Goal: Browse casually: Explore the website without a specific task or goal

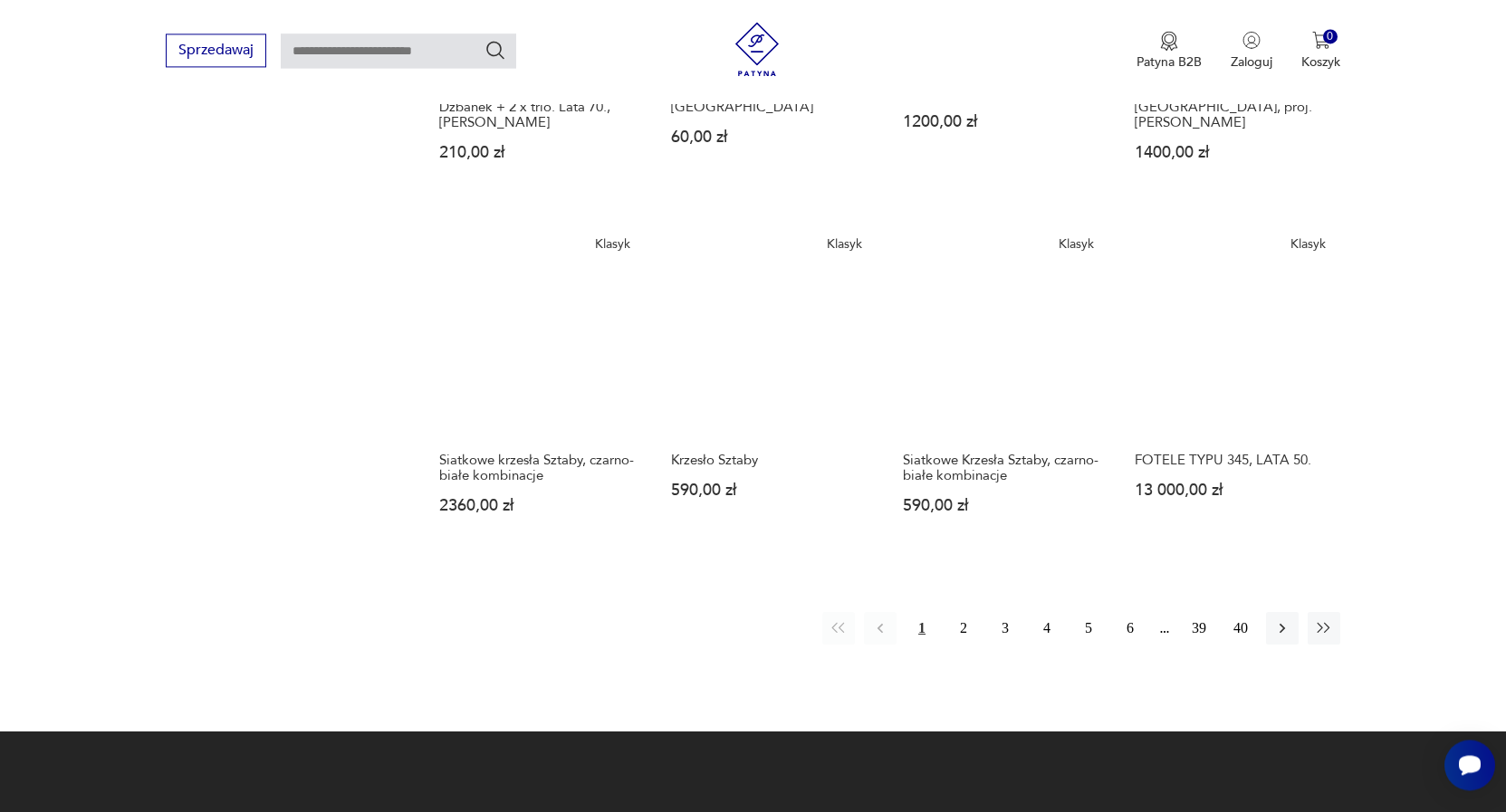
scroll to position [1638, 0]
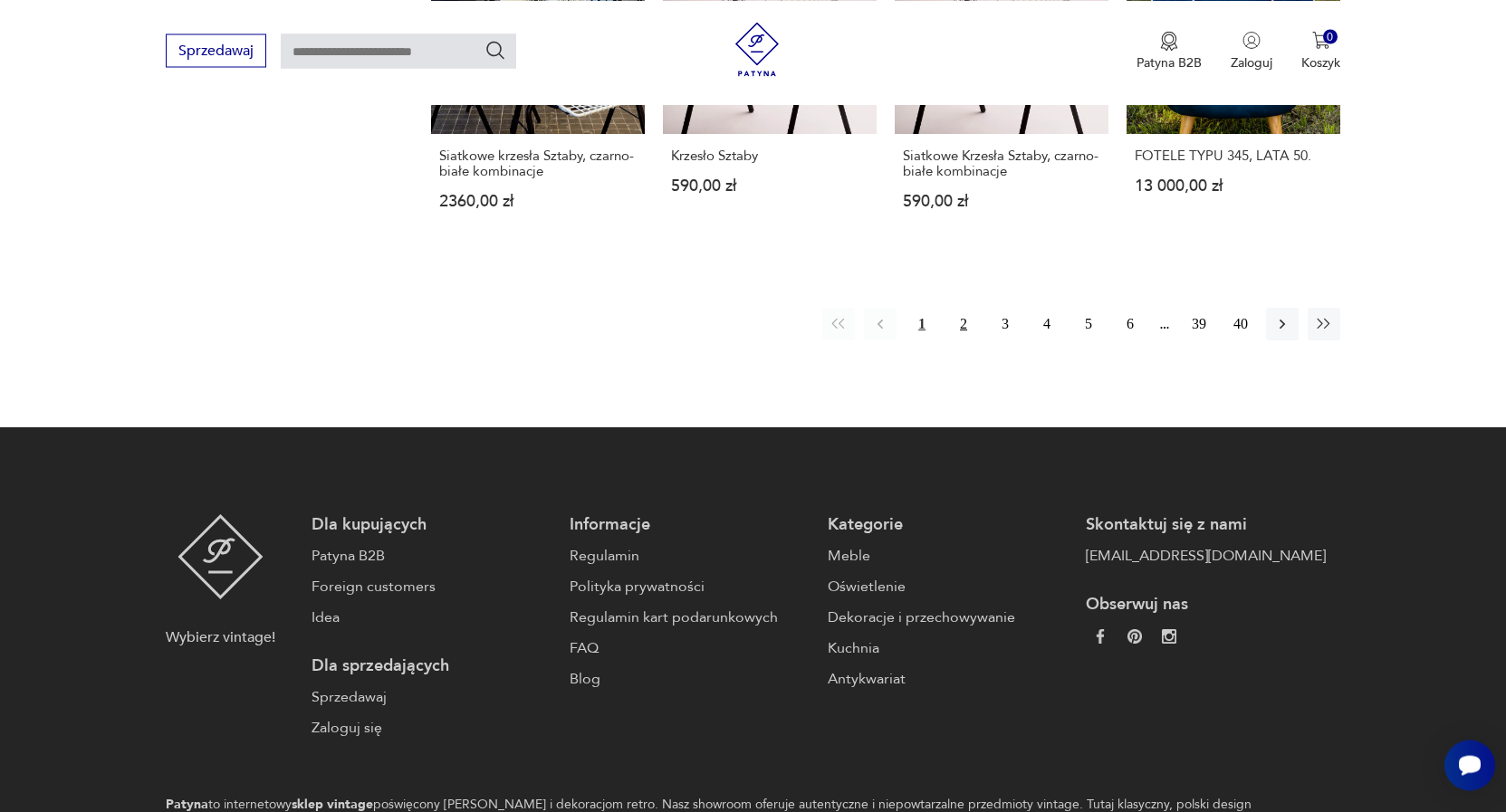
click at [966, 308] on button "2" at bounding box center [963, 323] width 33 height 33
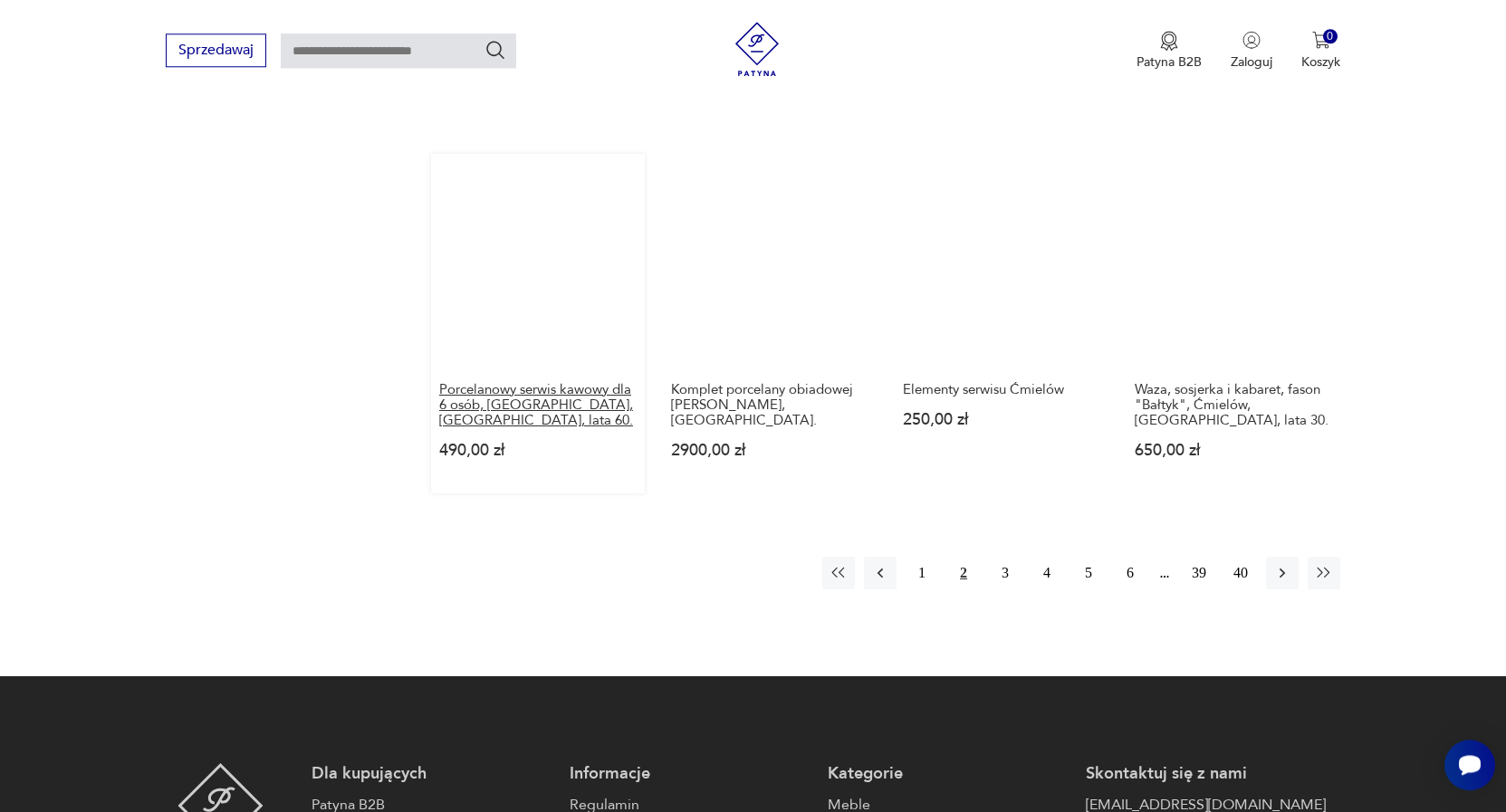
scroll to position [1361, 0]
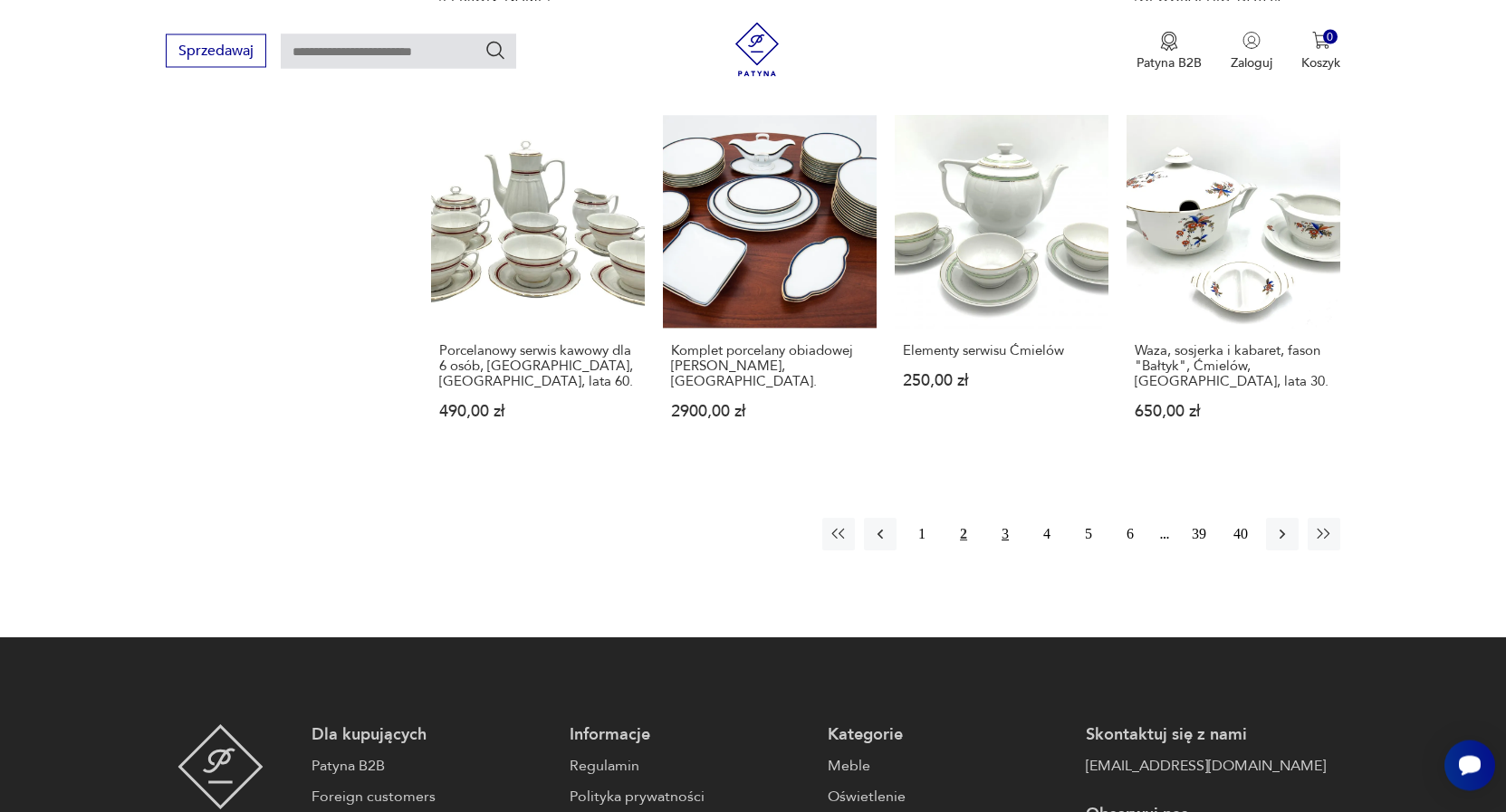
click at [1007, 525] on button "3" at bounding box center [1005, 533] width 33 height 33
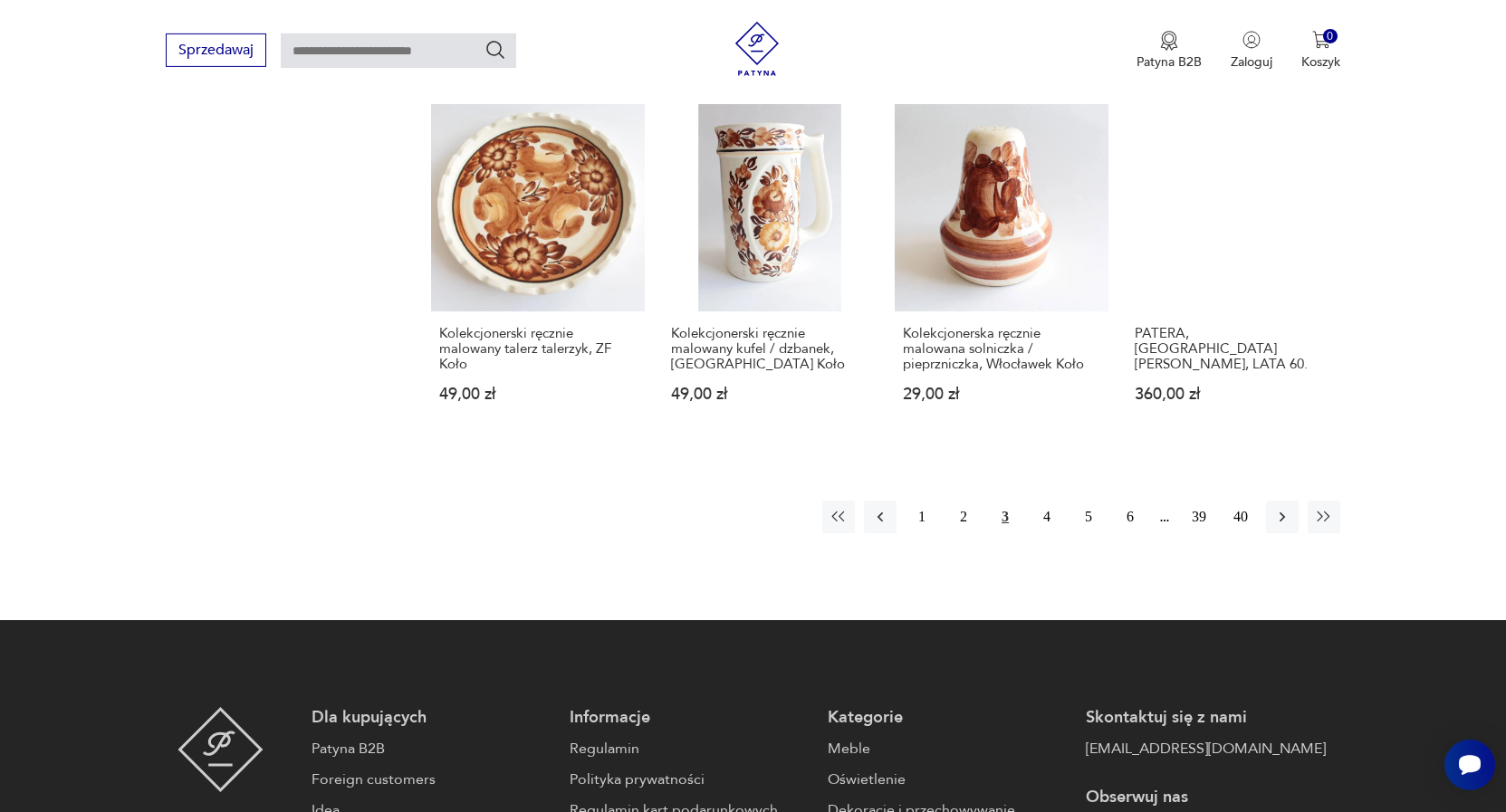
scroll to position [1453, 0]
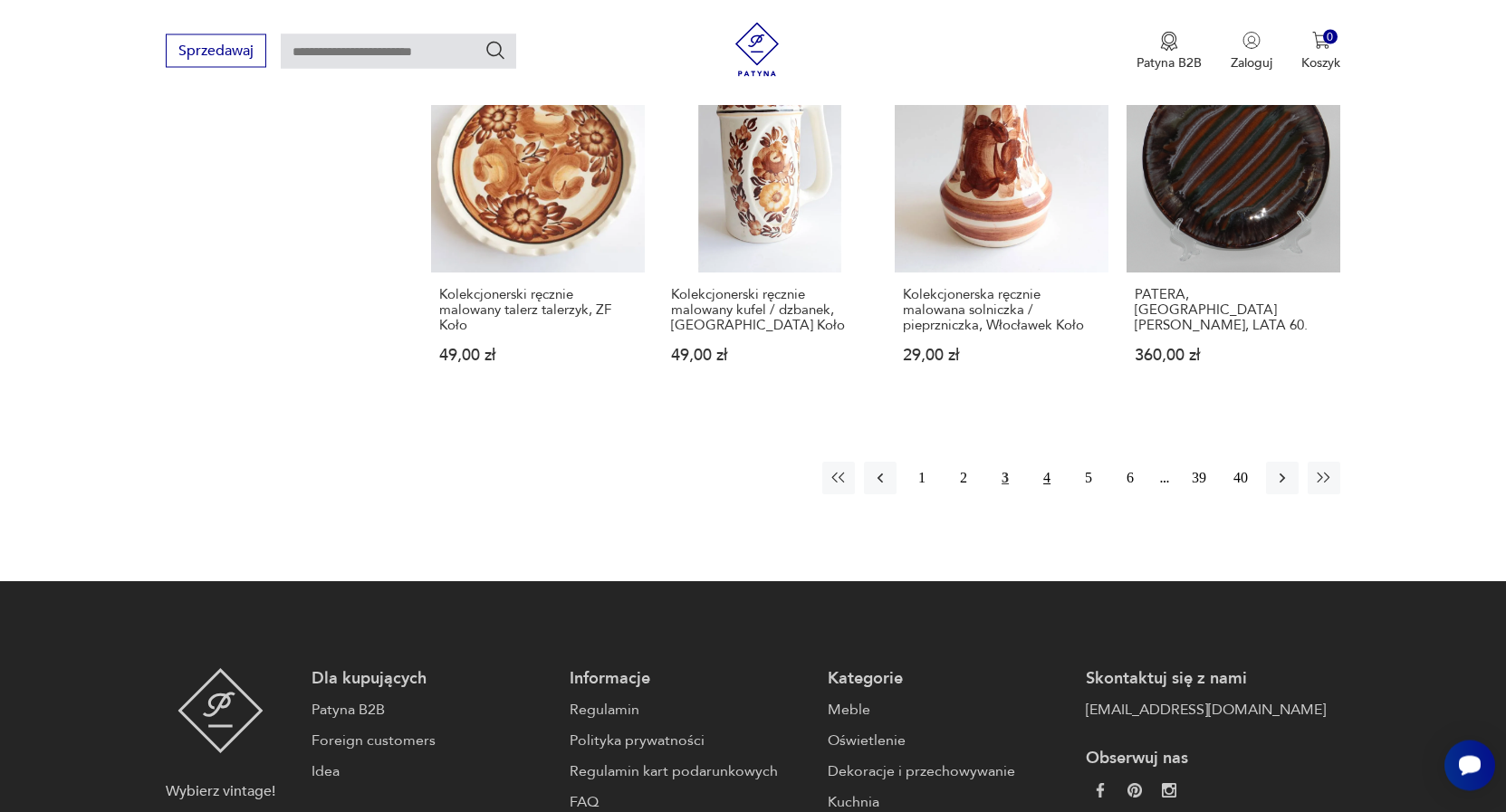
click at [1045, 465] on button "4" at bounding box center [1046, 478] width 33 height 33
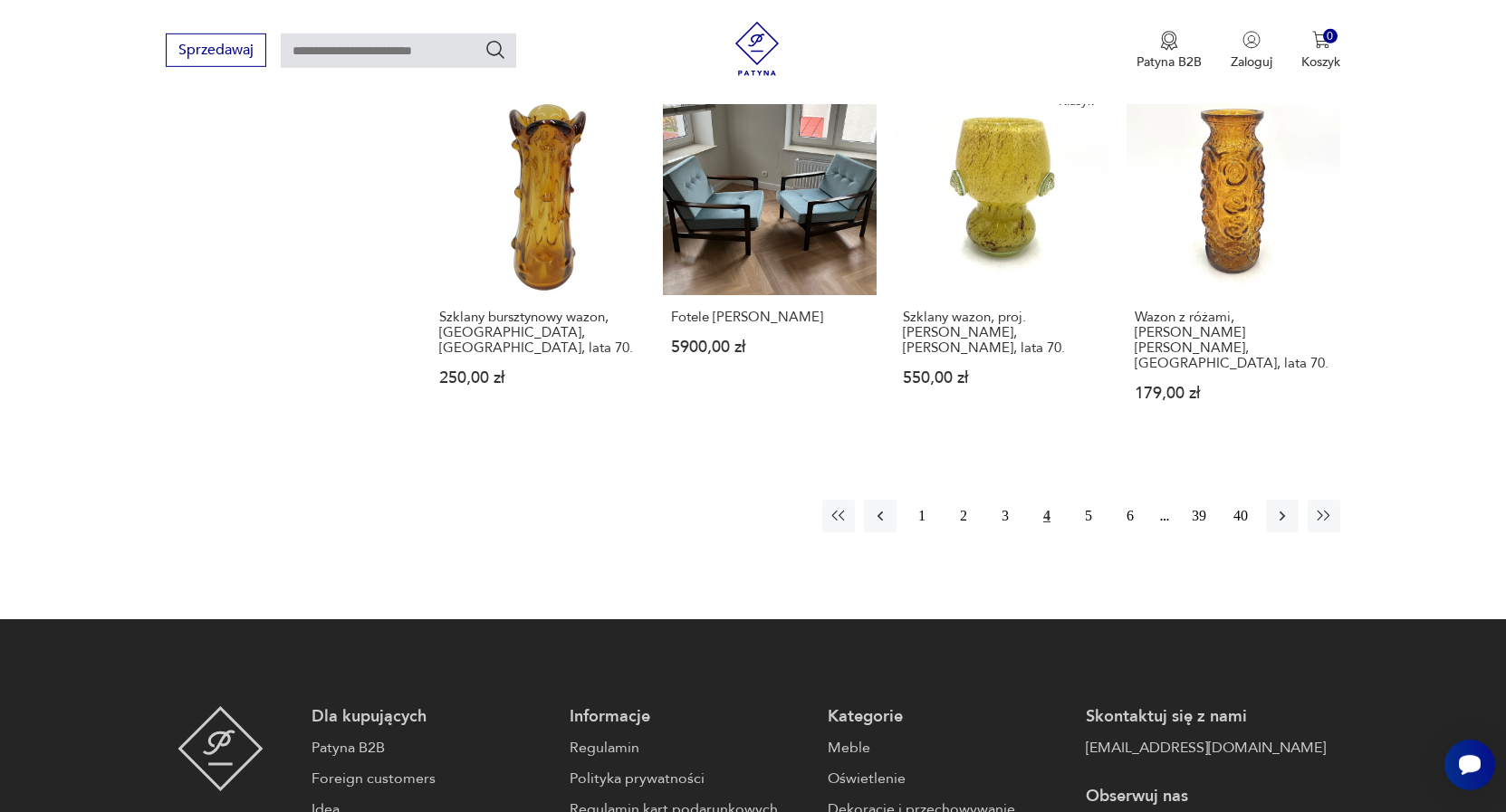
scroll to position [1453, 0]
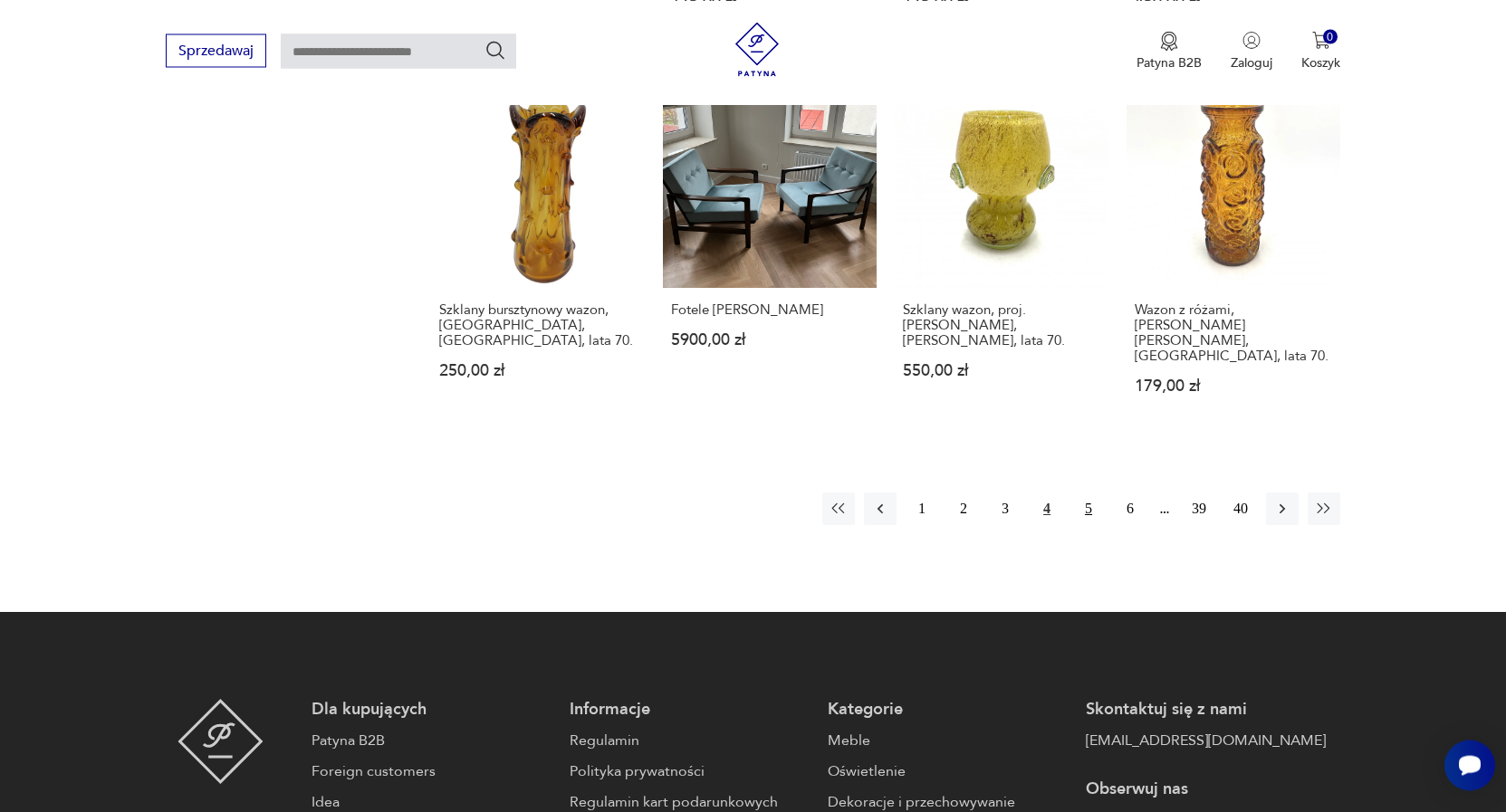
click at [1088, 492] on button "5" at bounding box center [1088, 508] width 33 height 33
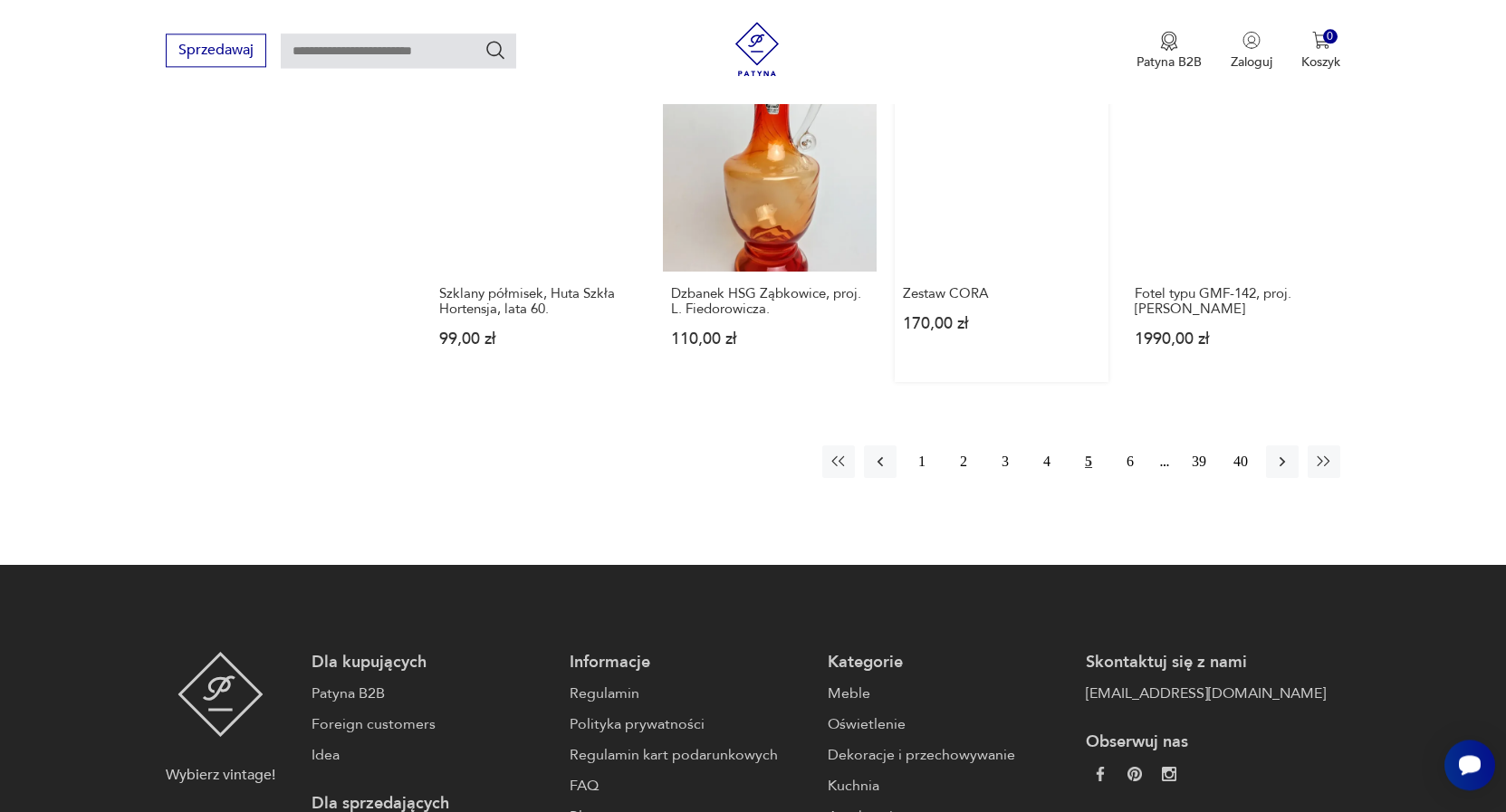
scroll to position [1546, 0]
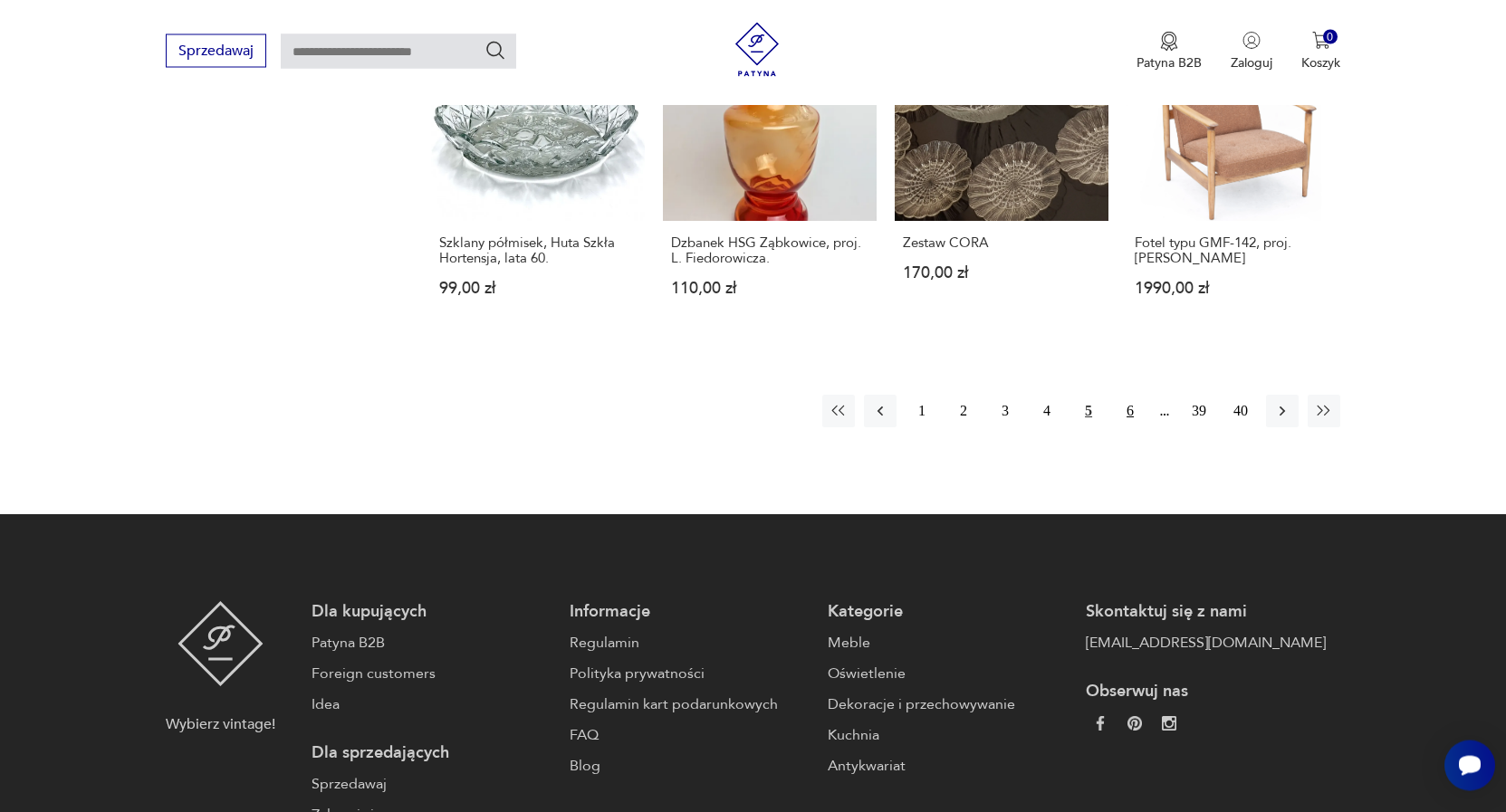
click at [1131, 395] on button "6" at bounding box center [1130, 411] width 33 height 33
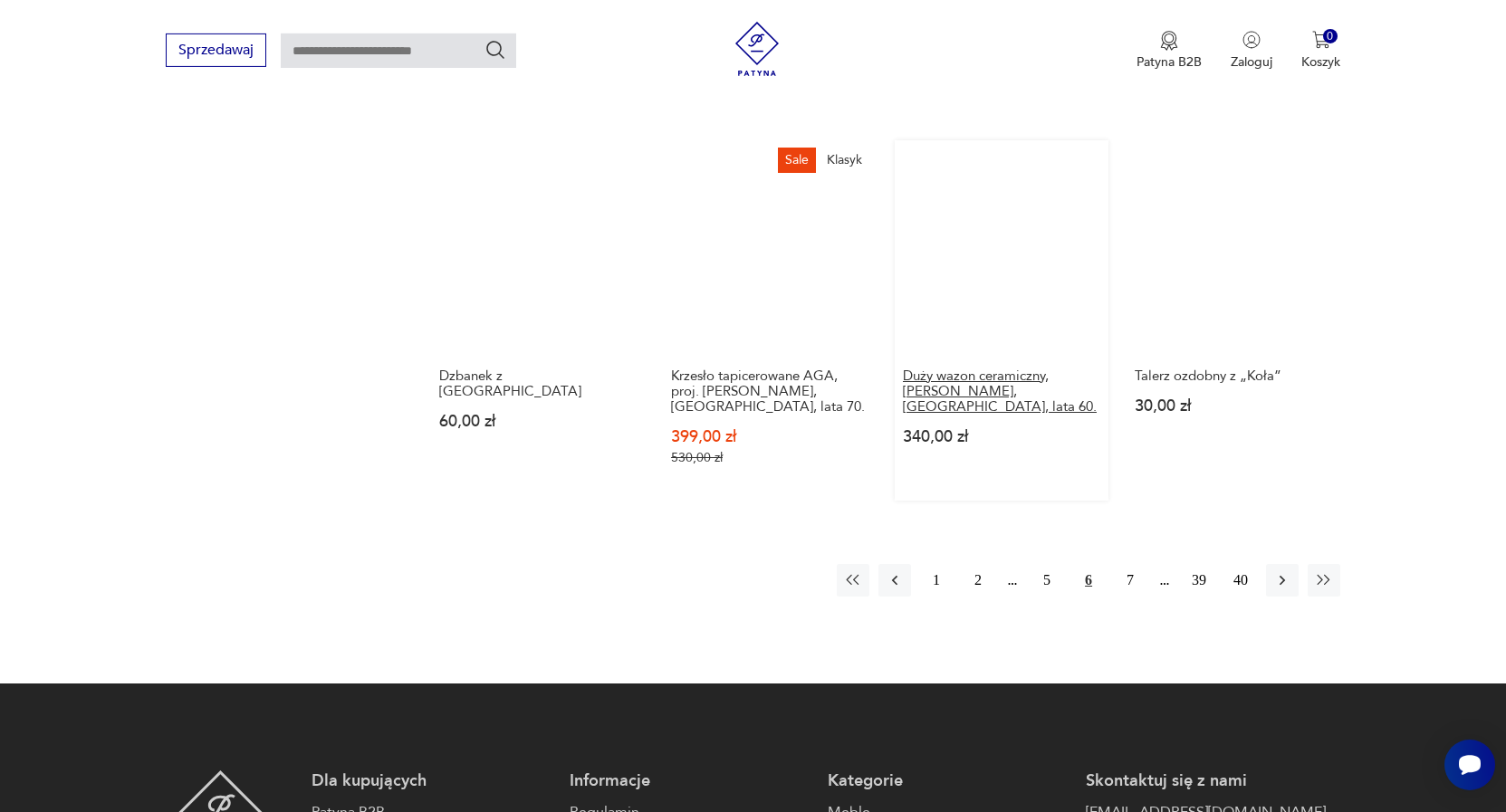
scroll to position [1453, 0]
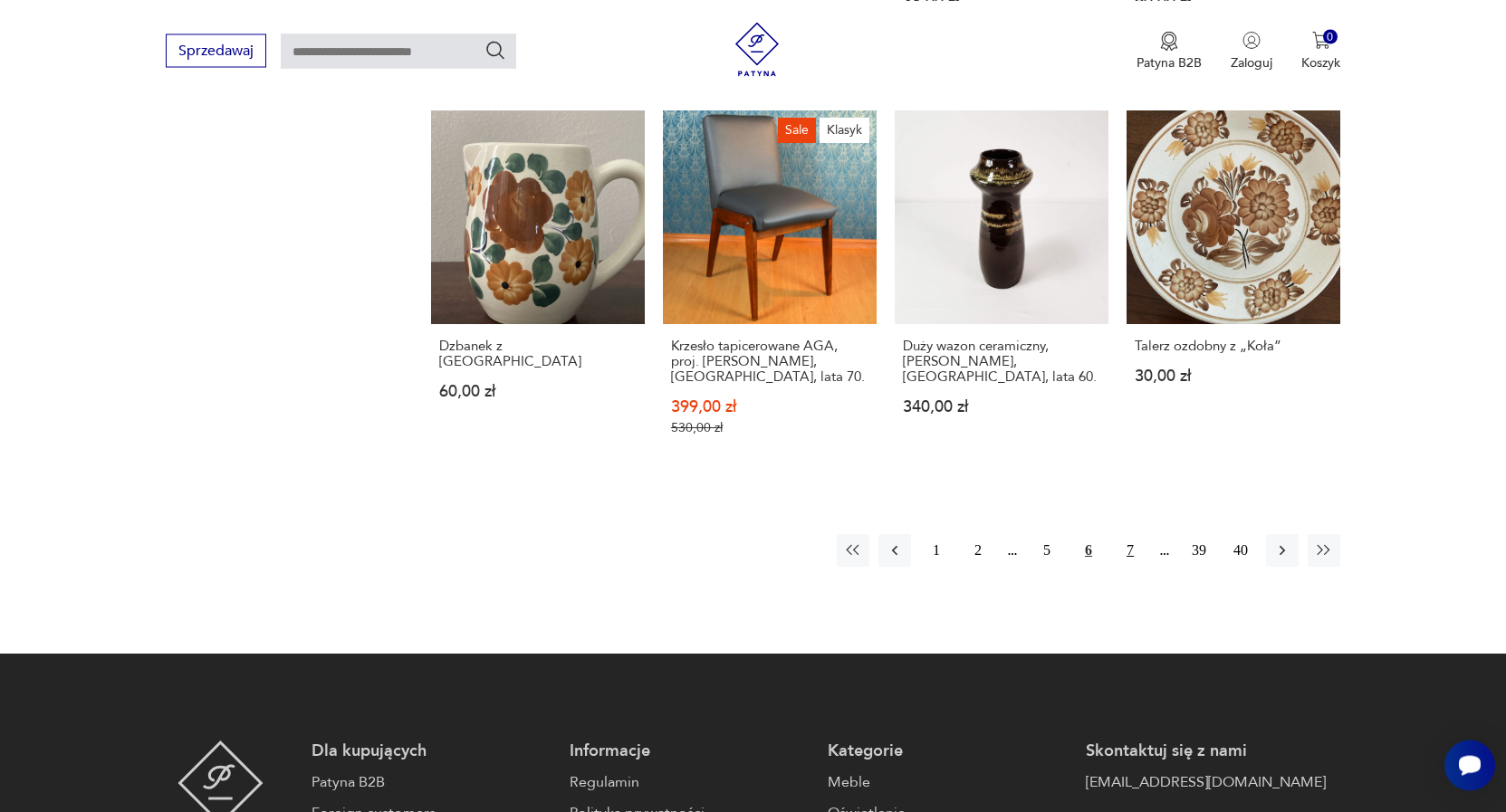
click at [1130, 540] on button "7" at bounding box center [1130, 550] width 33 height 33
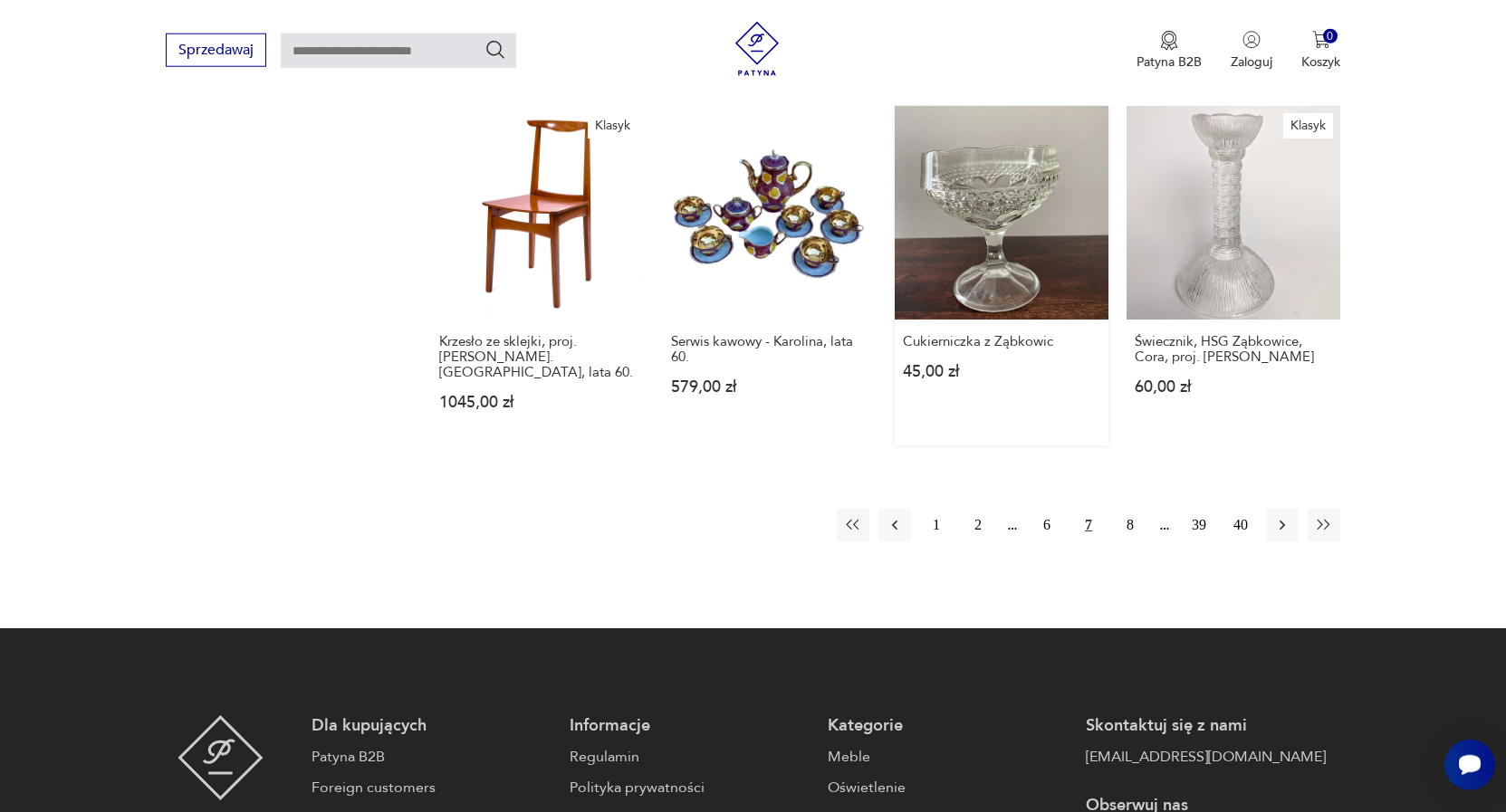
scroll to position [1453, 0]
click at [1133, 507] on button "8" at bounding box center [1130, 523] width 33 height 33
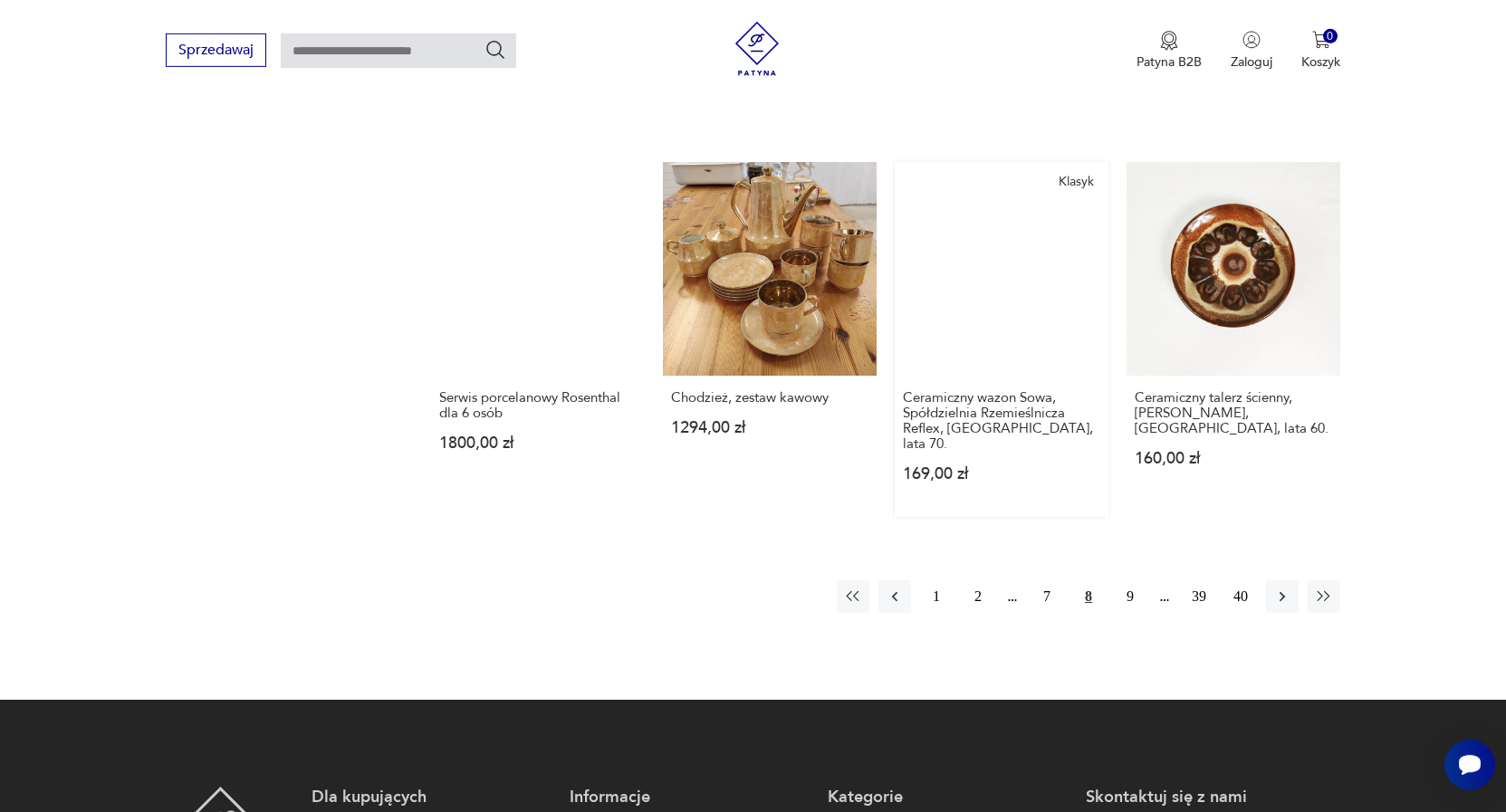
scroll to position [1361, 0]
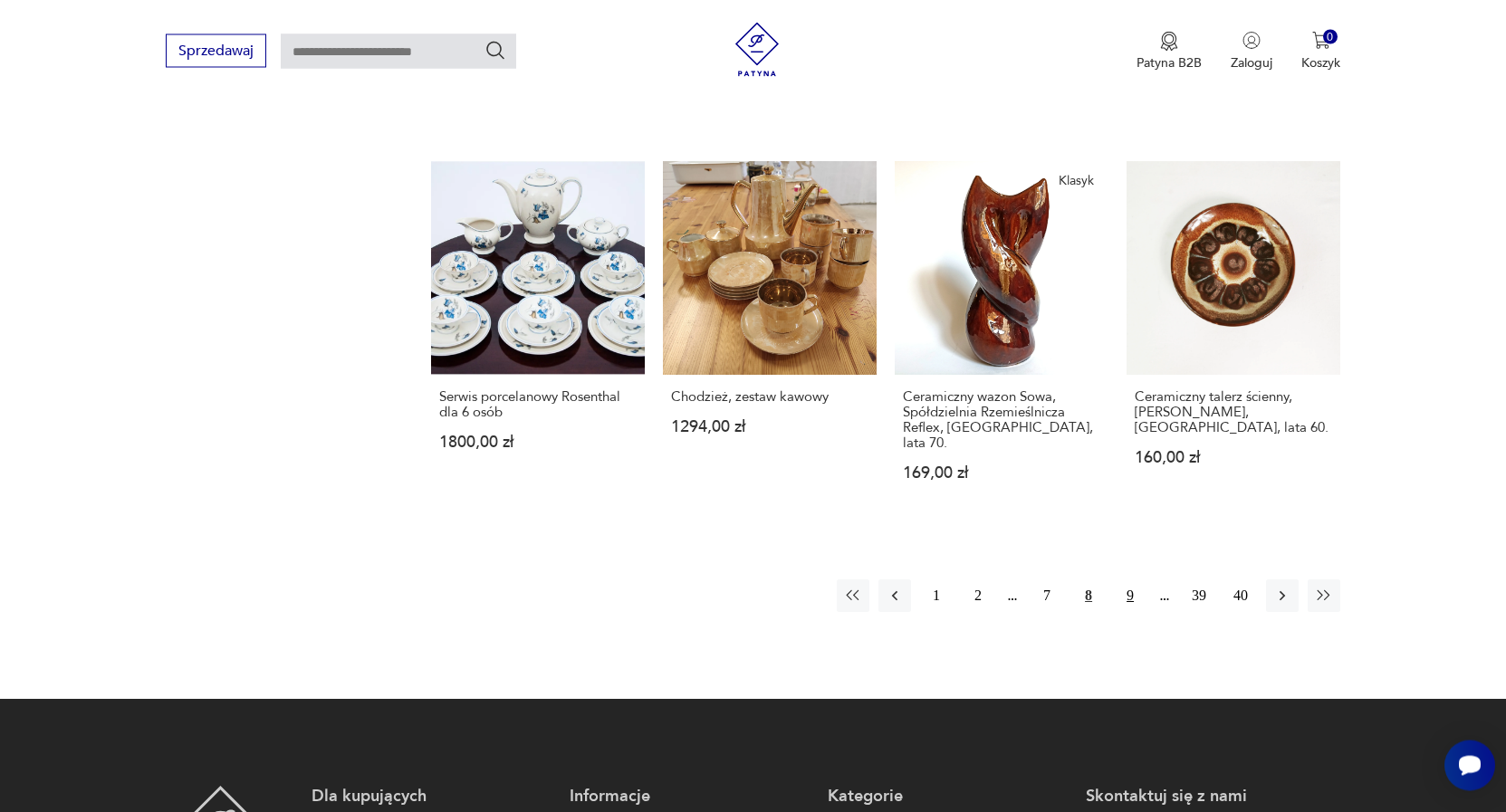
click at [1129, 579] on button "9" at bounding box center [1130, 595] width 33 height 33
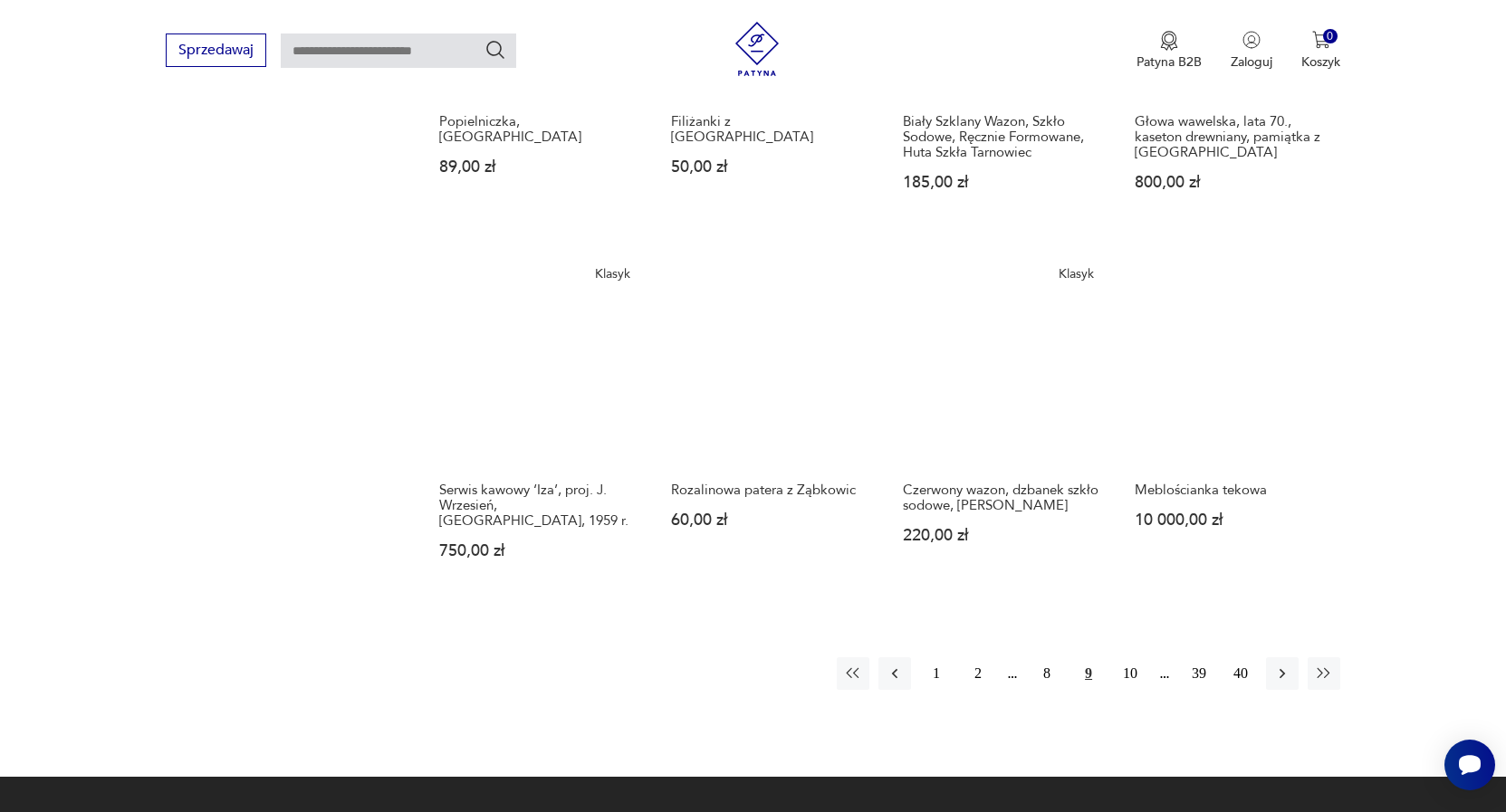
scroll to position [1361, 0]
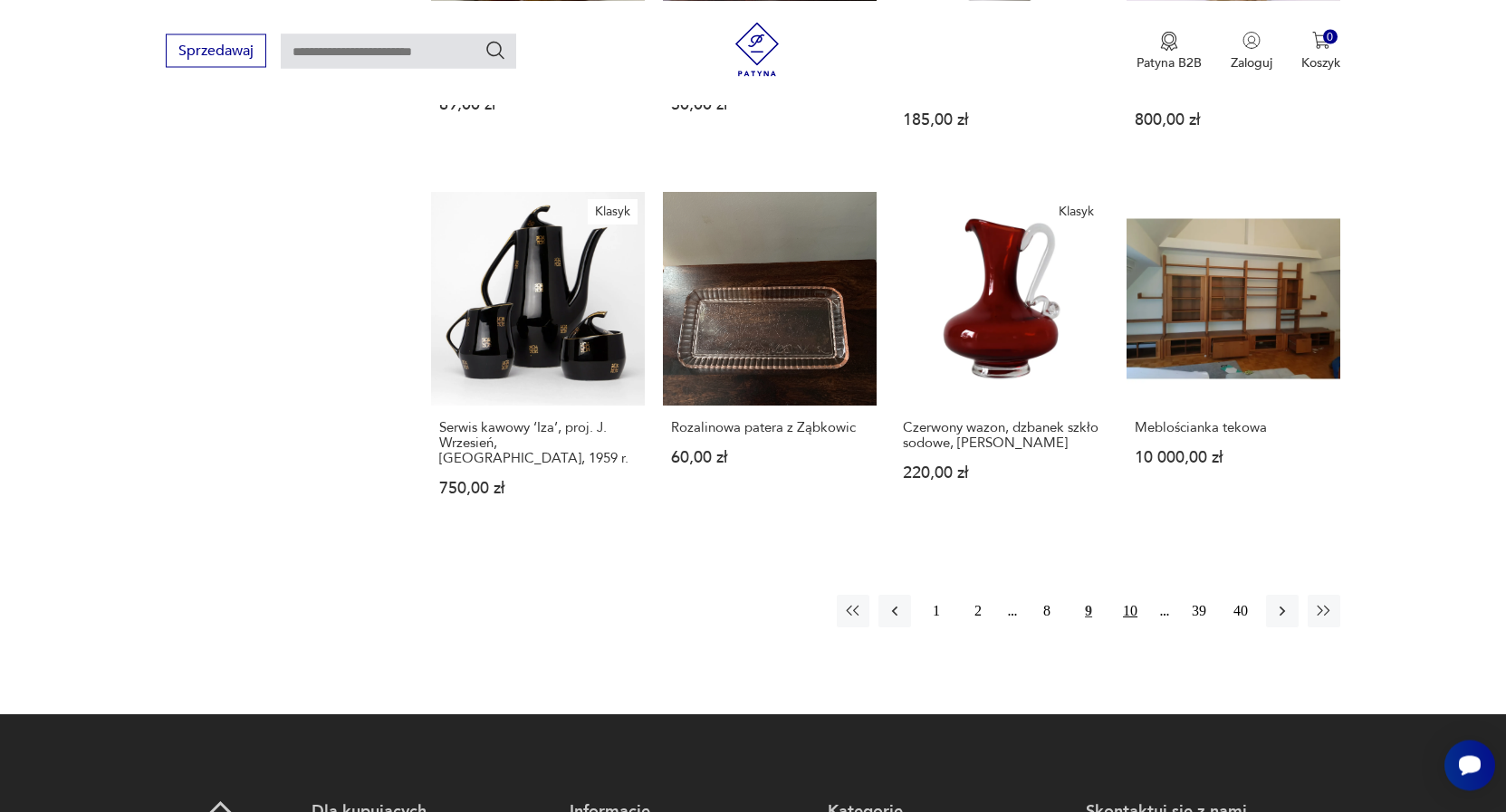
click at [1134, 595] on button "10" at bounding box center [1130, 610] width 33 height 33
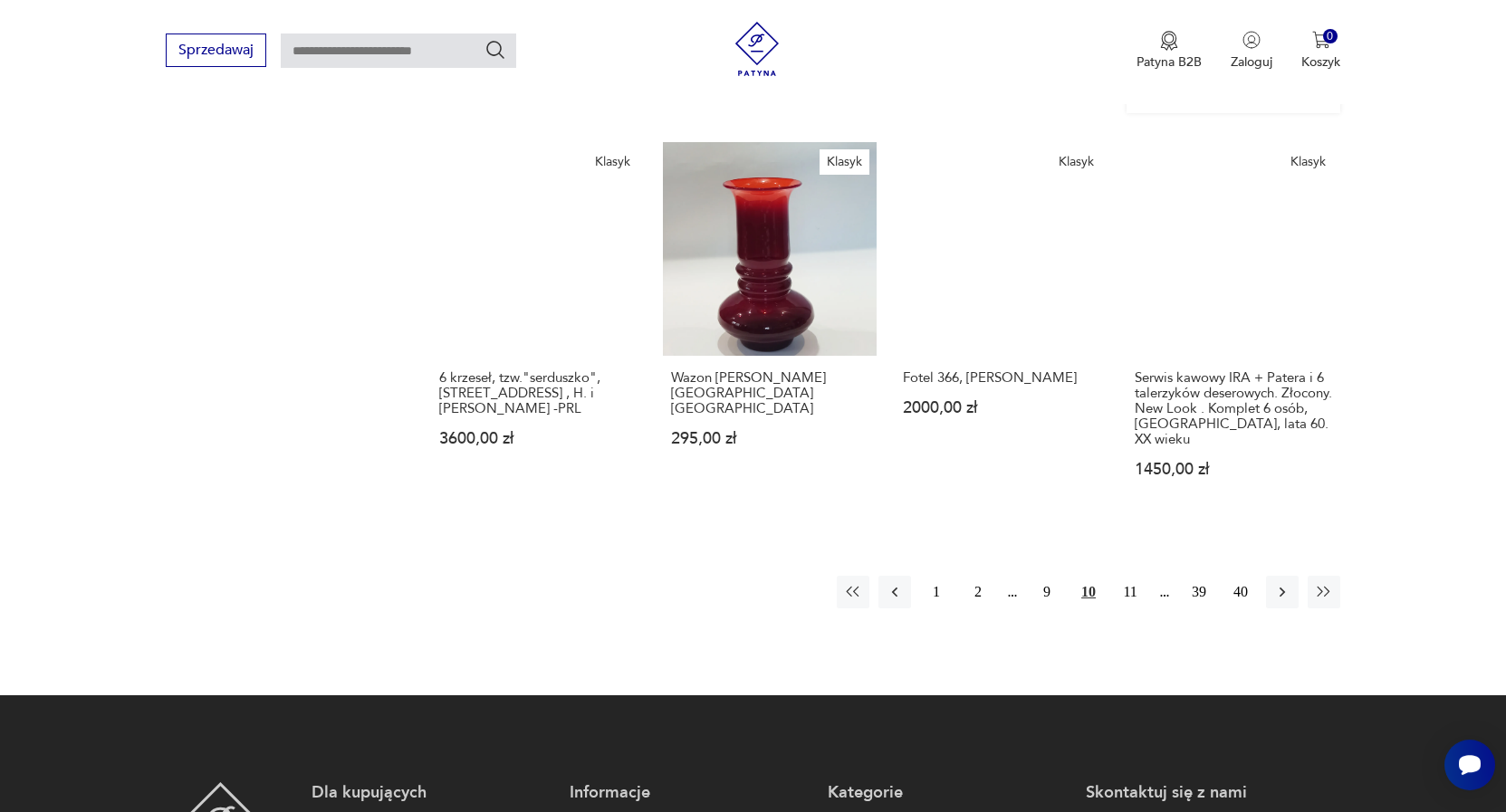
scroll to position [1453, 0]
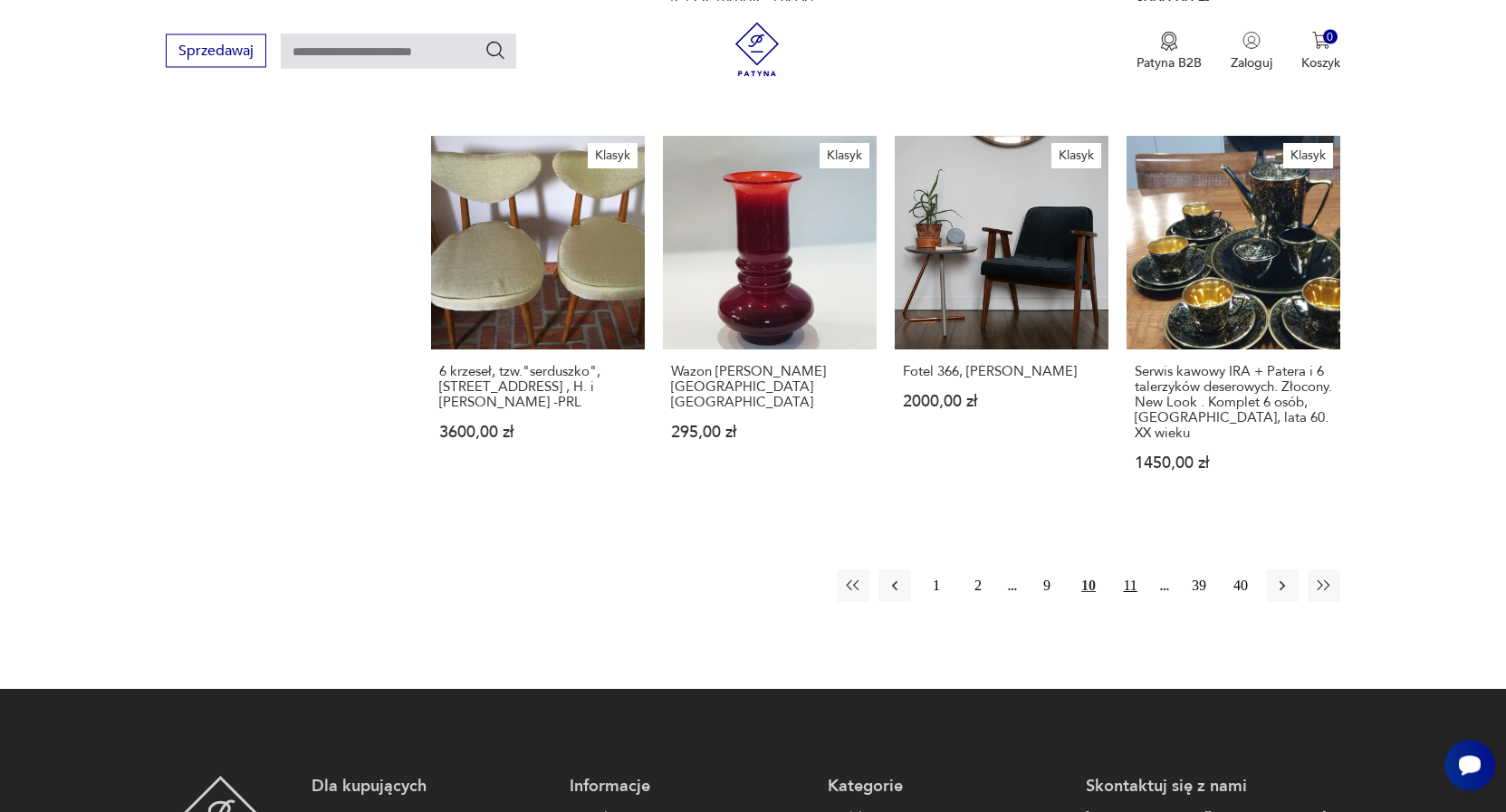
click at [1127, 570] on button "11" at bounding box center [1130, 585] width 33 height 33
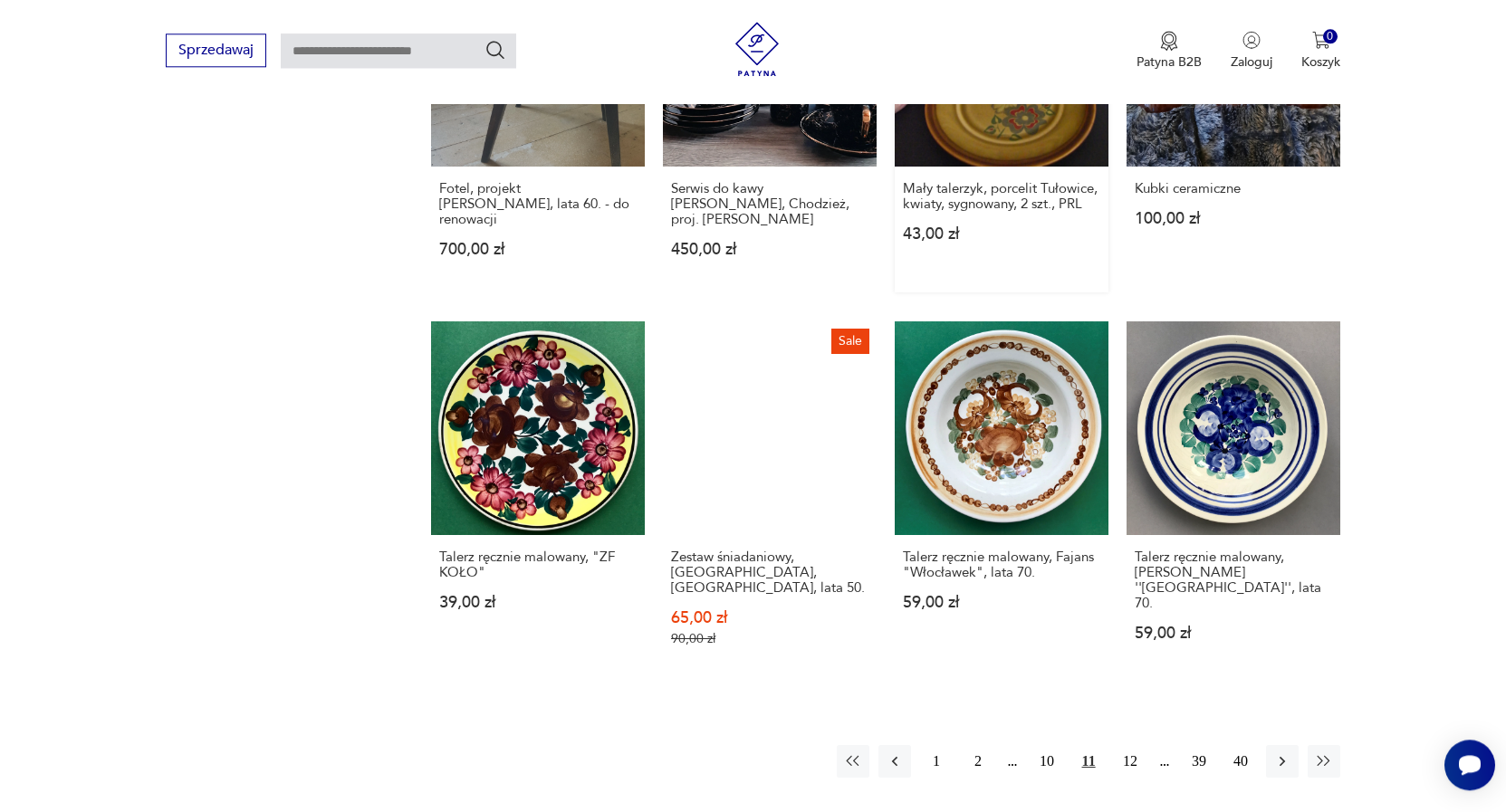
scroll to position [1269, 0]
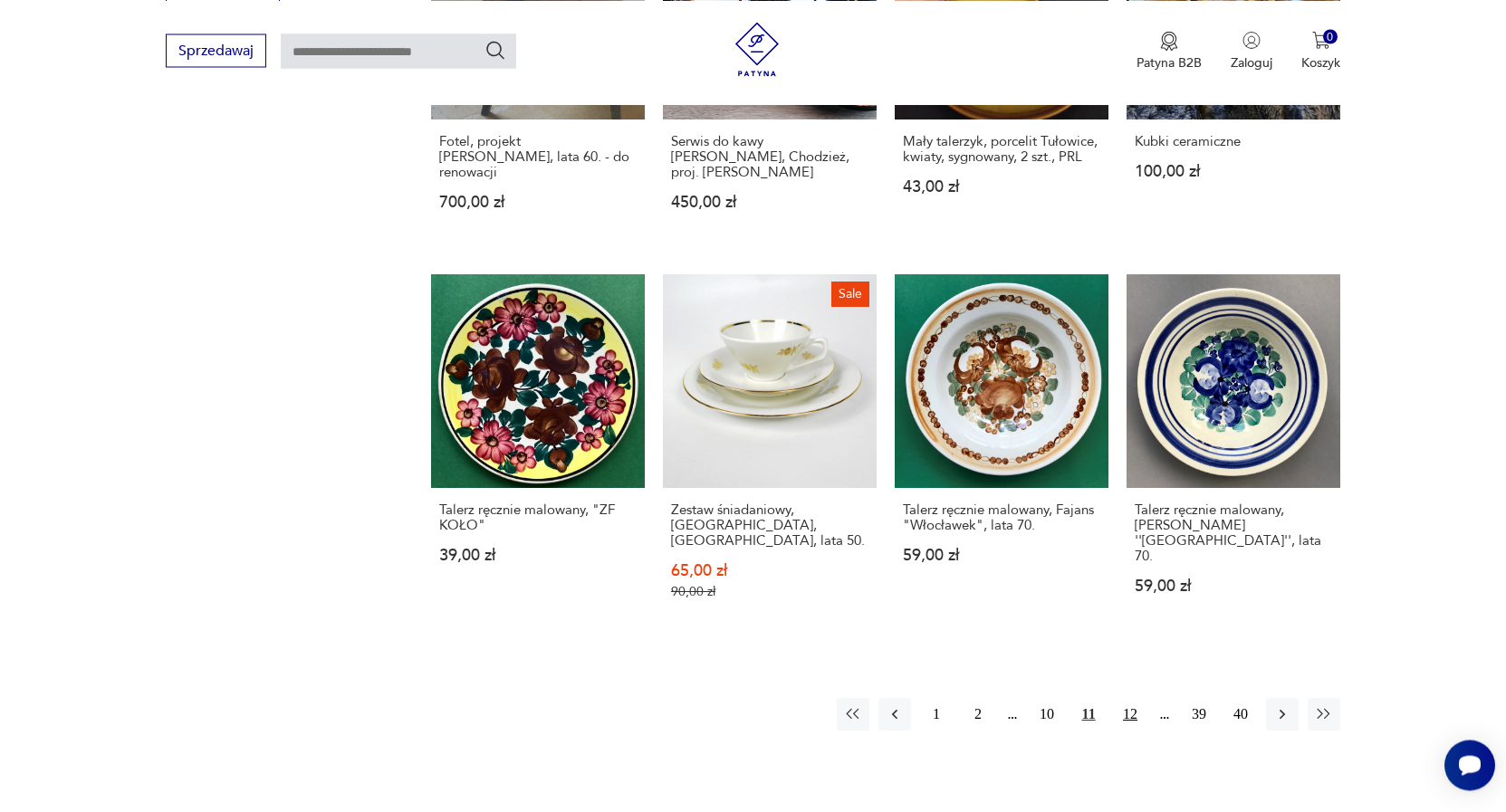
click at [1127, 698] on button "12" at bounding box center [1130, 714] width 33 height 33
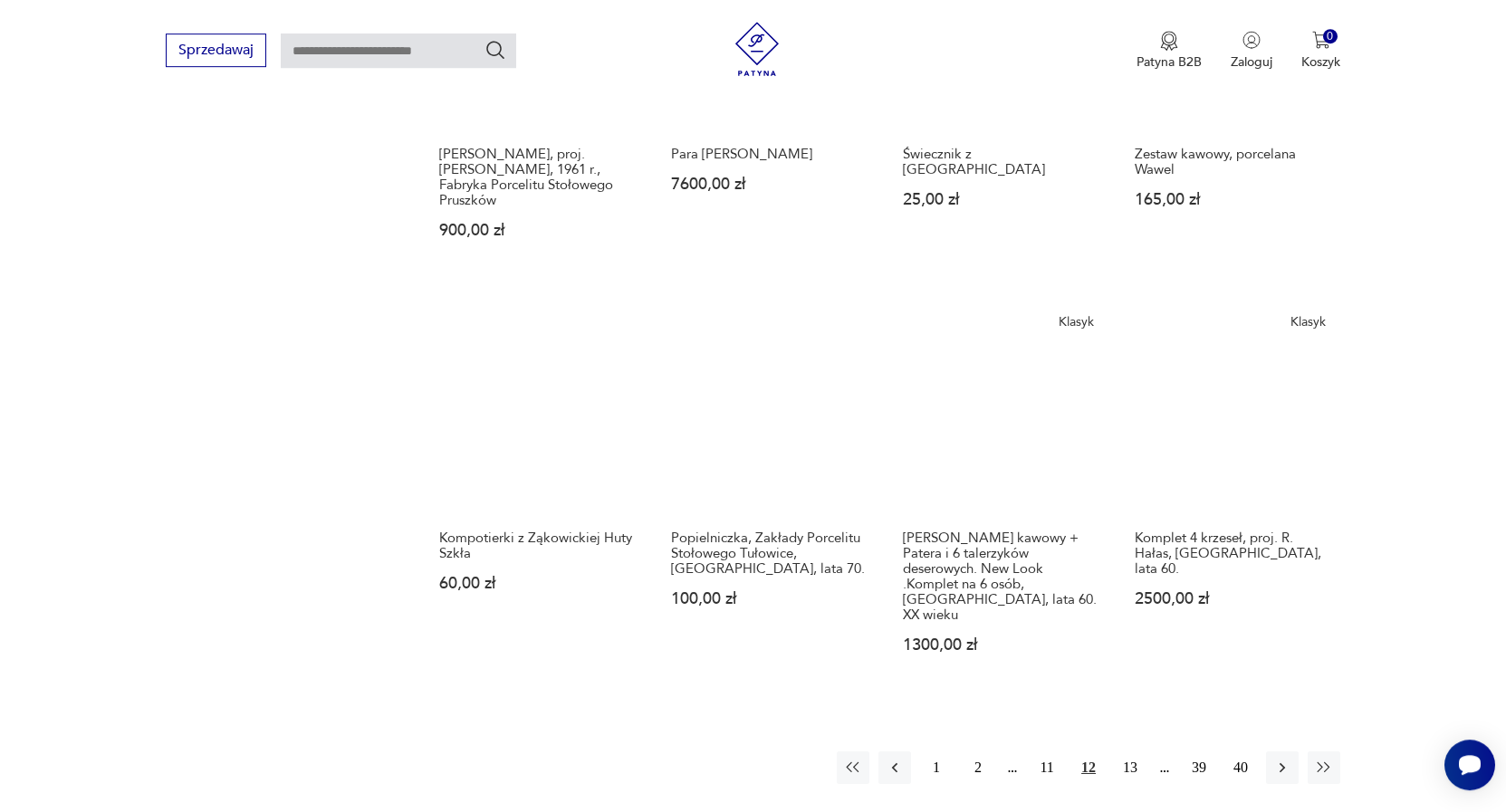
scroll to position [1269, 0]
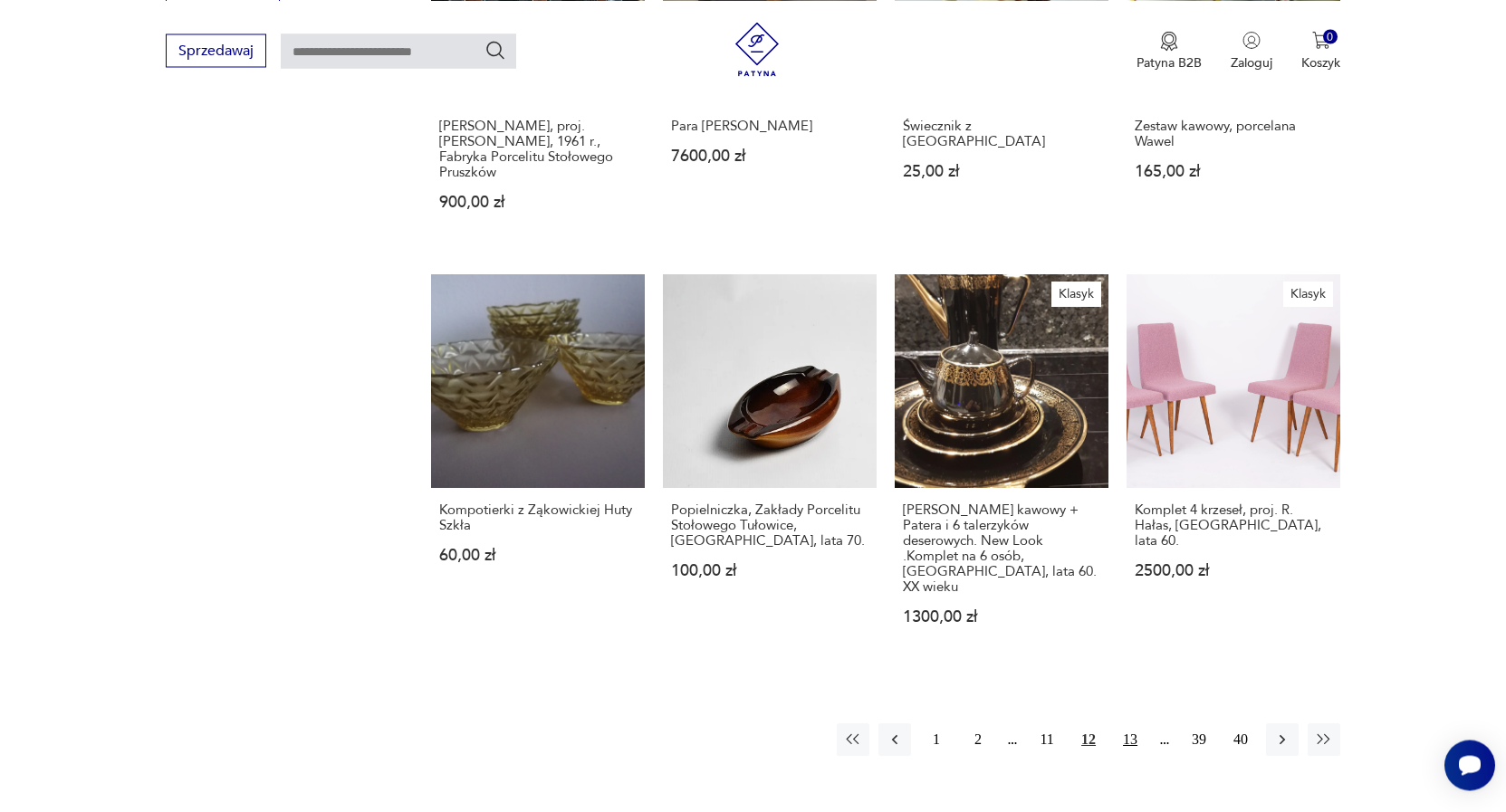
click at [1130, 723] on button "13" at bounding box center [1130, 739] width 33 height 33
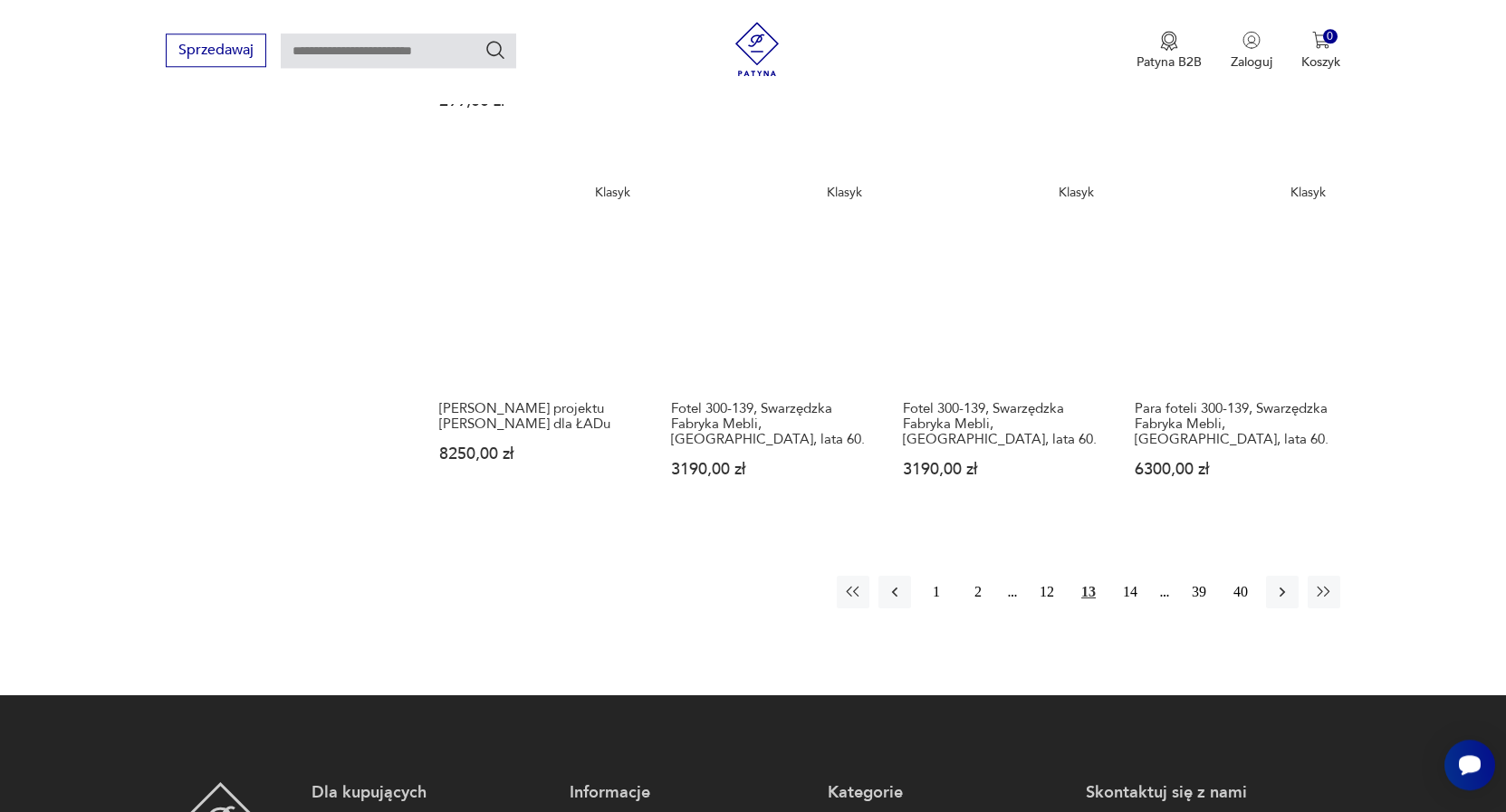
scroll to position [1361, 0]
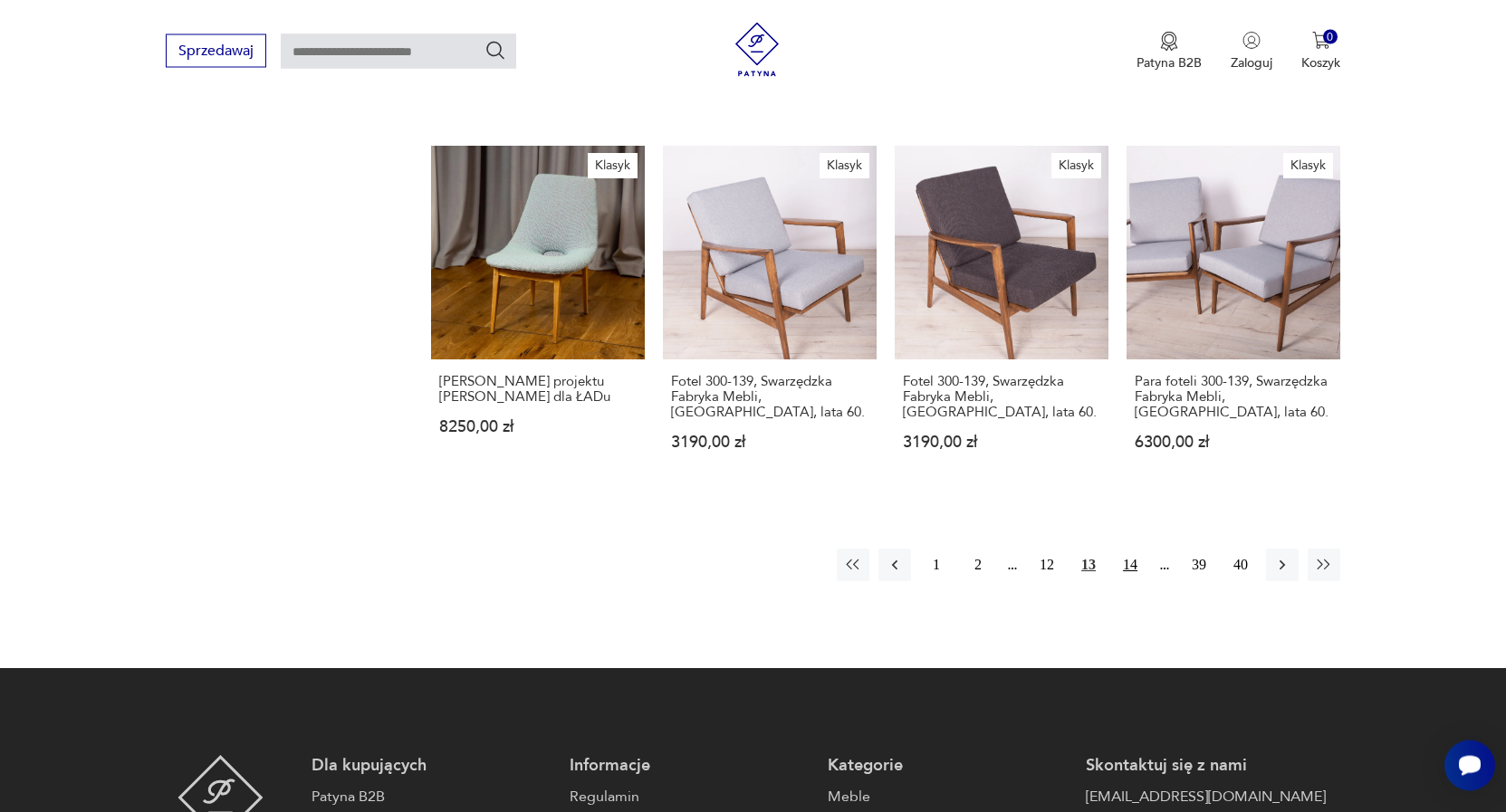
click at [1127, 548] on button "14" at bounding box center [1130, 564] width 33 height 33
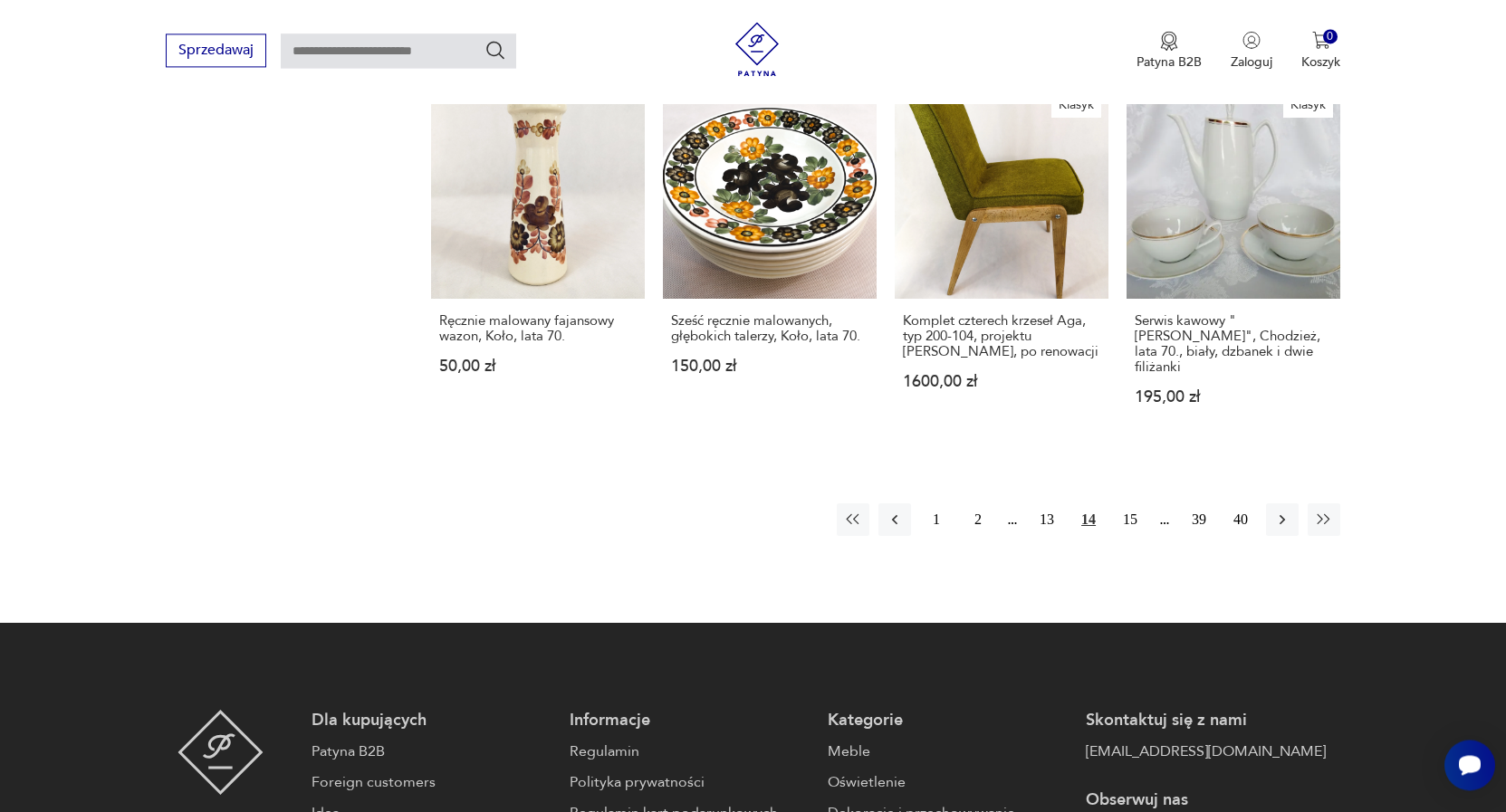
scroll to position [1546, 0]
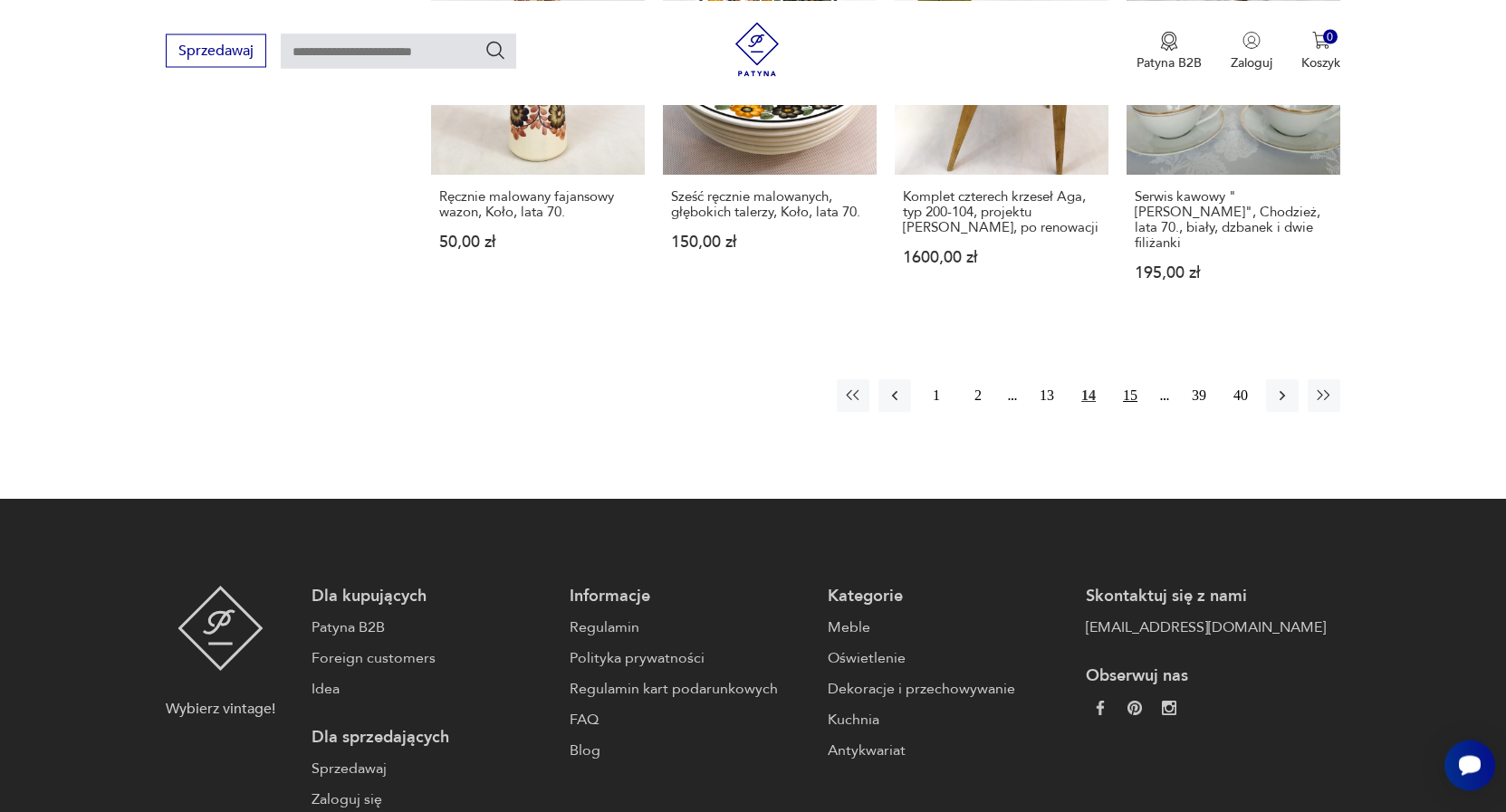
click at [1134, 379] on button "15" at bounding box center [1130, 395] width 33 height 33
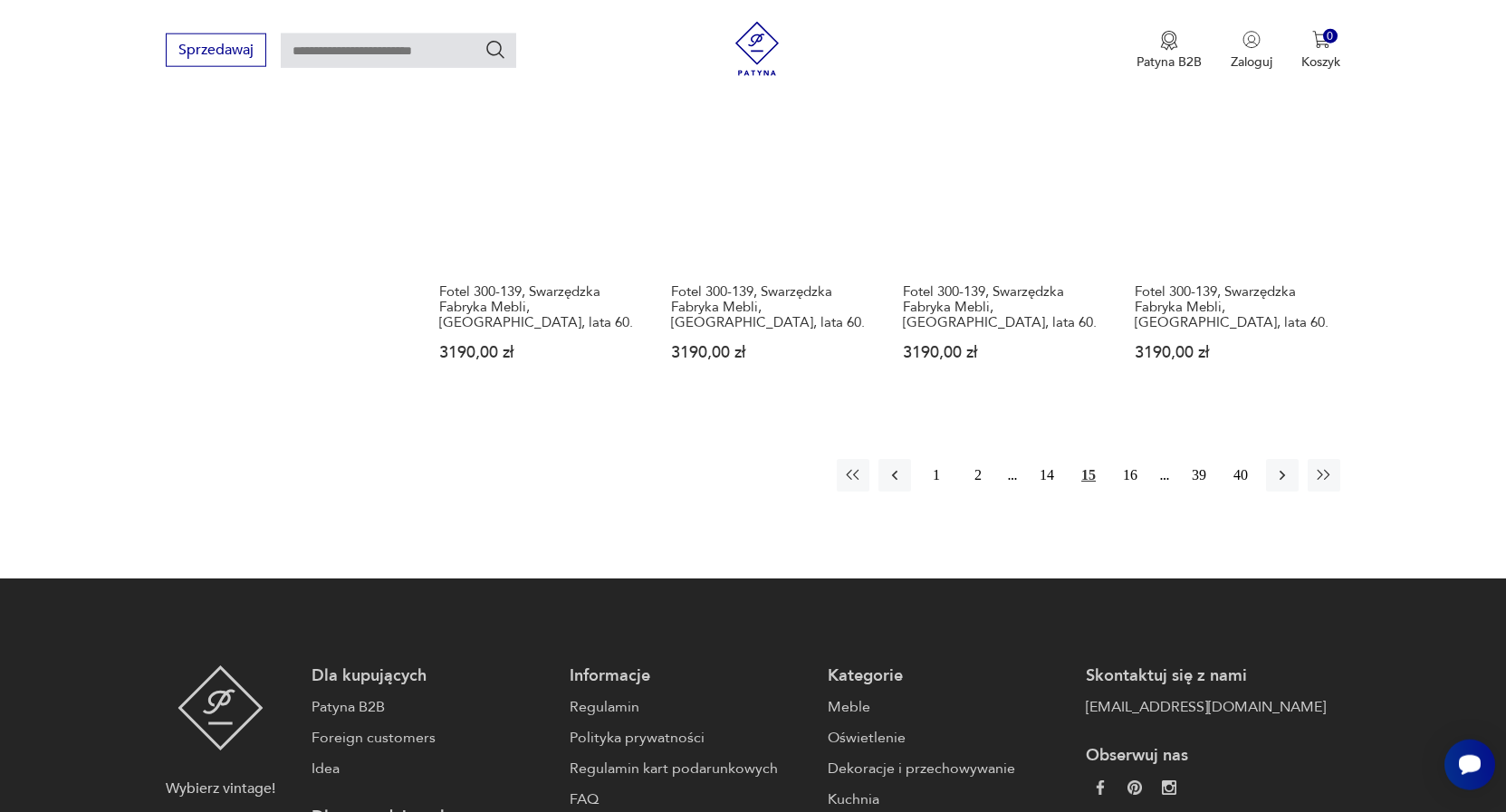
scroll to position [1546, 0]
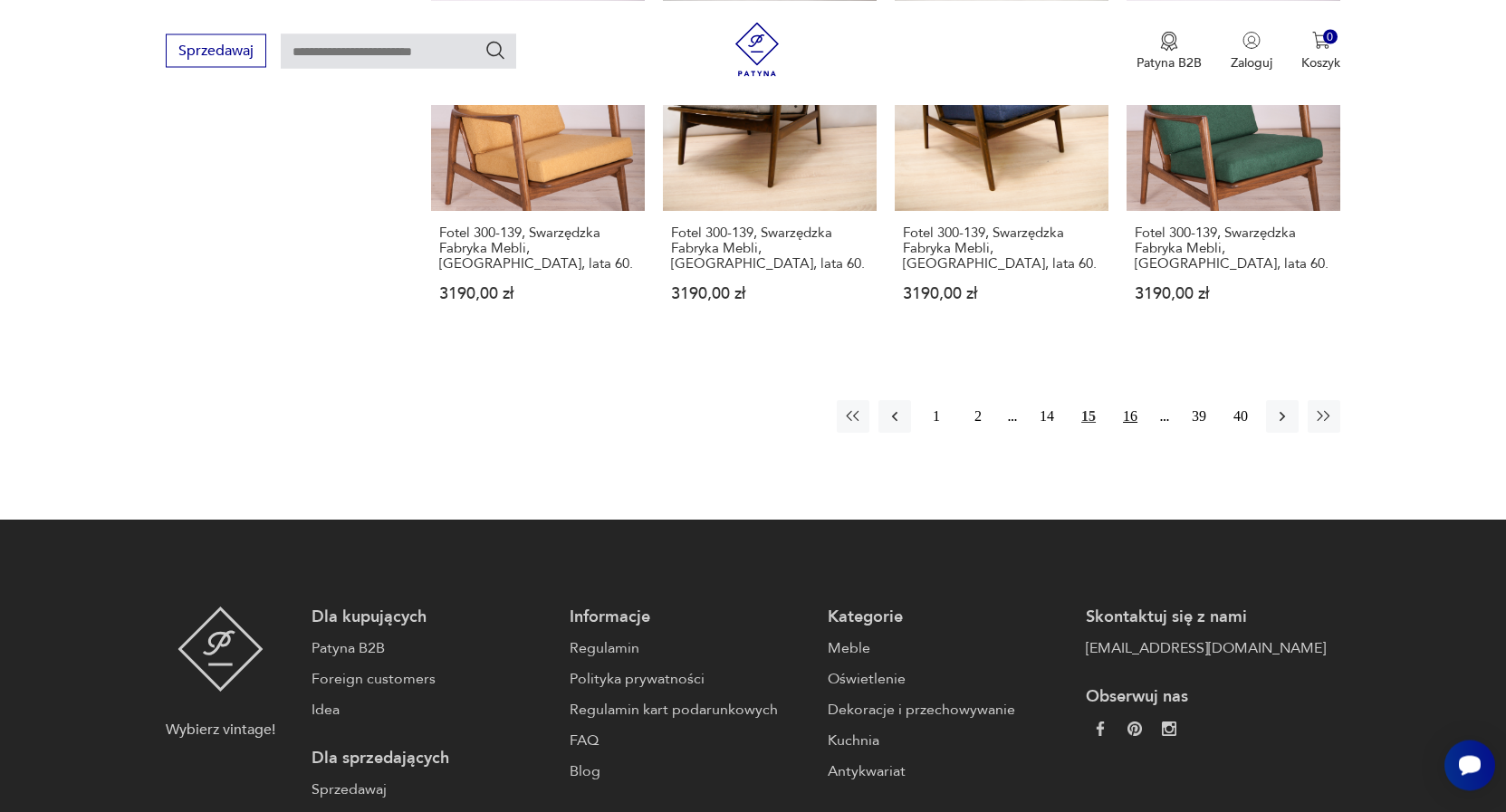
click at [1131, 400] on button "16" at bounding box center [1130, 416] width 33 height 33
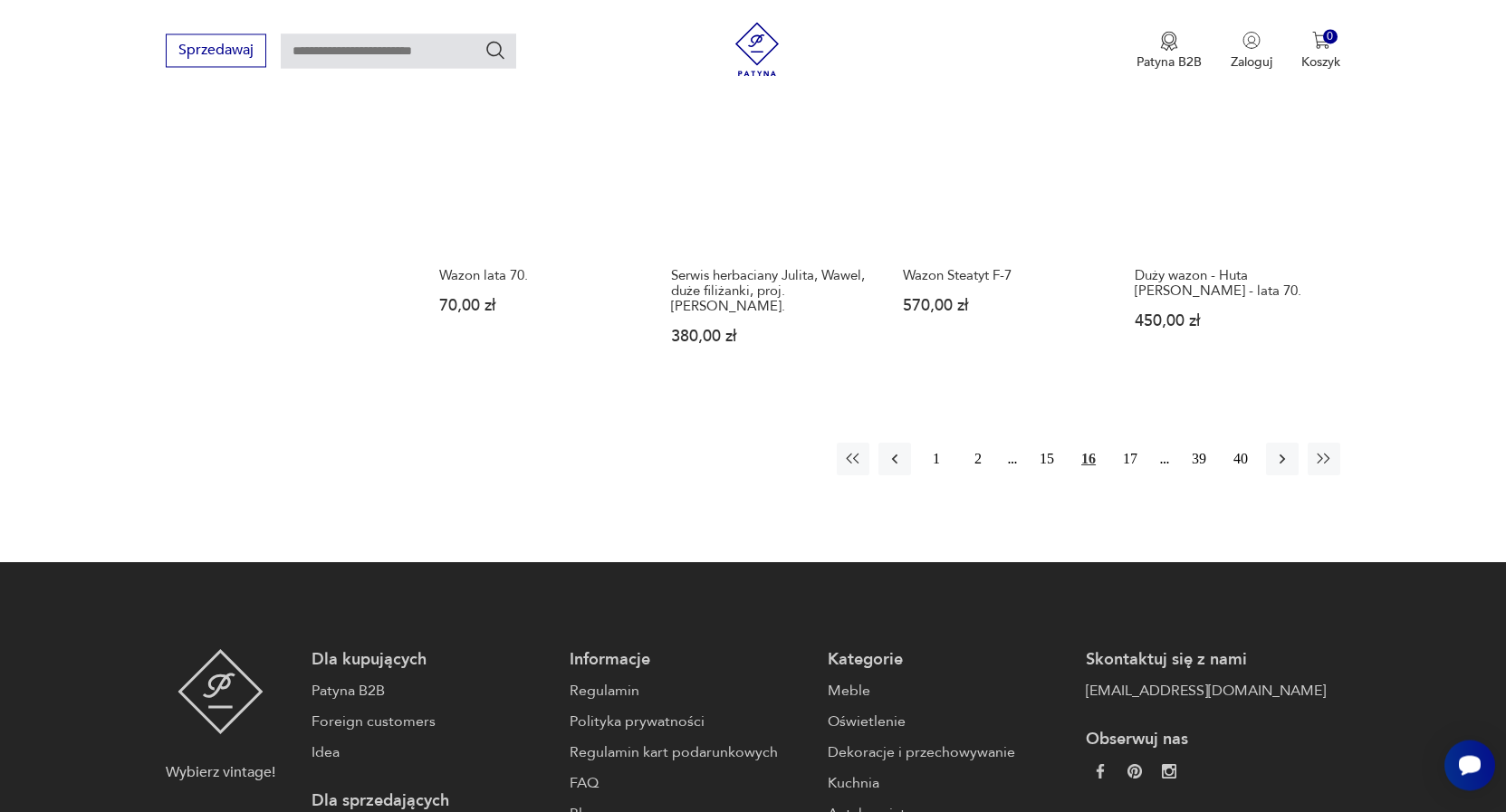
scroll to position [1453, 0]
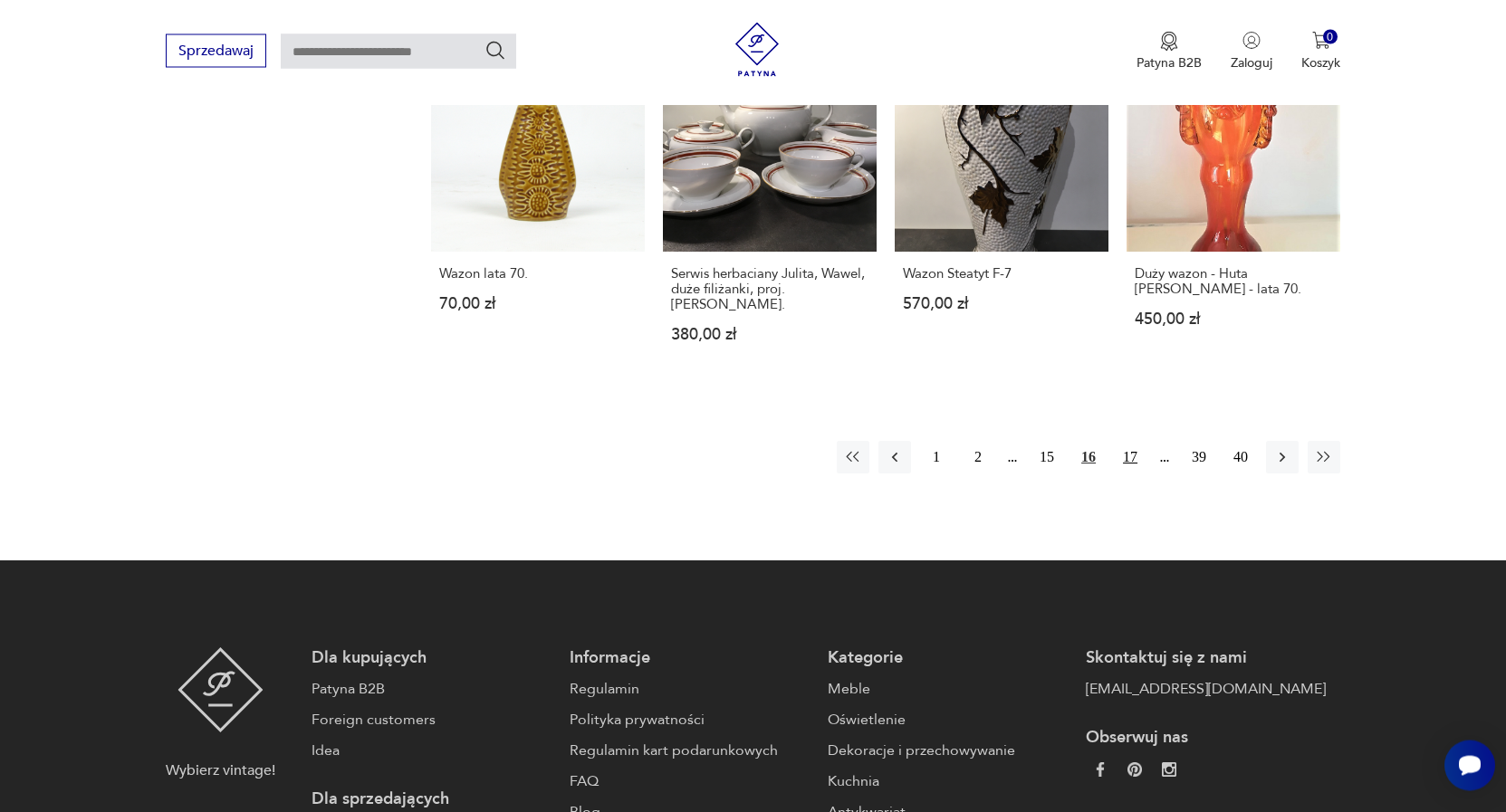
click at [1131, 446] on button "17" at bounding box center [1130, 456] width 33 height 33
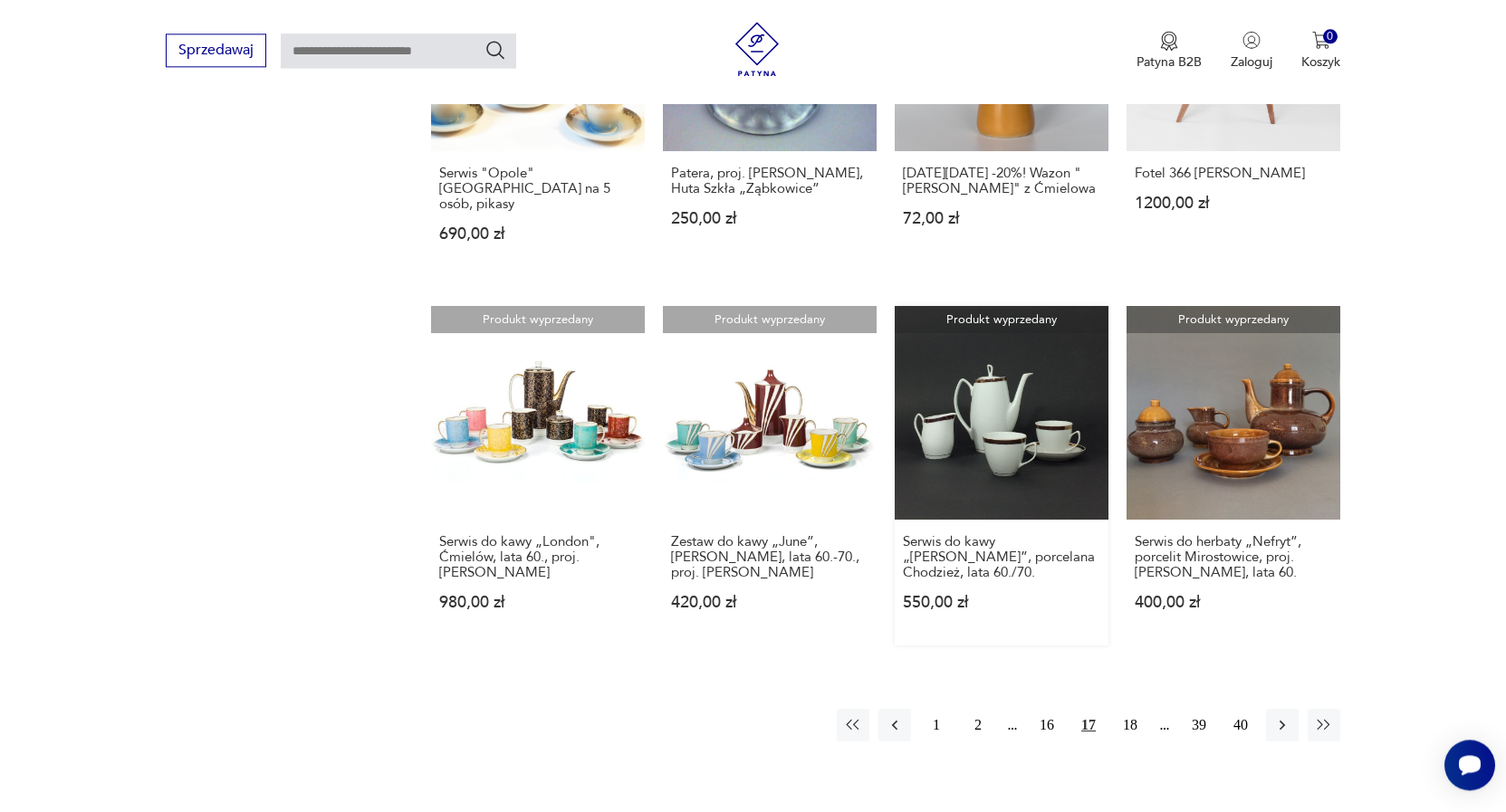
scroll to position [1269, 0]
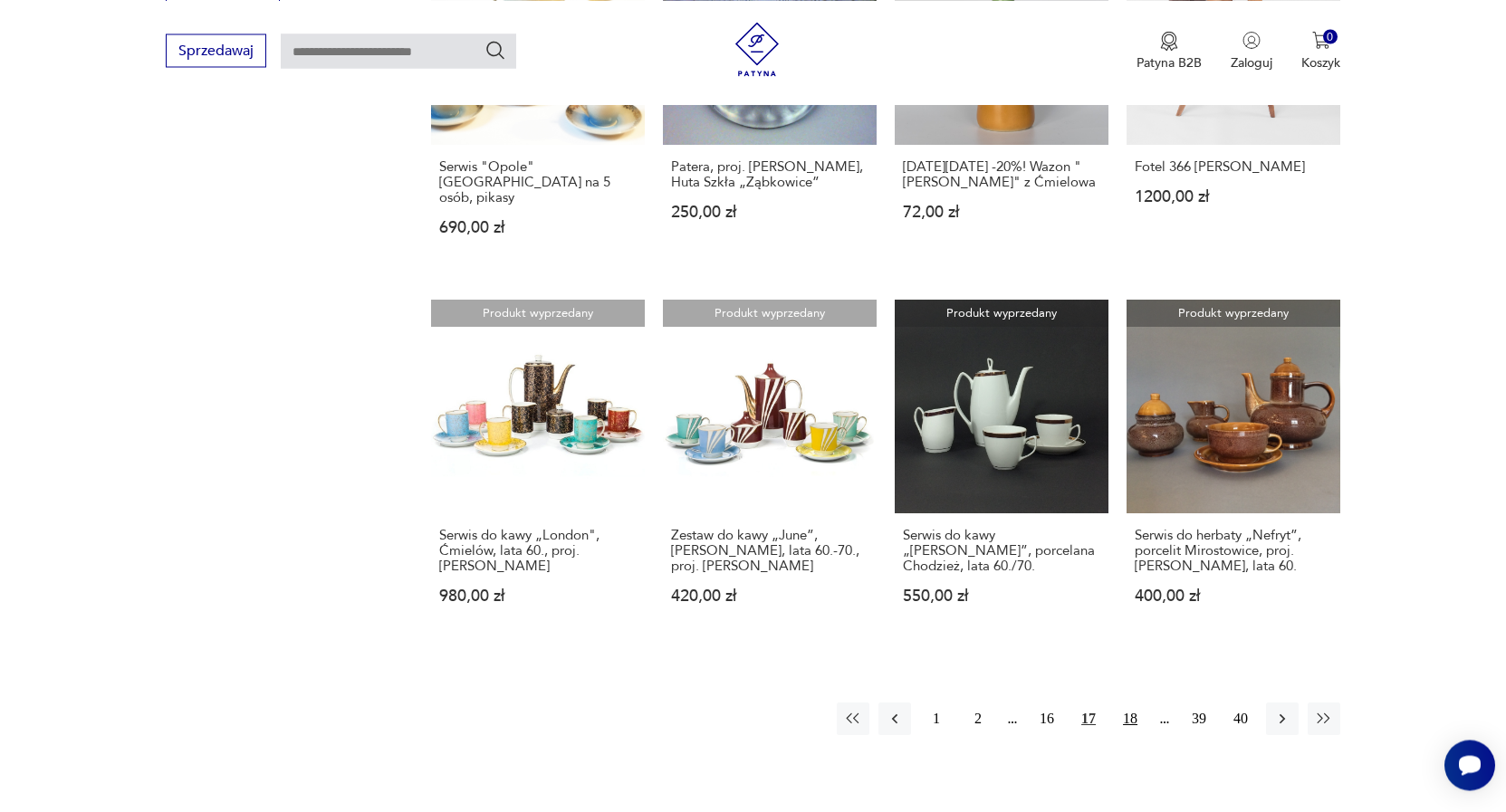
click at [1130, 702] on button "18" at bounding box center [1130, 718] width 33 height 33
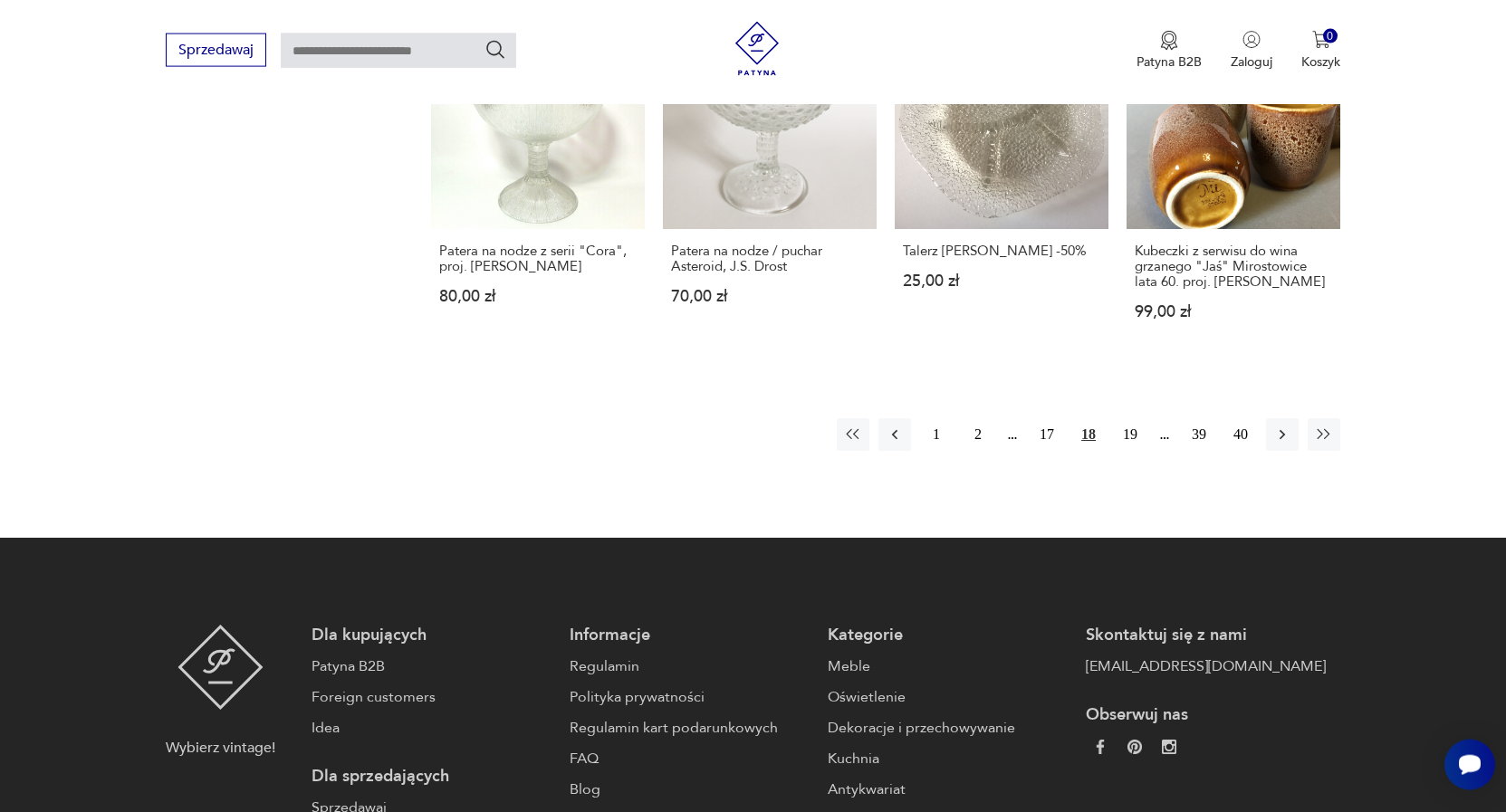
scroll to position [1546, 0]
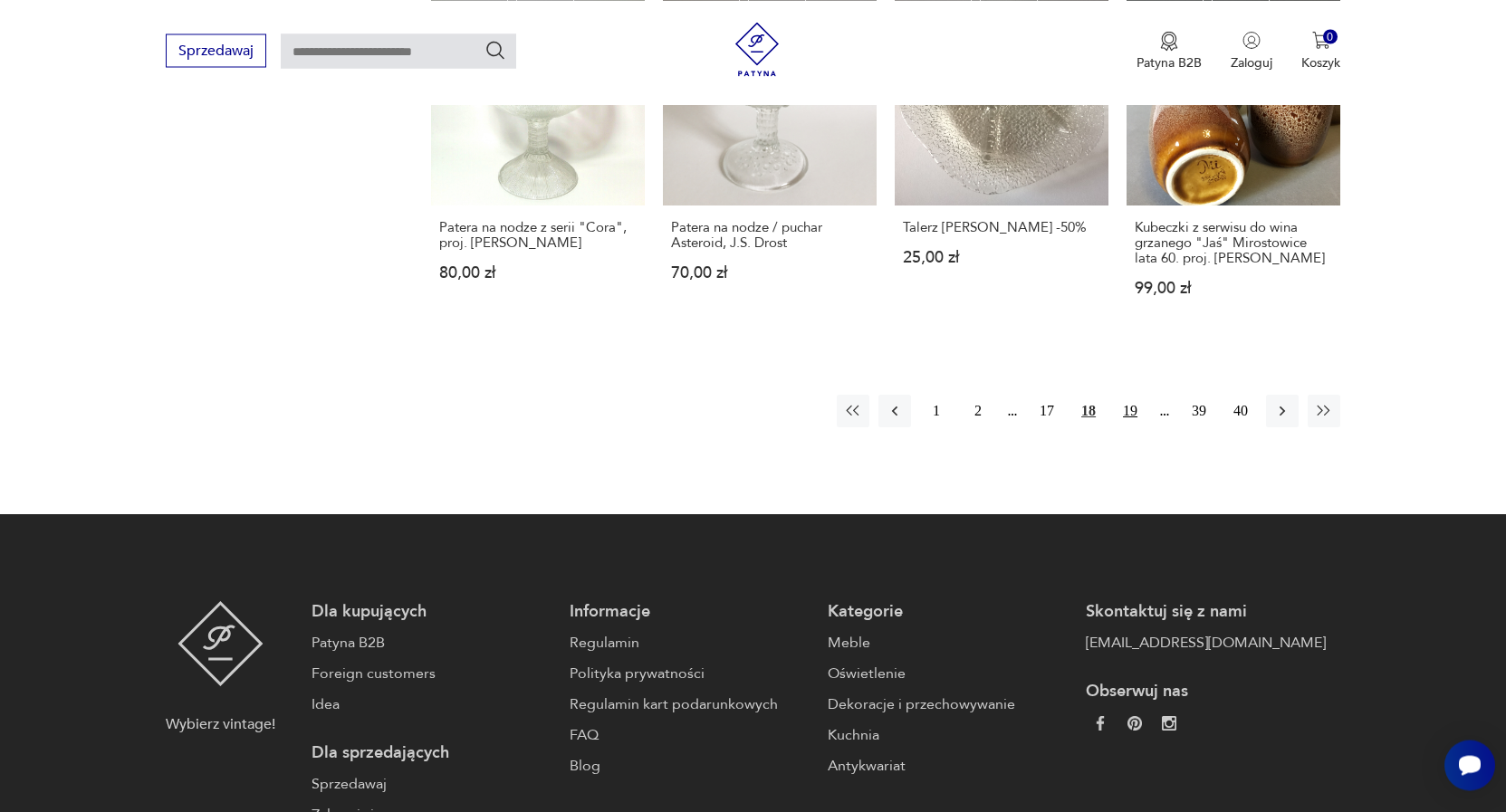
click at [1132, 400] on button "19" at bounding box center [1130, 411] width 33 height 33
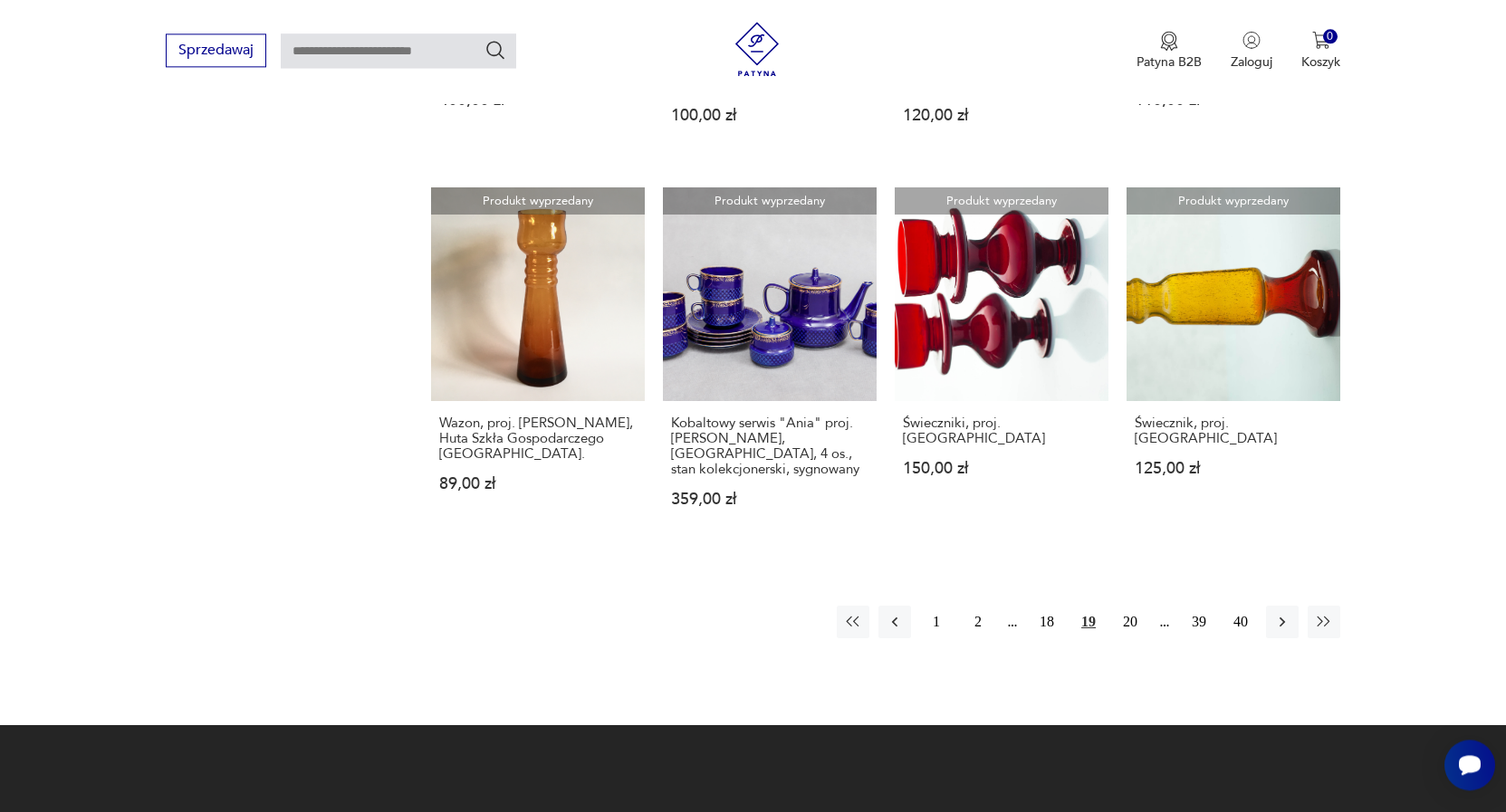
scroll to position [1361, 0]
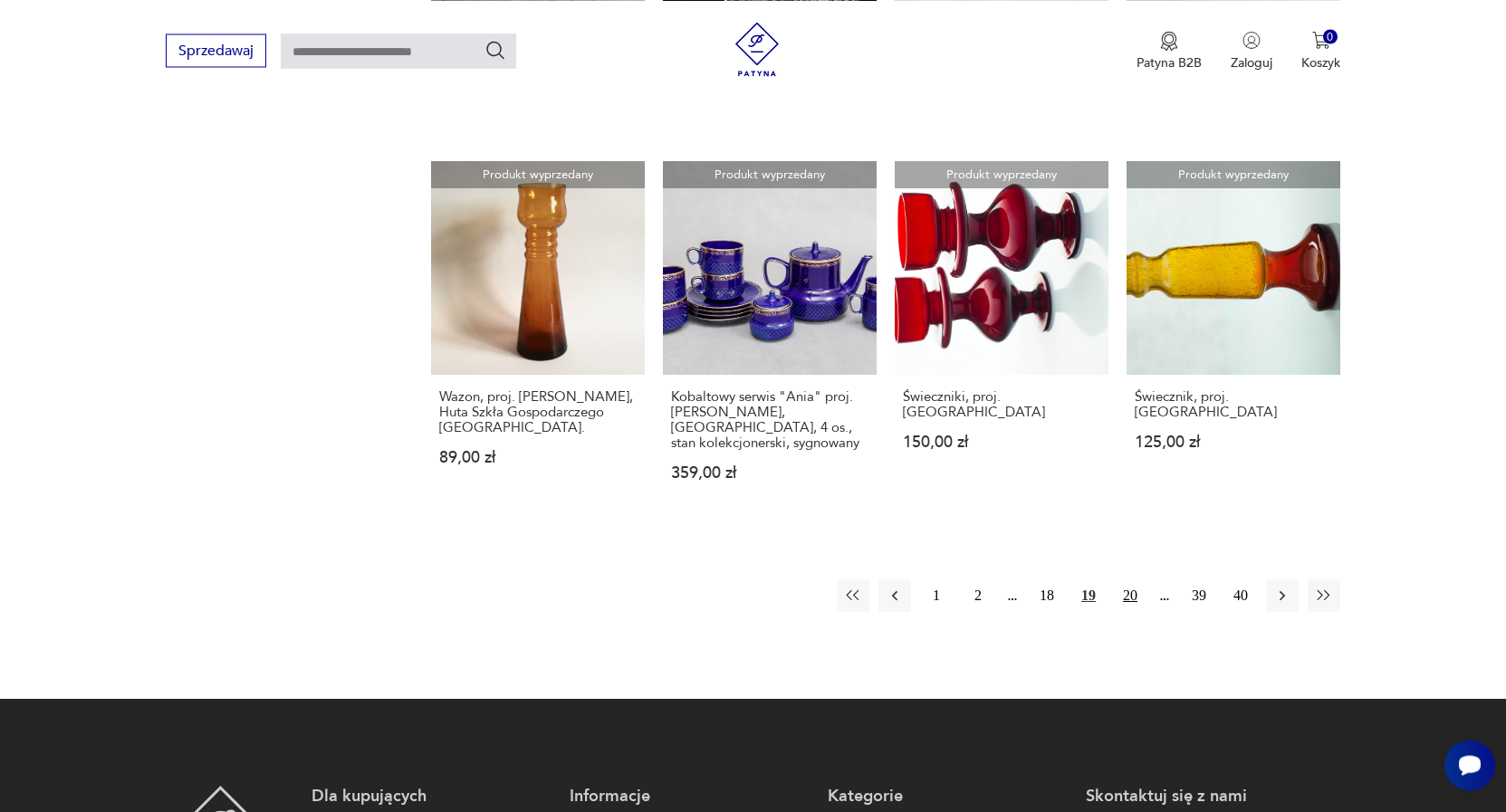
click at [1131, 579] on button "20" at bounding box center [1130, 595] width 33 height 33
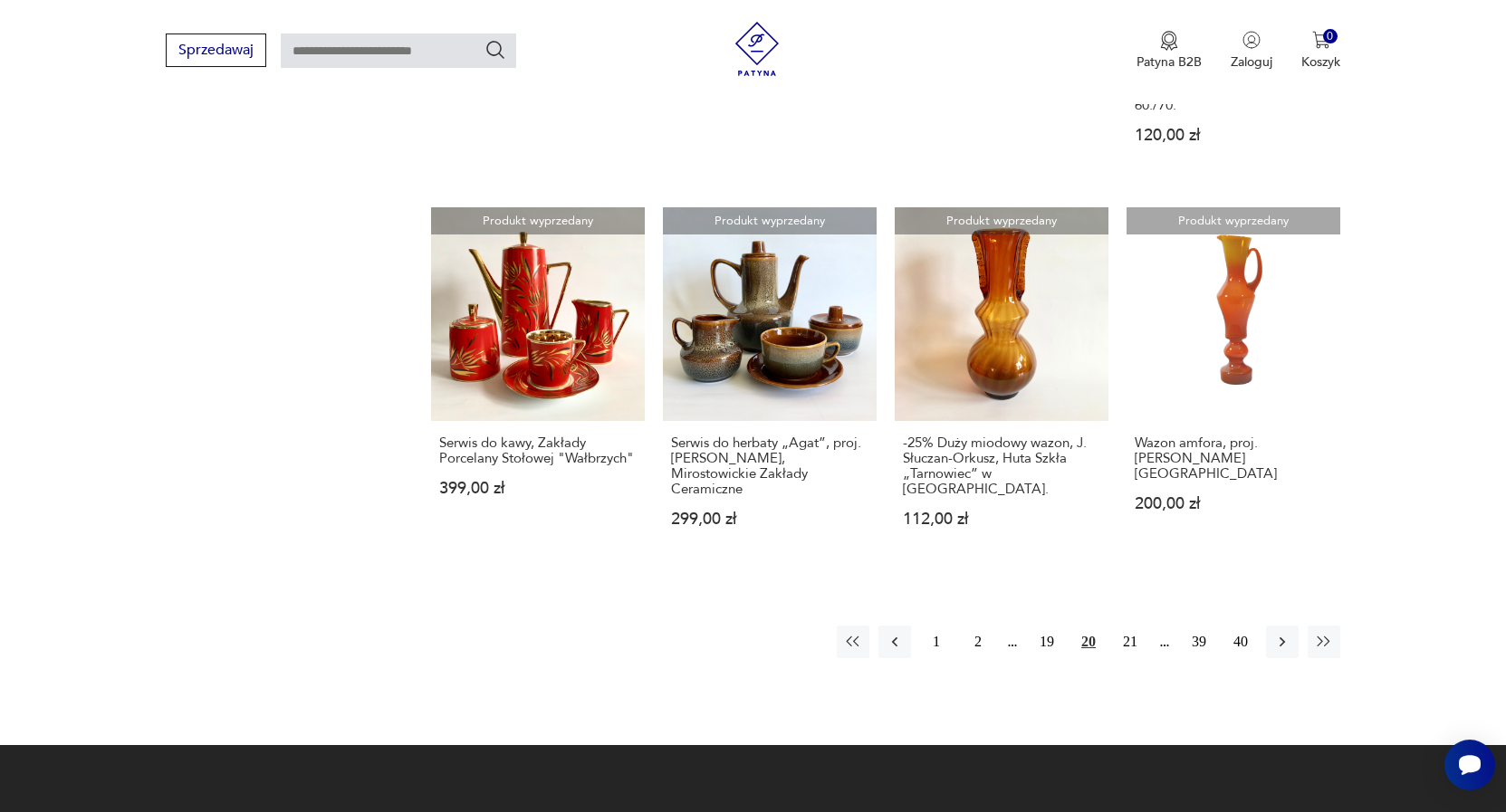
scroll to position [1453, 0]
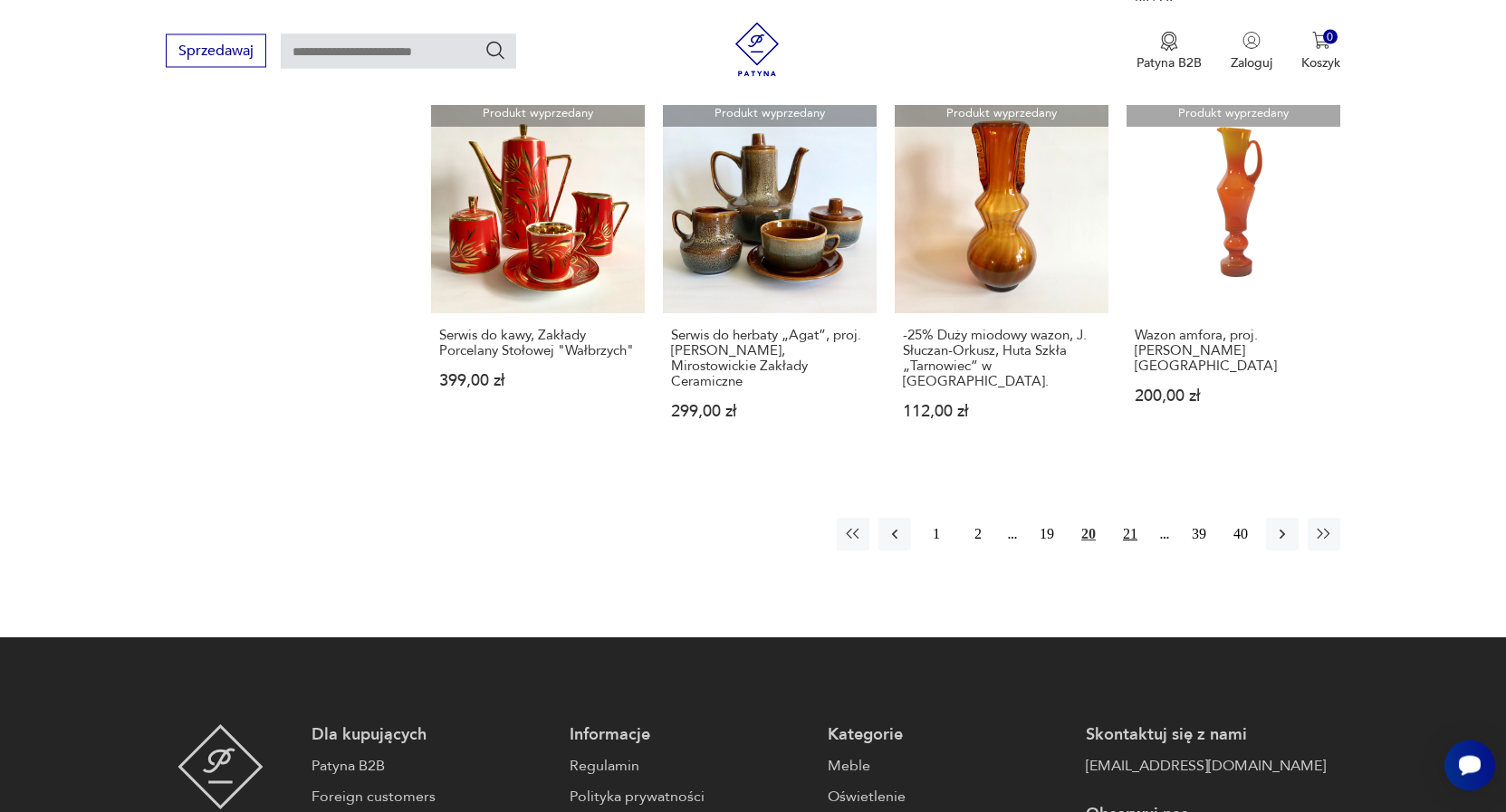
click at [1132, 517] on button "21" at bounding box center [1130, 533] width 33 height 33
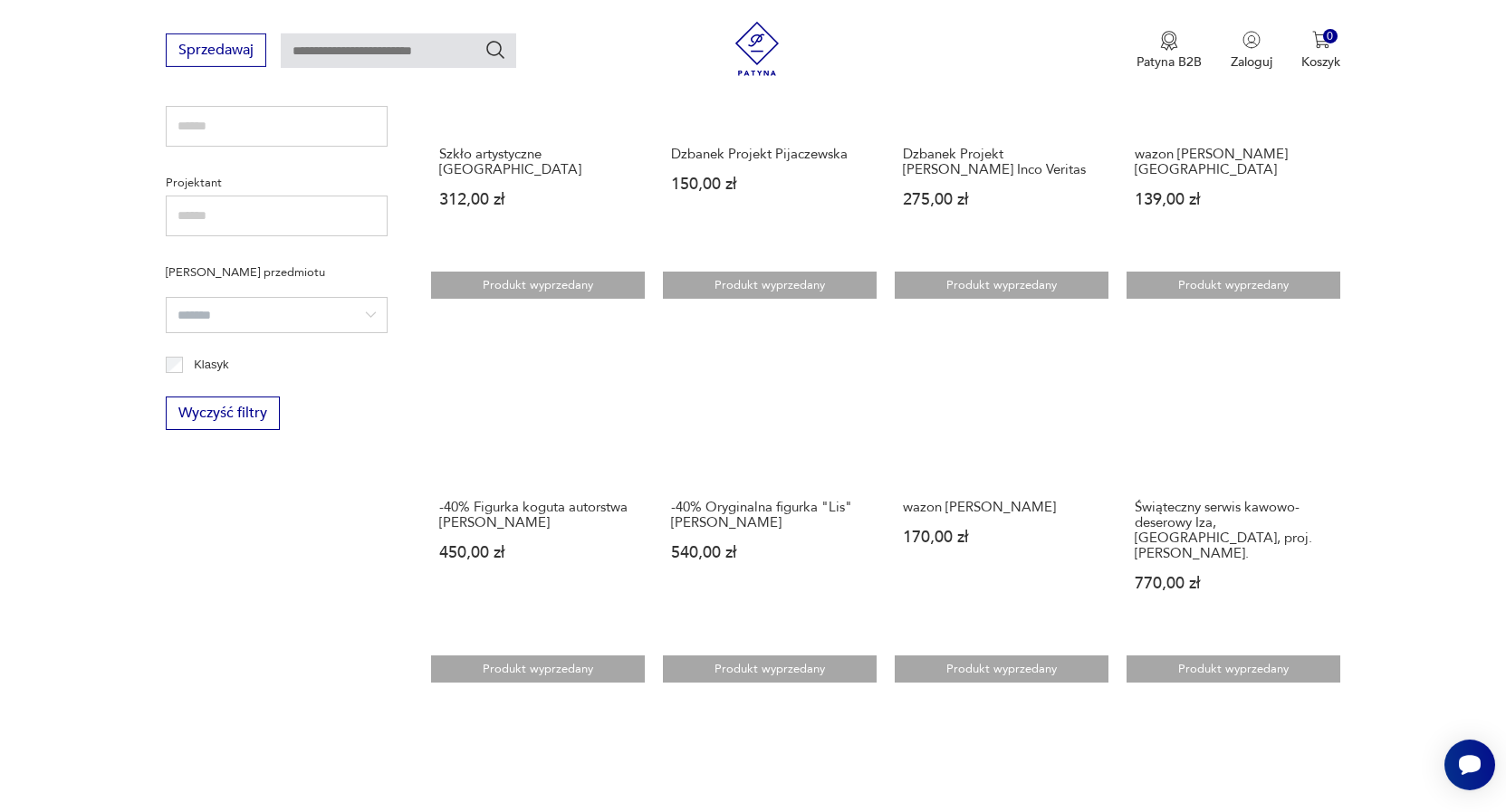
scroll to position [1269, 0]
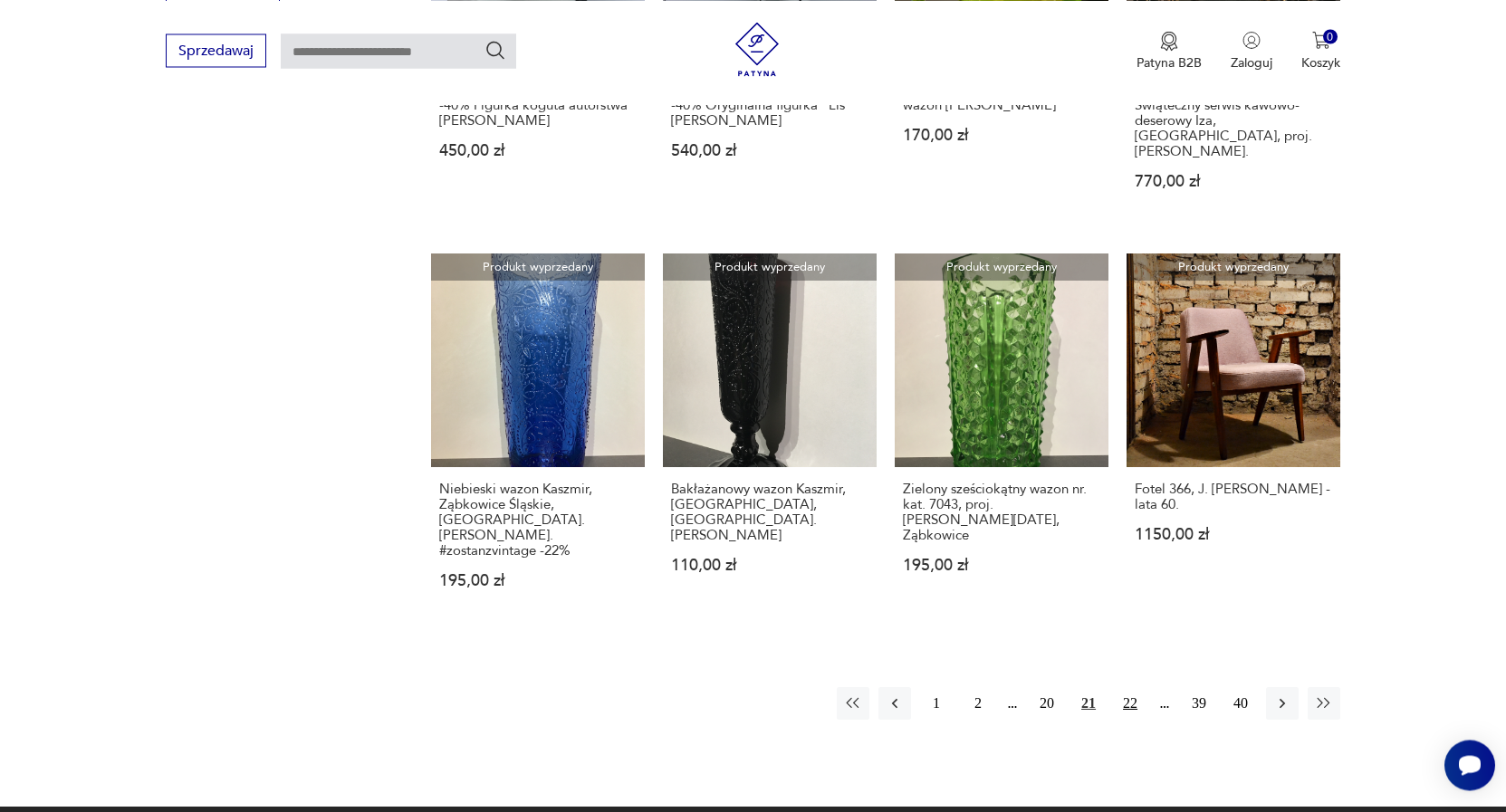
click at [1132, 687] on button "22" at bounding box center [1130, 702] width 33 height 33
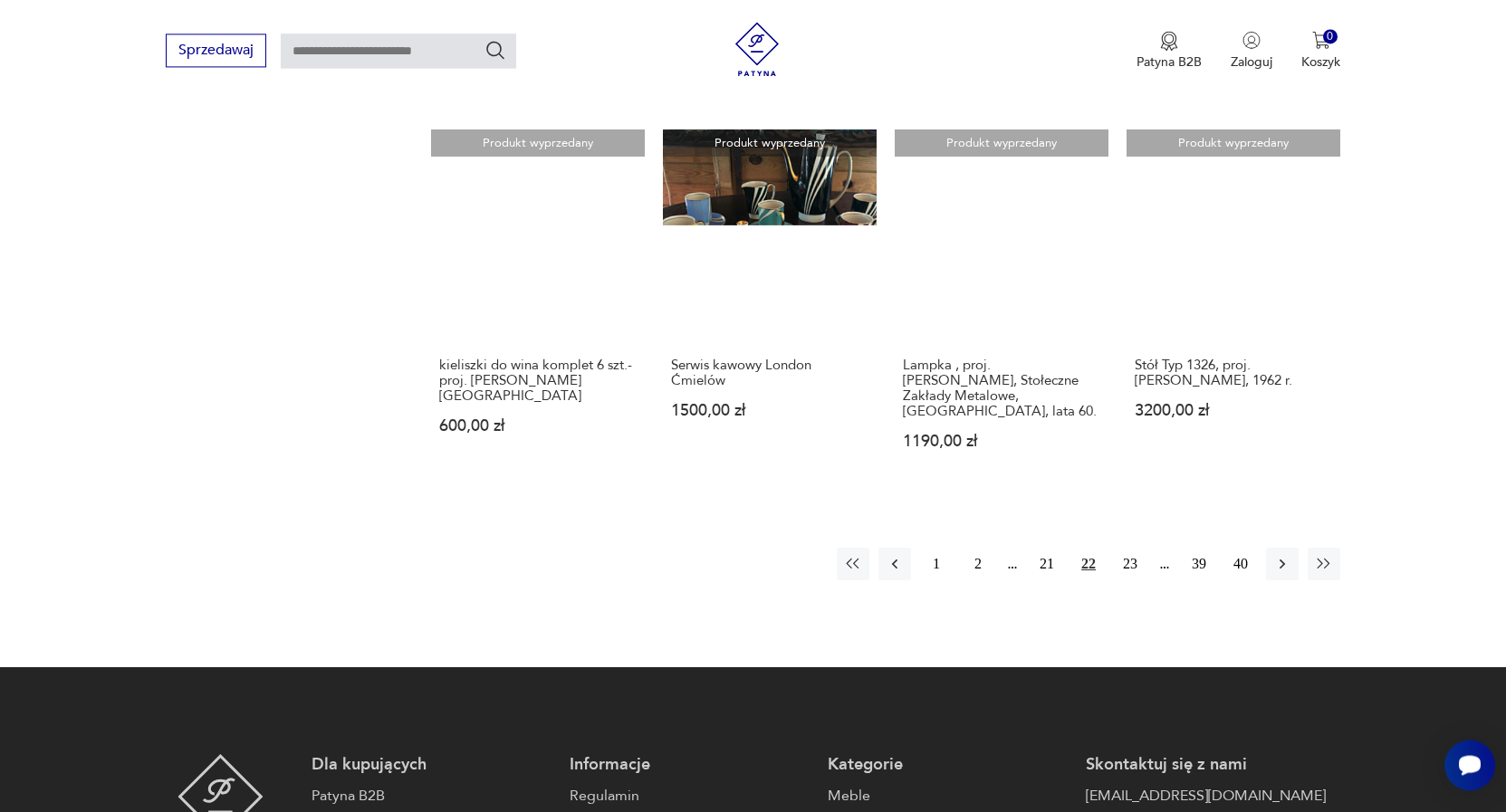
scroll to position [1360, 0]
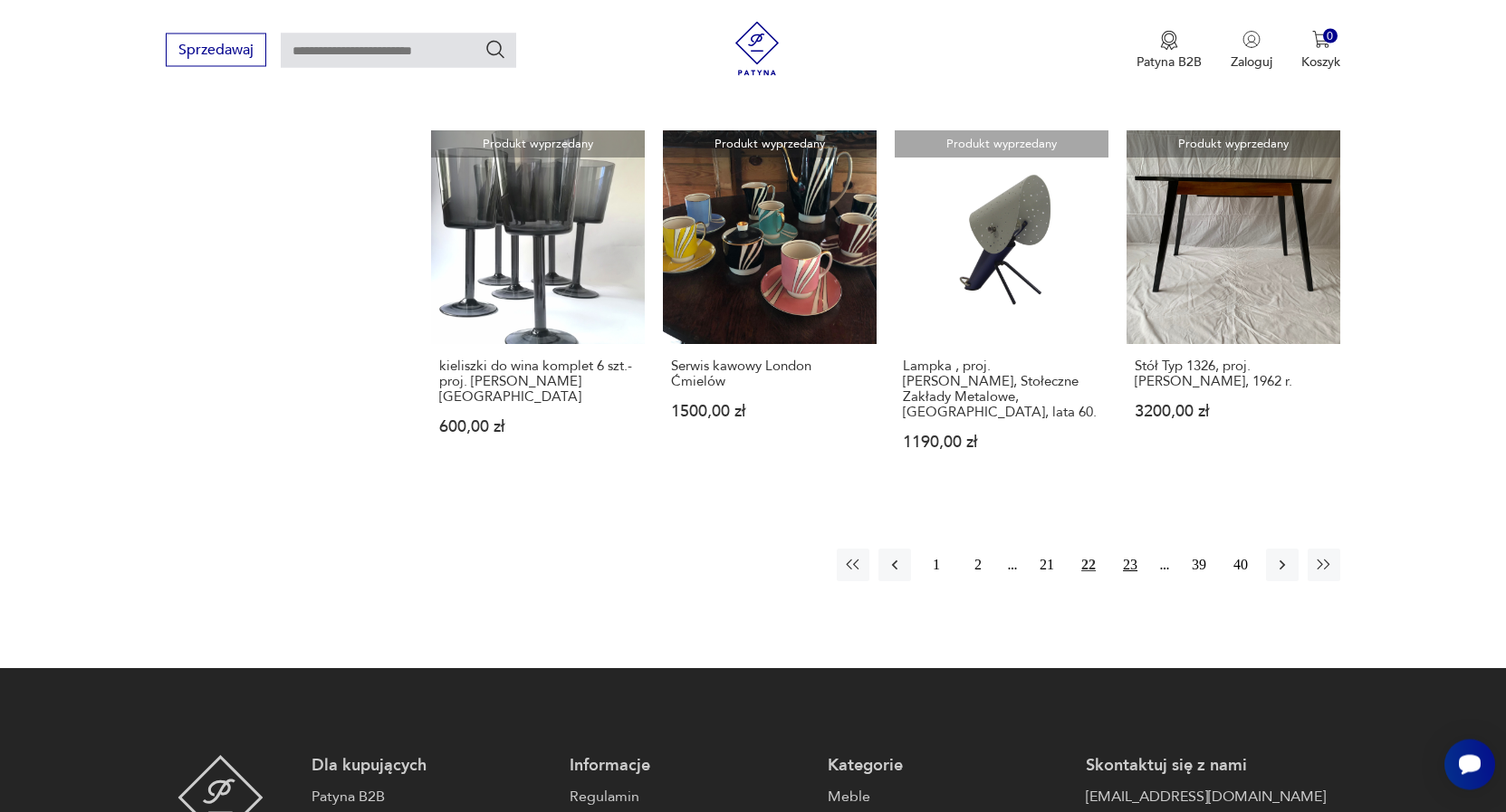
click at [1137, 550] on button "23" at bounding box center [1130, 565] width 33 height 33
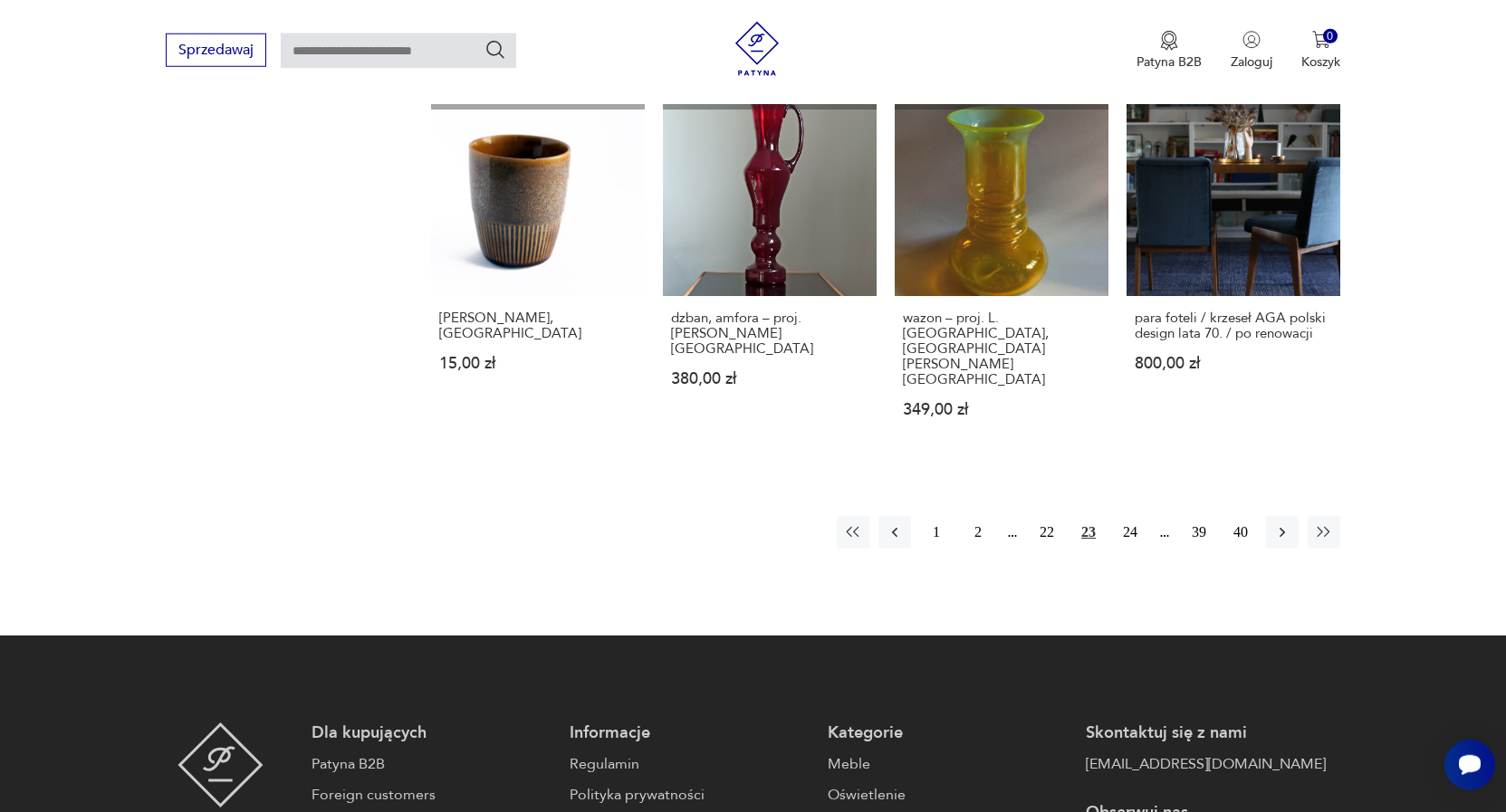
scroll to position [1453, 0]
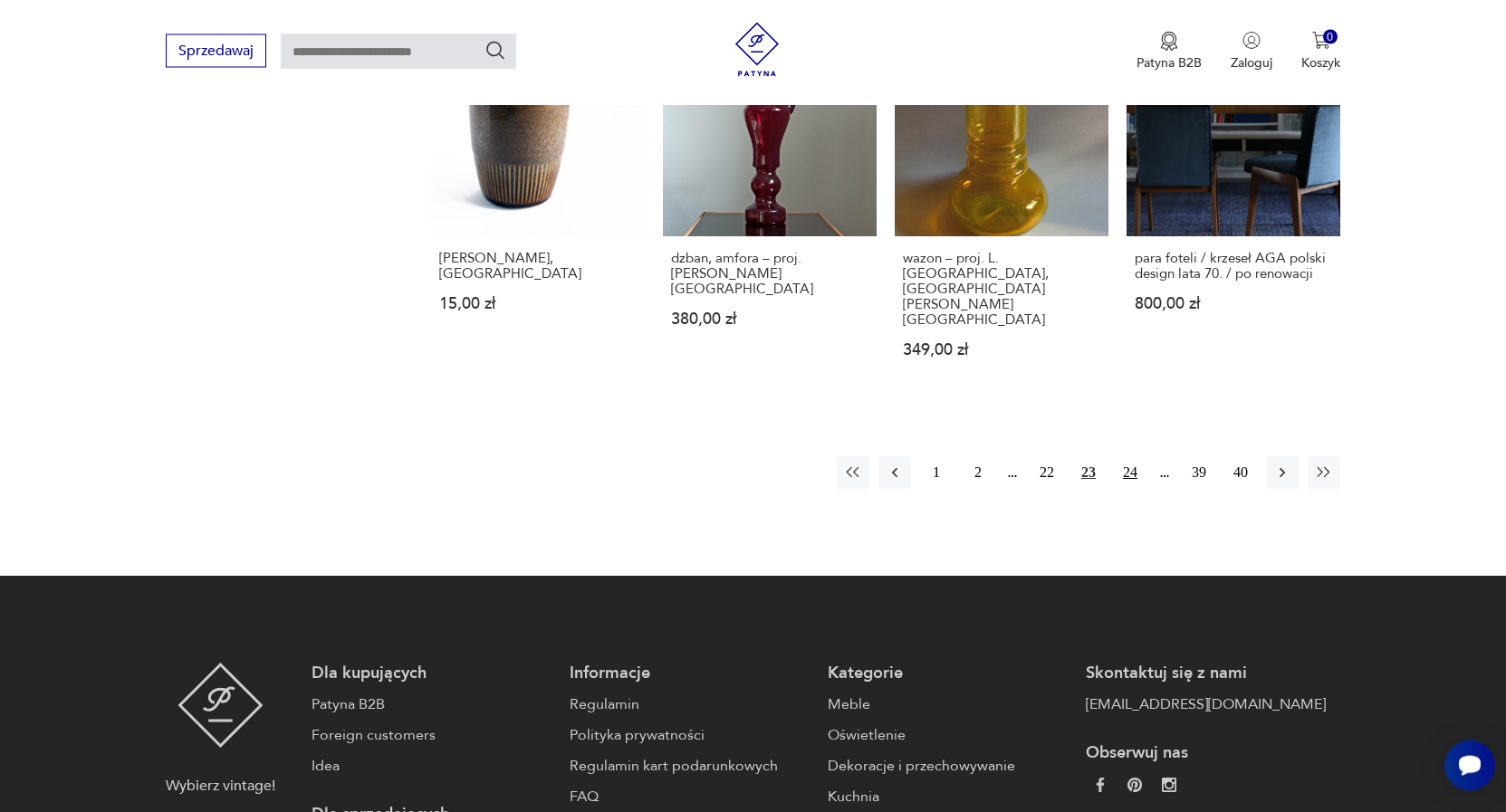
click at [1130, 456] on button "24" at bounding box center [1130, 472] width 33 height 33
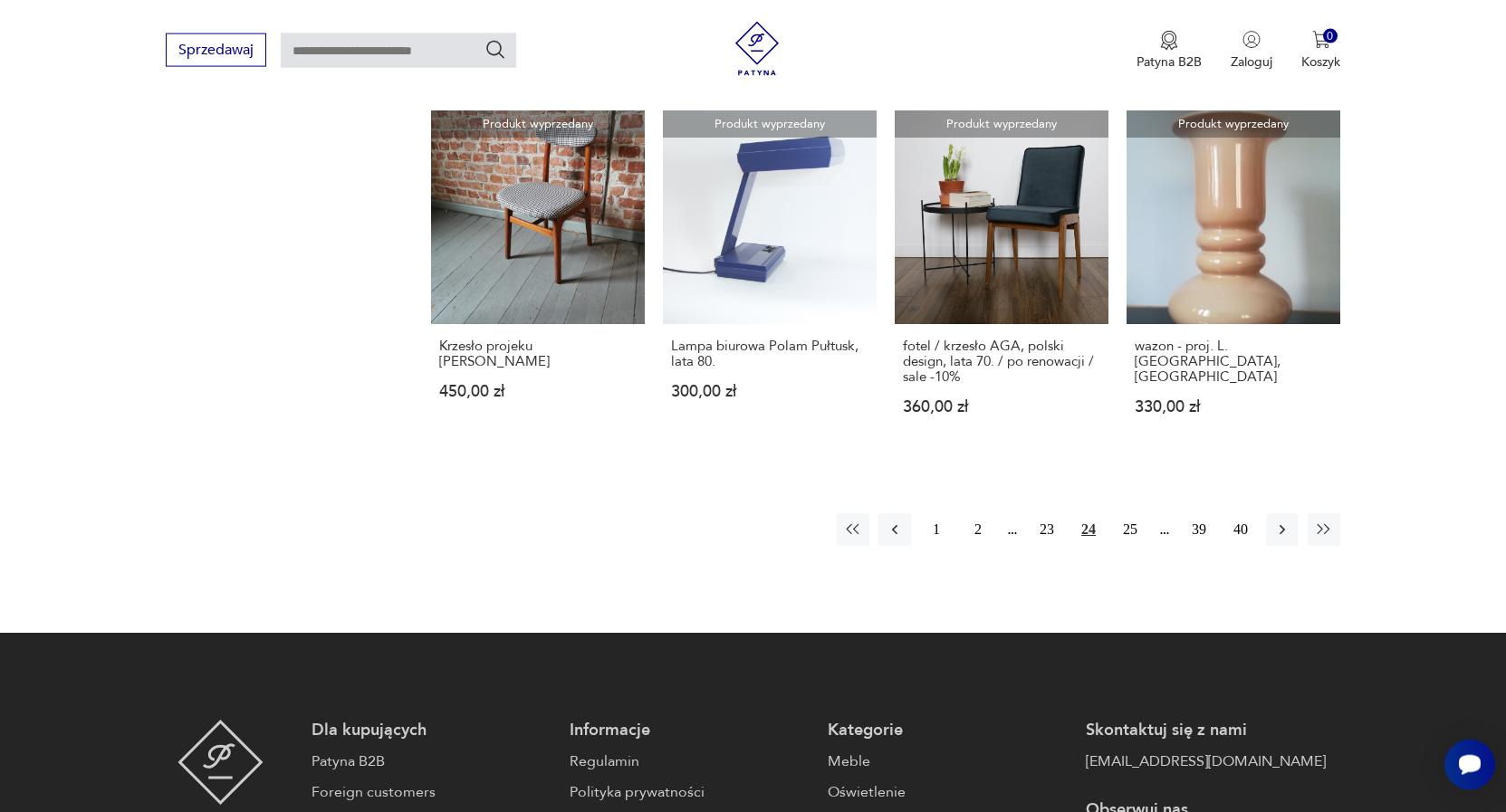
scroll to position [1546, 0]
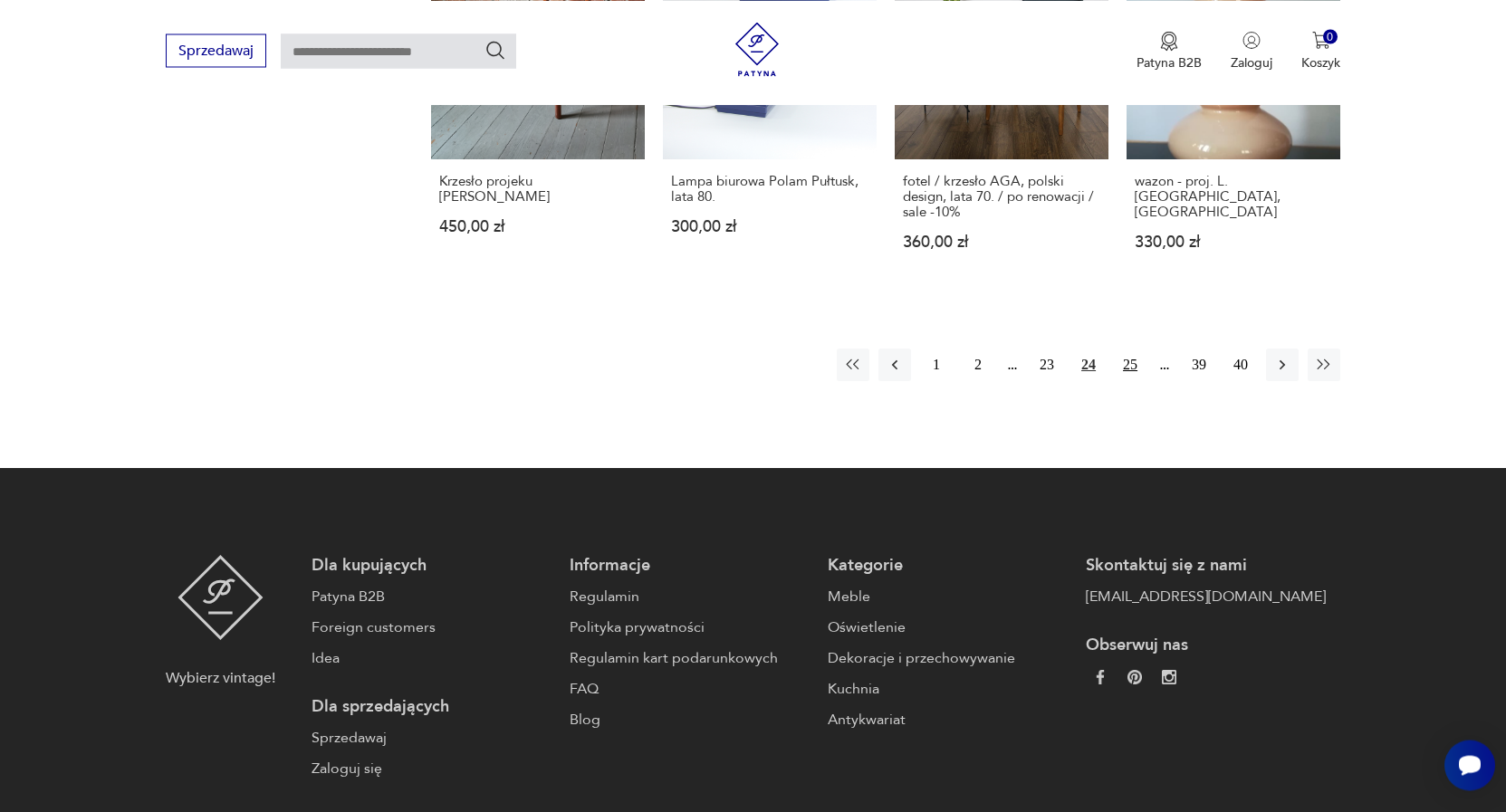
click at [1135, 348] on button "25" at bounding box center [1130, 364] width 33 height 33
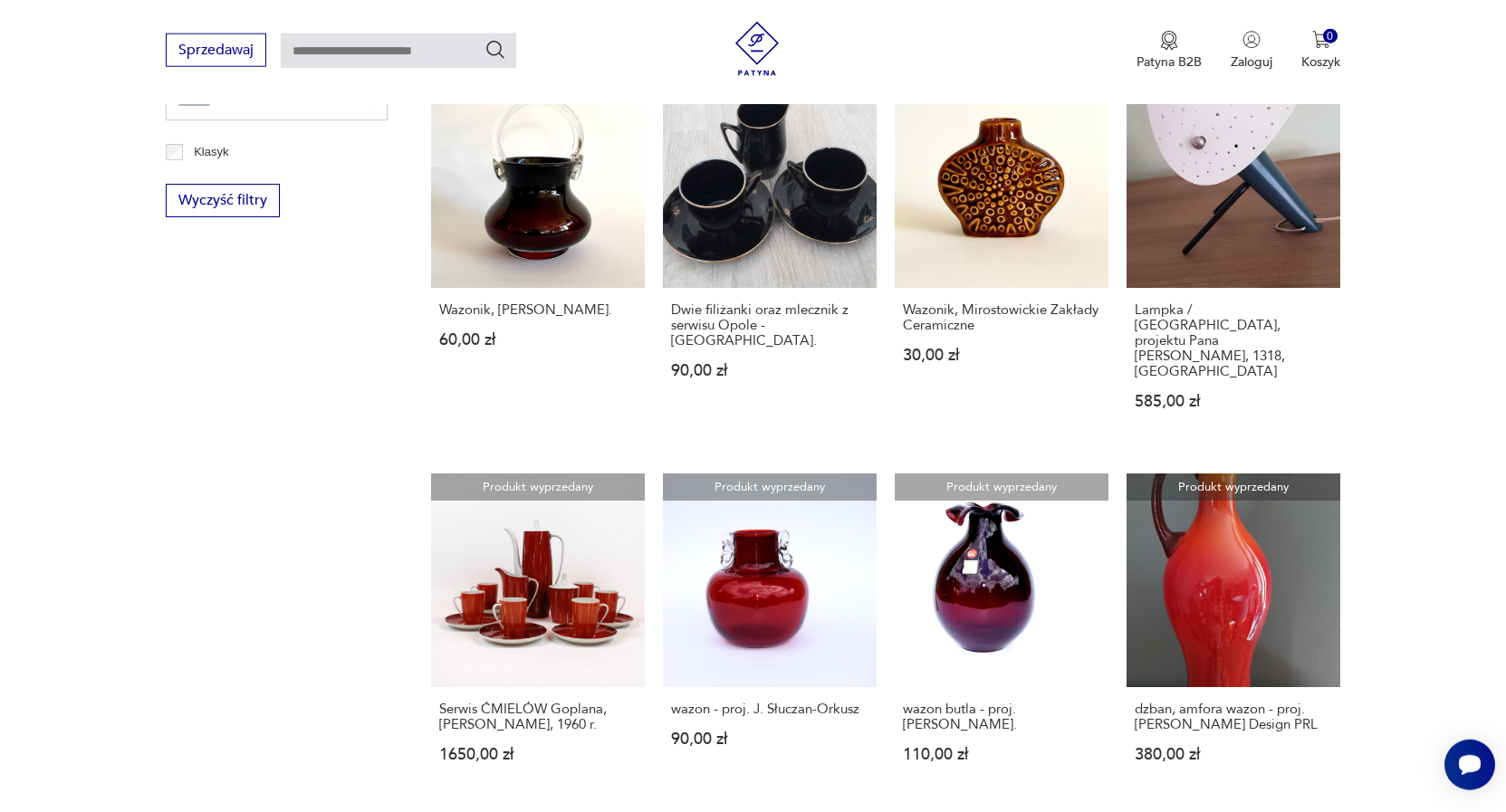
scroll to position [1269, 0]
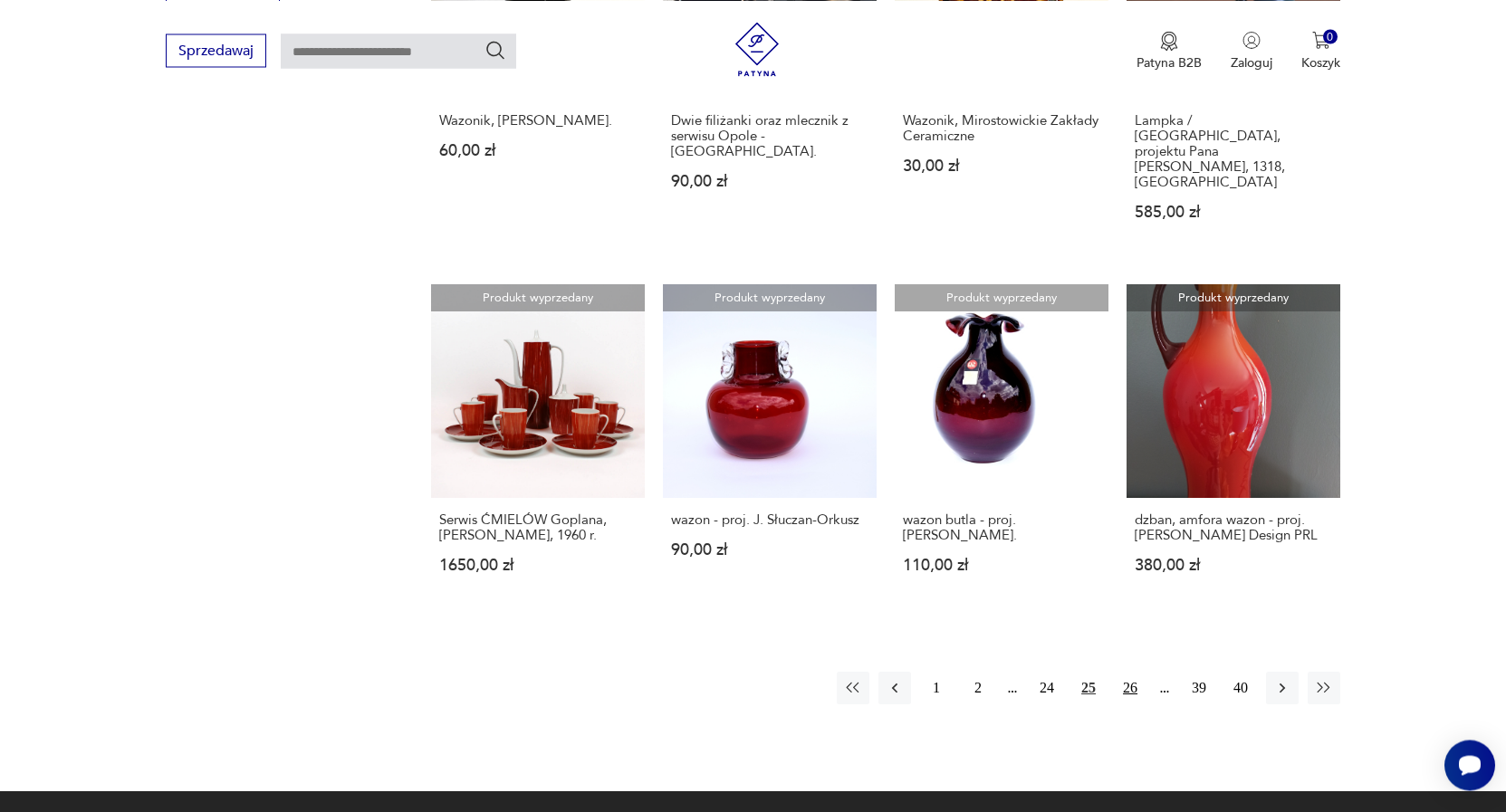
click at [1130, 672] on button "26" at bounding box center [1130, 688] width 33 height 33
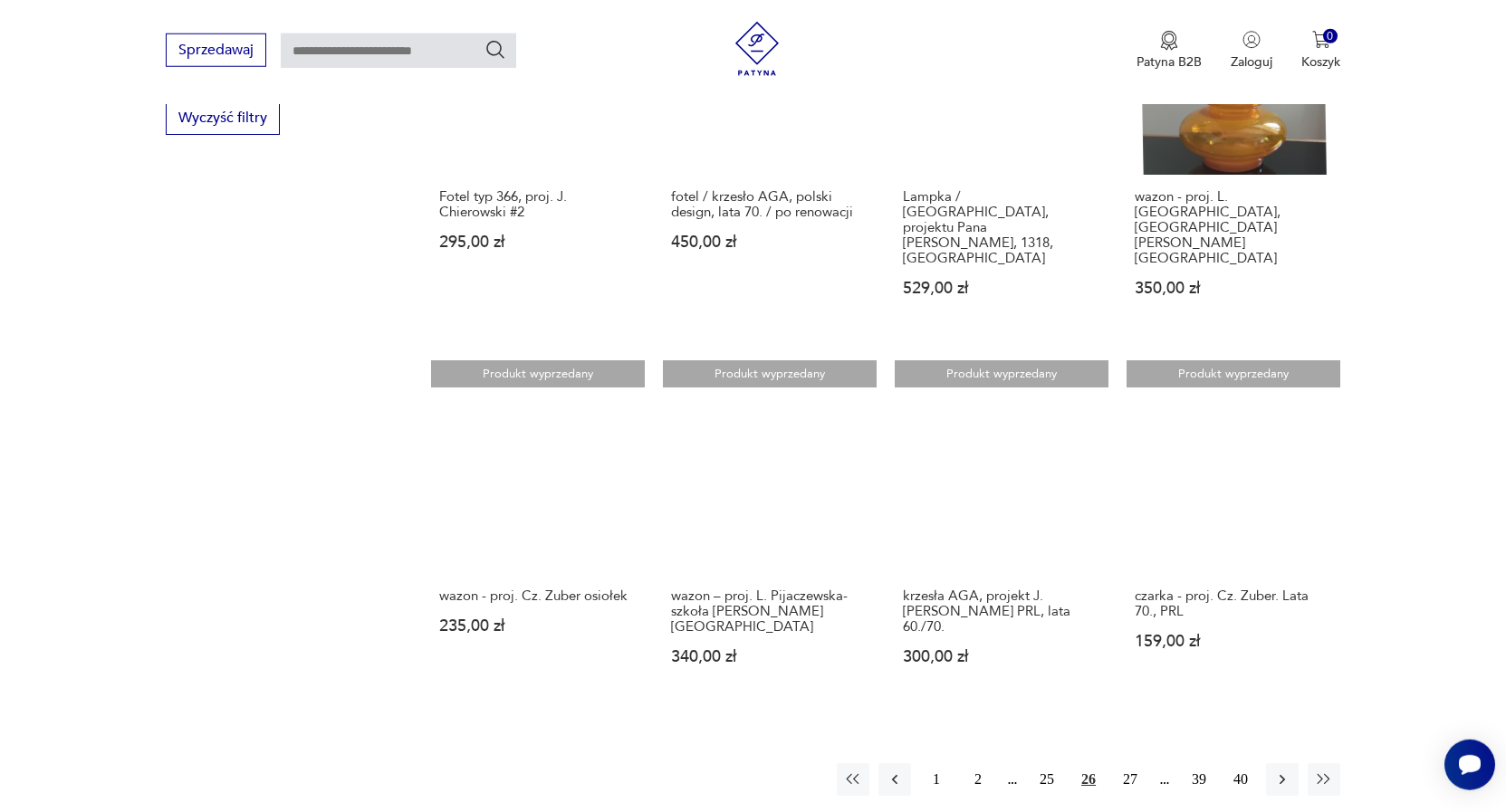
scroll to position [1176, 0]
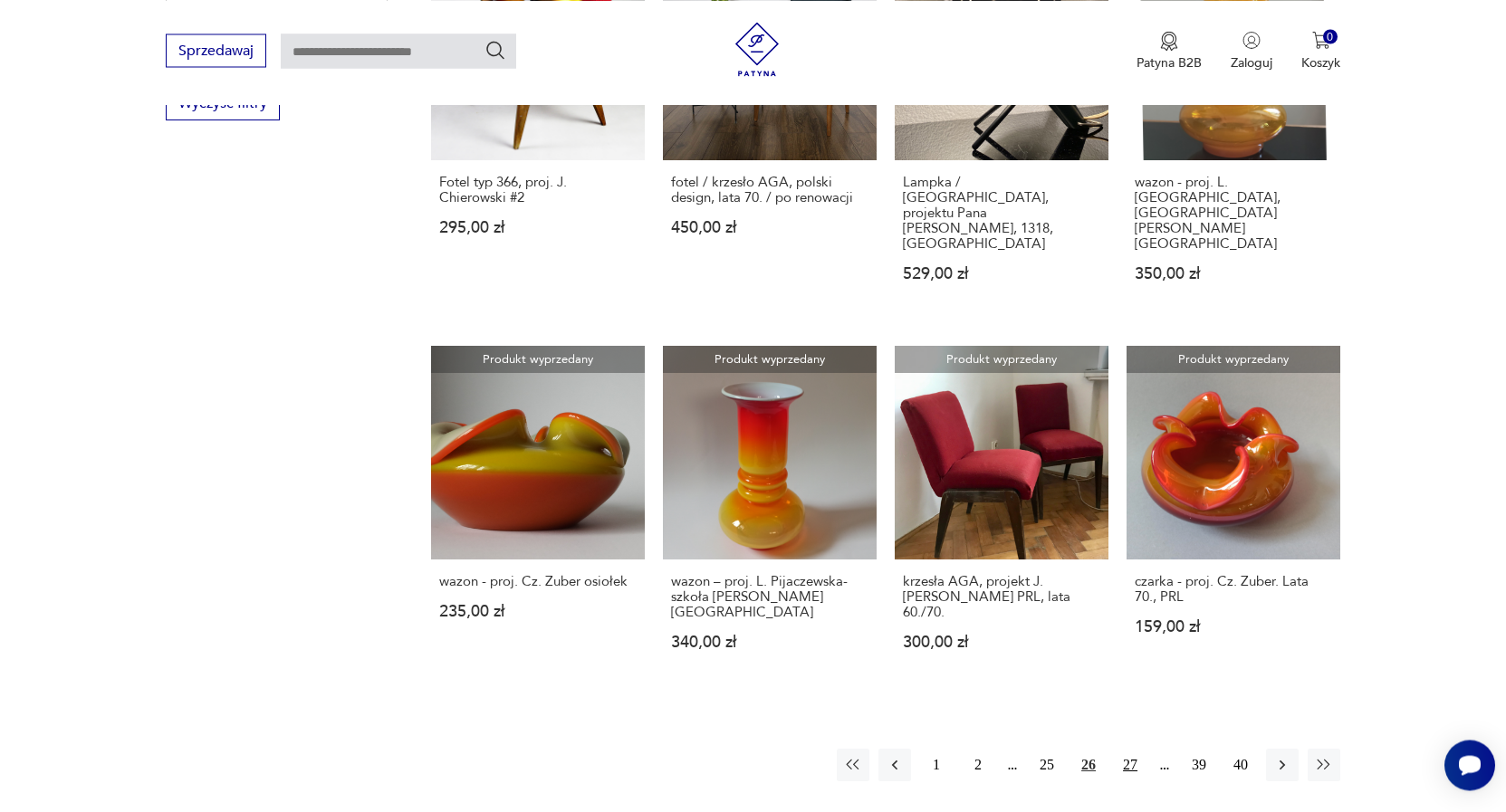
click at [1139, 749] on button "27" at bounding box center [1130, 765] width 33 height 33
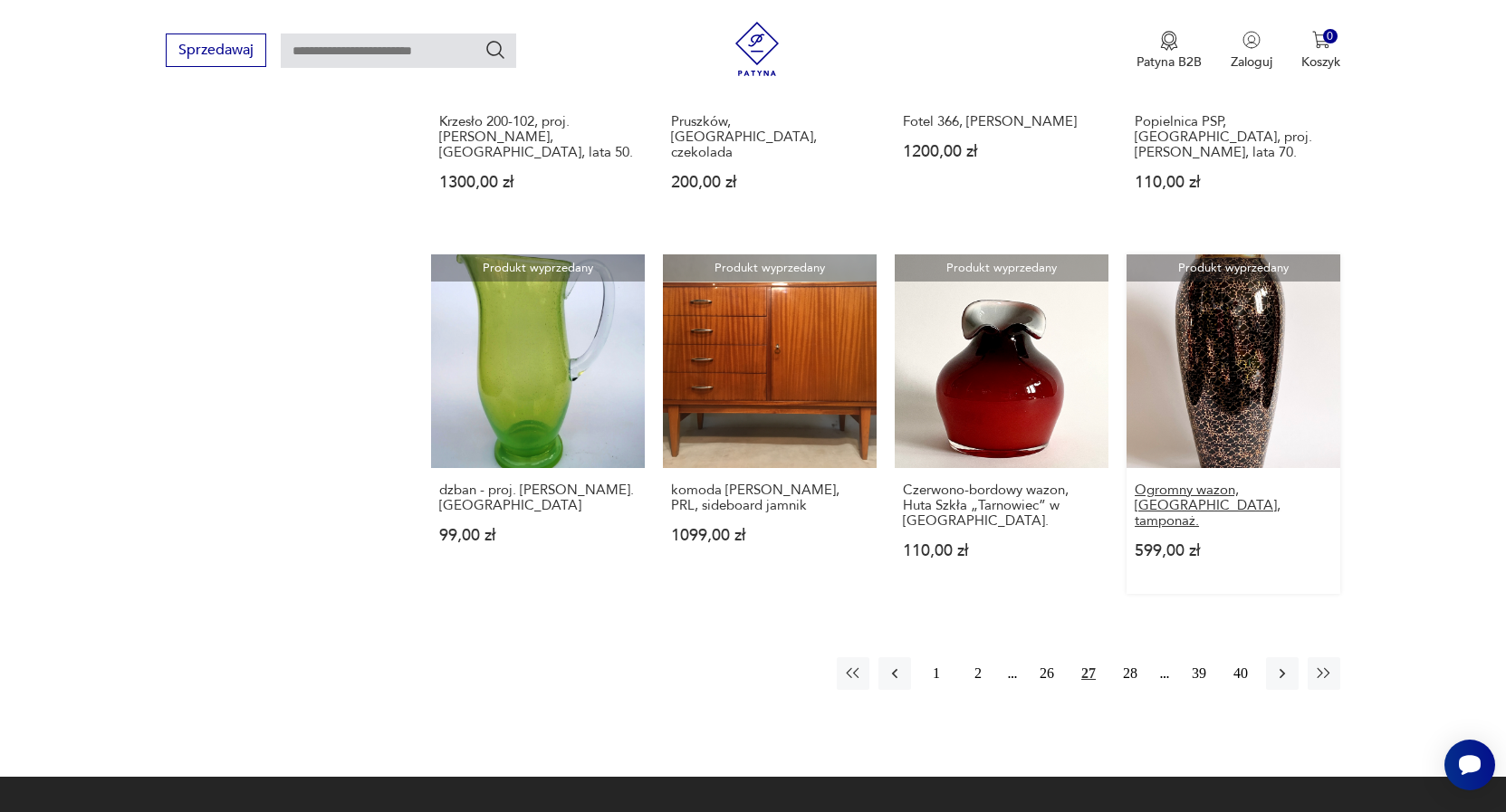
scroll to position [1269, 0]
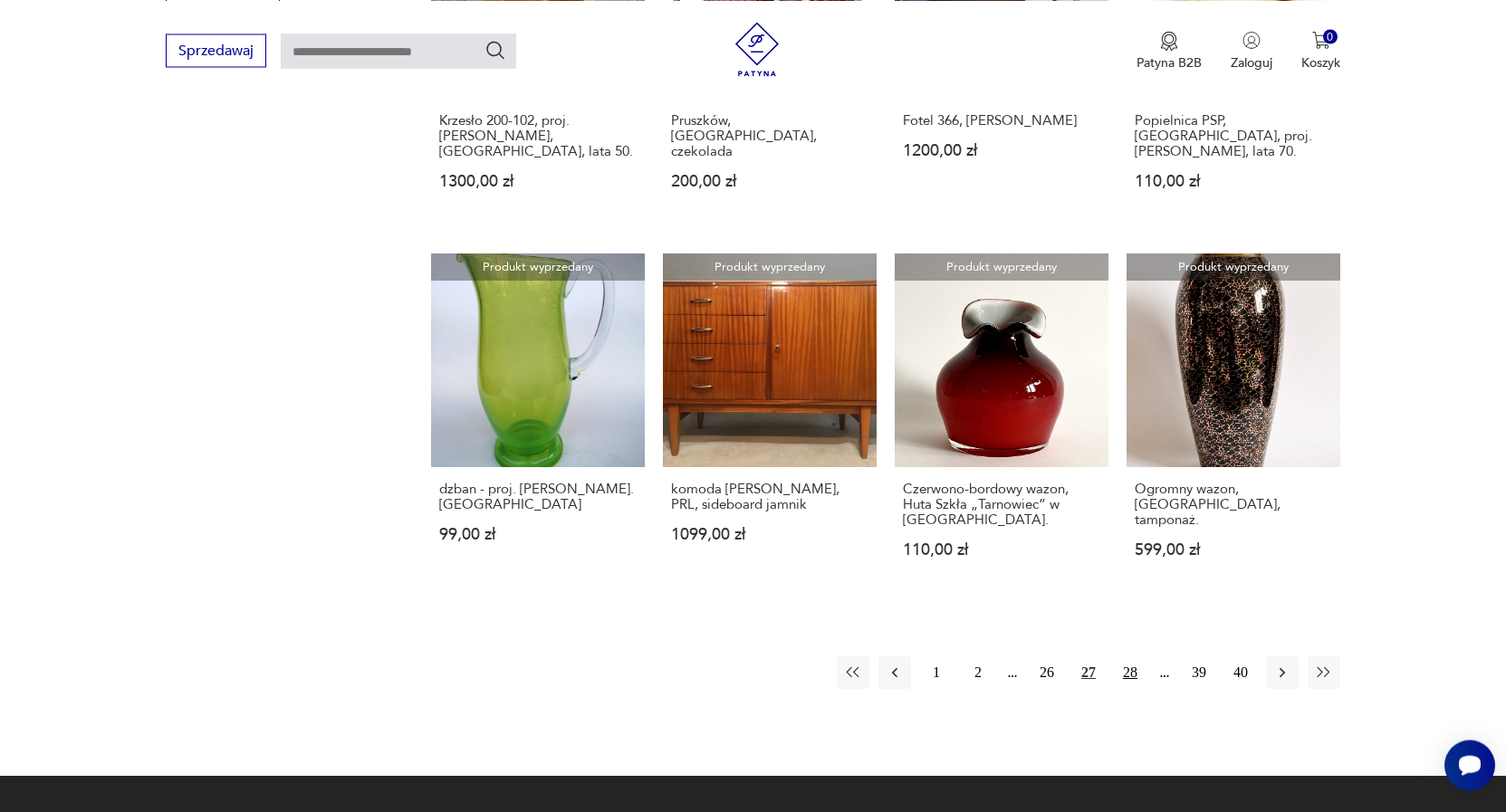
click at [1132, 656] on button "28" at bounding box center [1130, 672] width 33 height 33
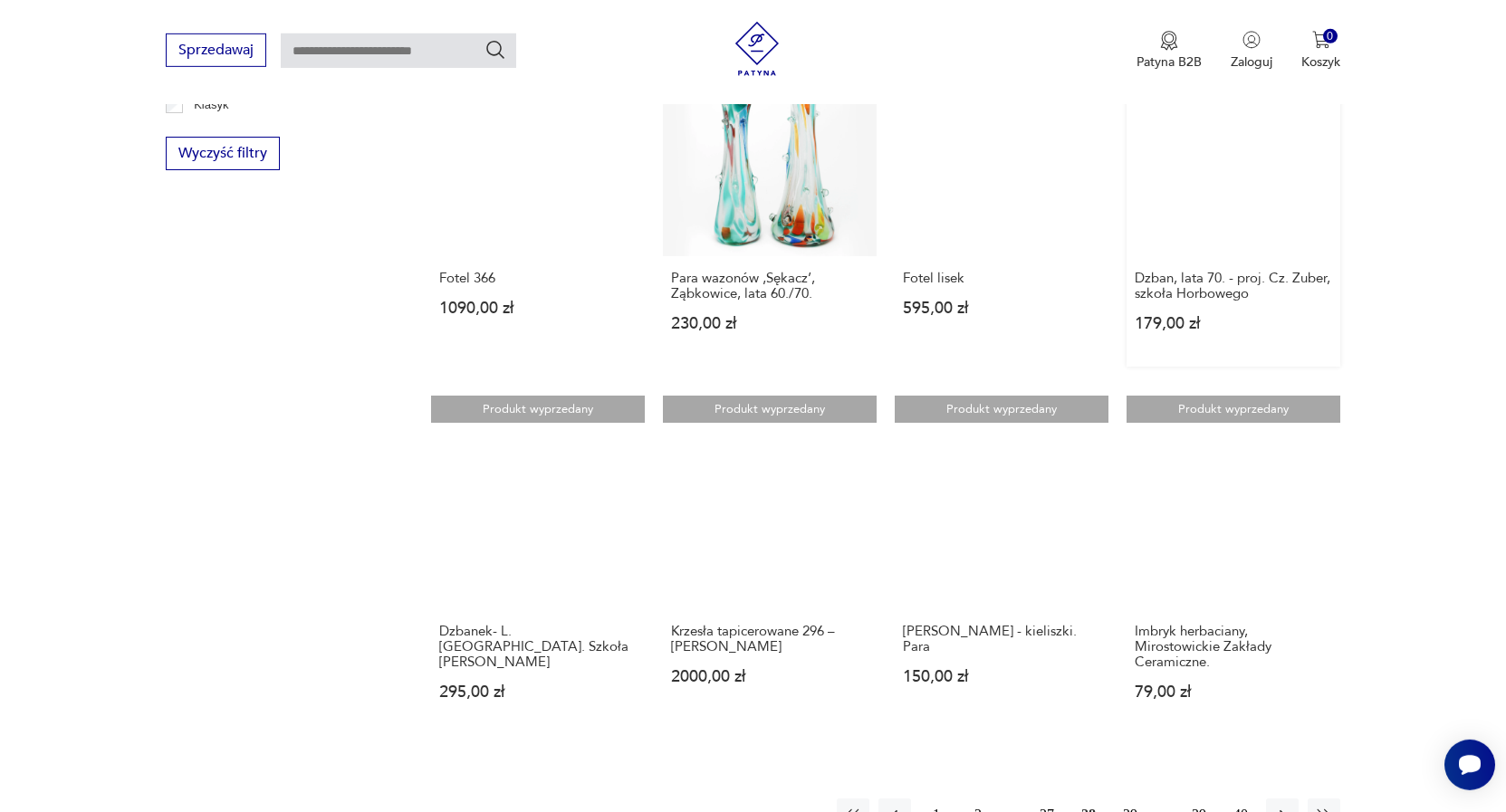
scroll to position [1176, 0]
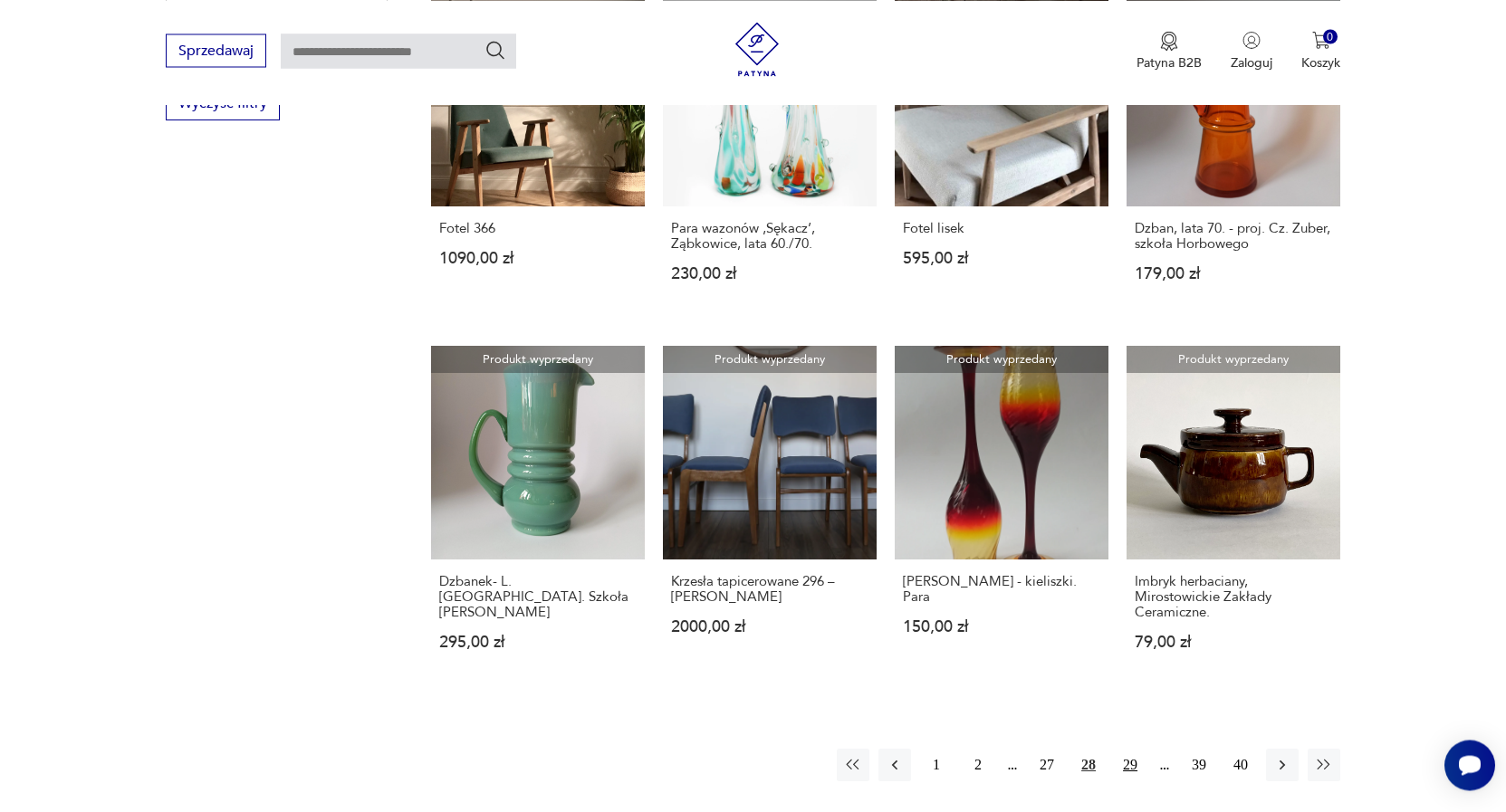
click at [1130, 749] on button "29" at bounding box center [1130, 765] width 33 height 33
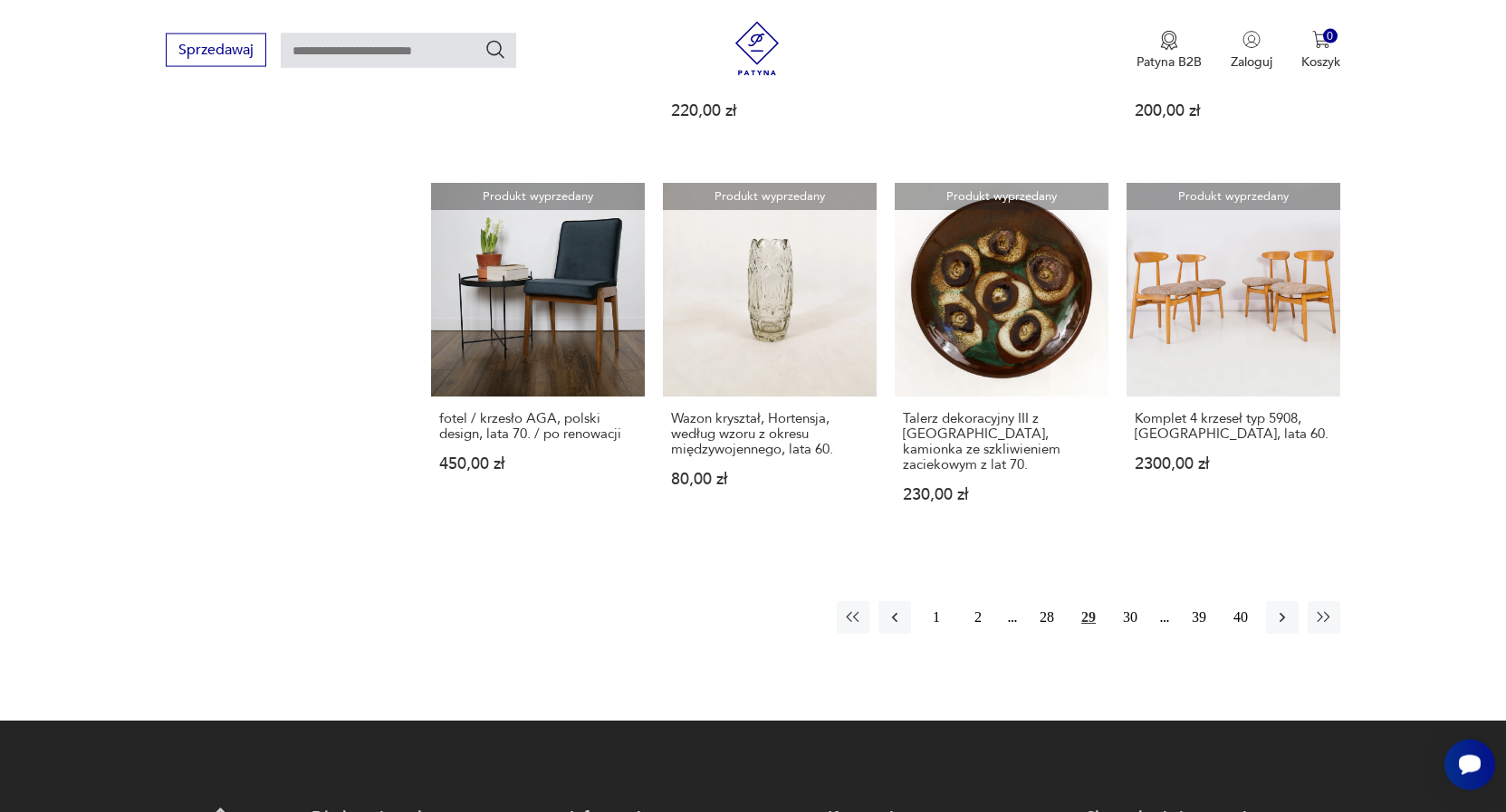
scroll to position [1361, 0]
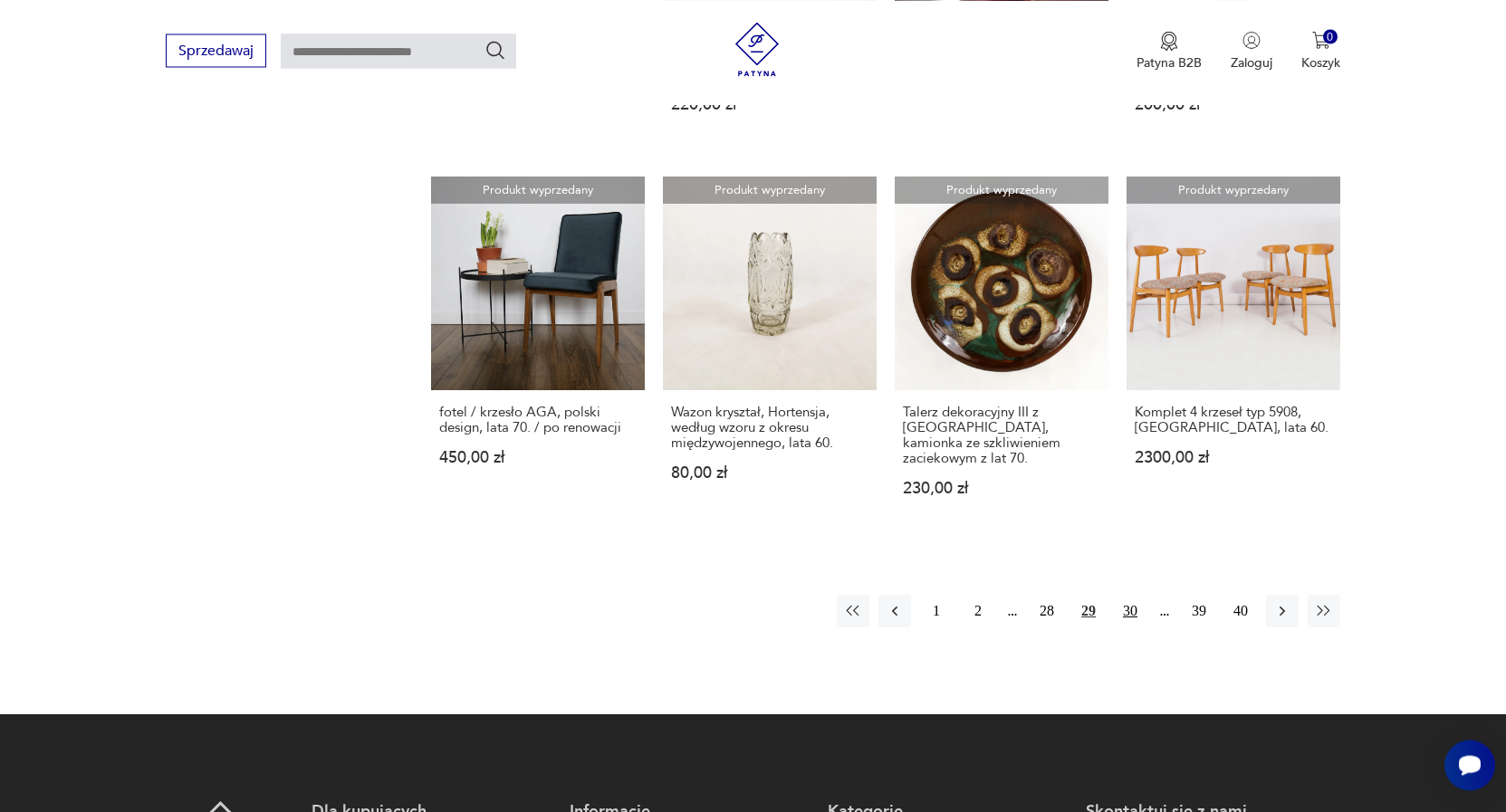
click at [1127, 595] on button "30" at bounding box center [1130, 610] width 33 height 33
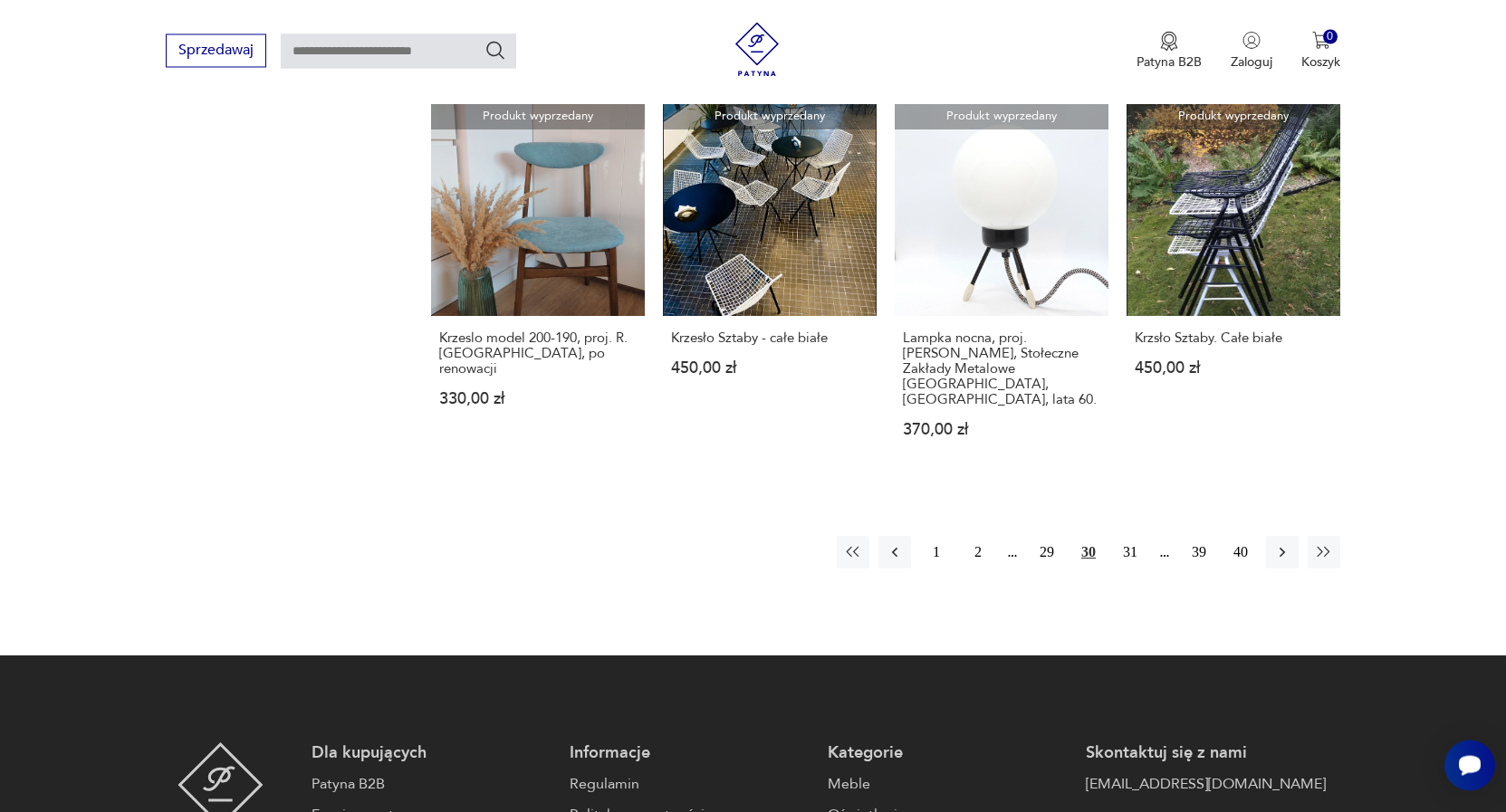
scroll to position [1452, 0]
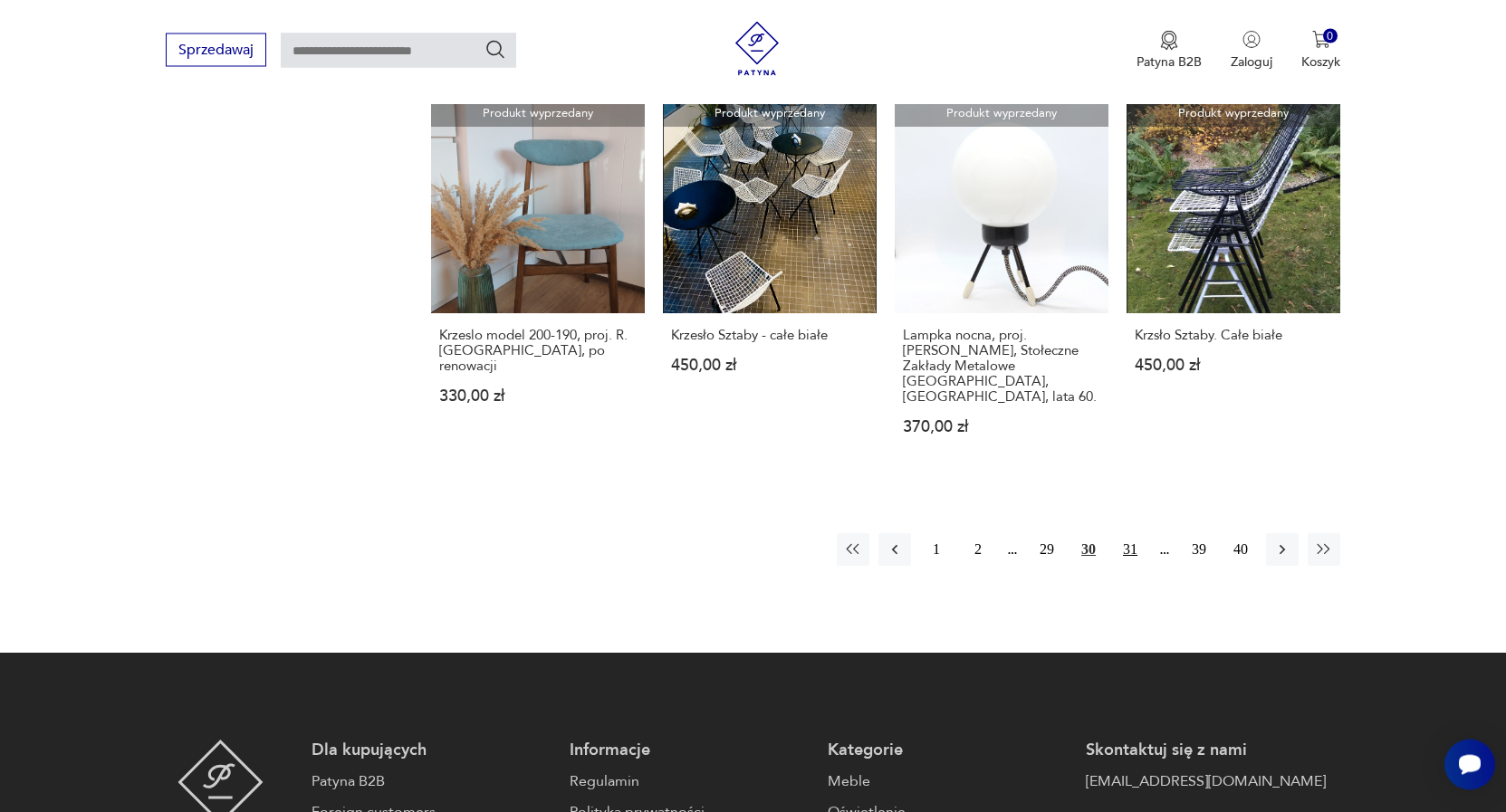
click at [1130, 534] on button "31" at bounding box center [1130, 550] width 33 height 33
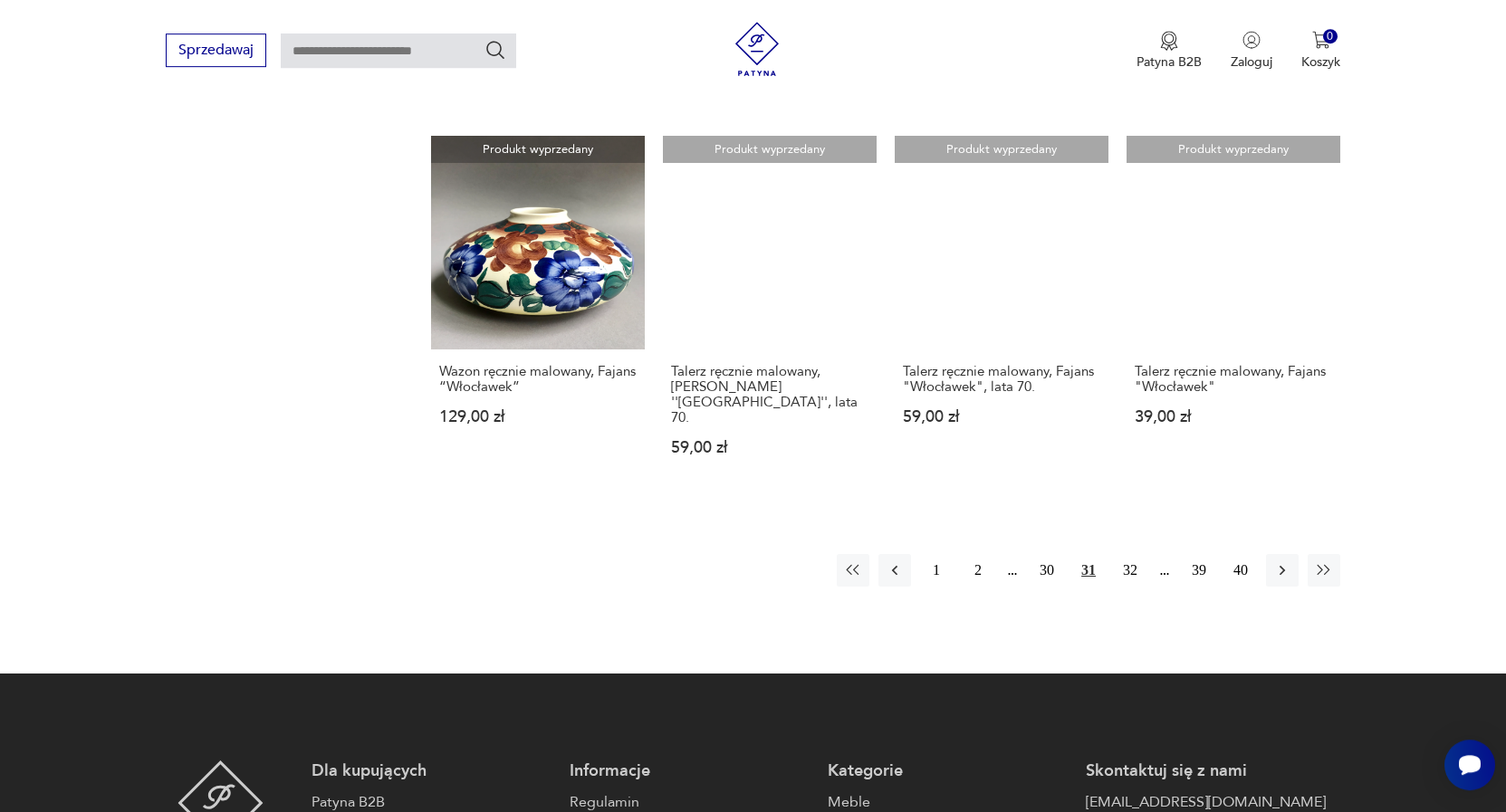
scroll to position [1361, 0]
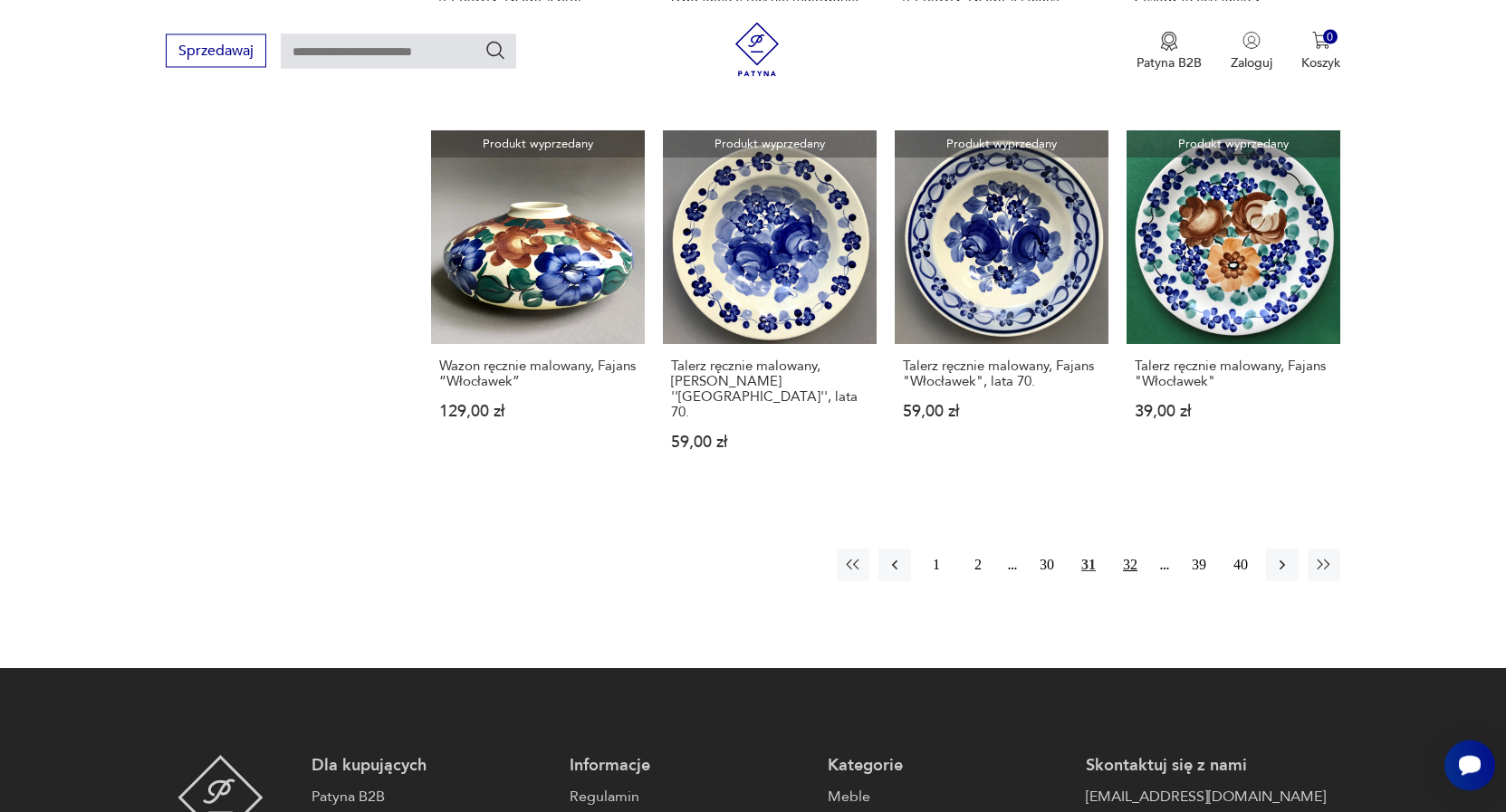
click at [1130, 548] on button "32" at bounding box center [1130, 564] width 33 height 33
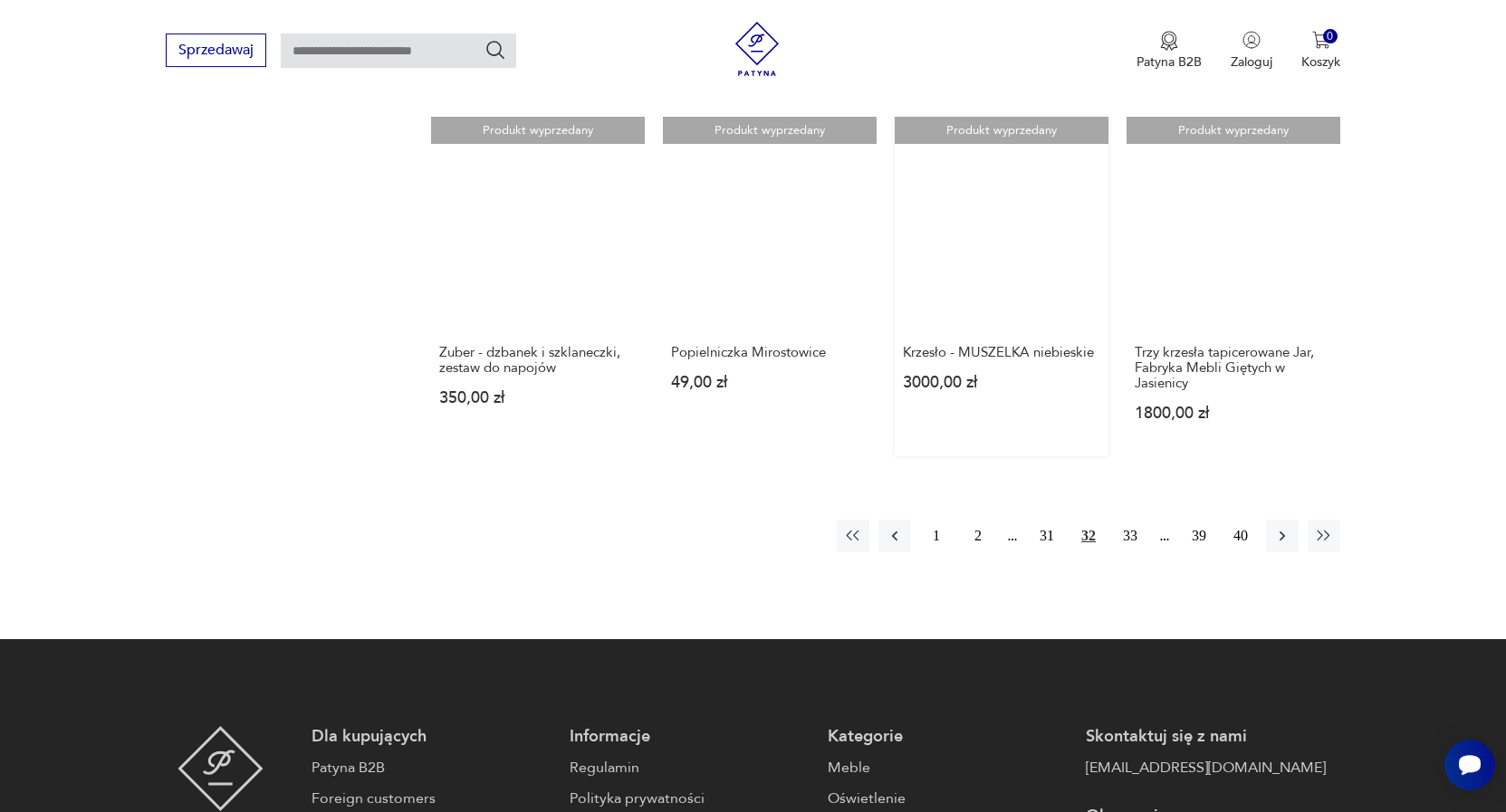
scroll to position [1361, 0]
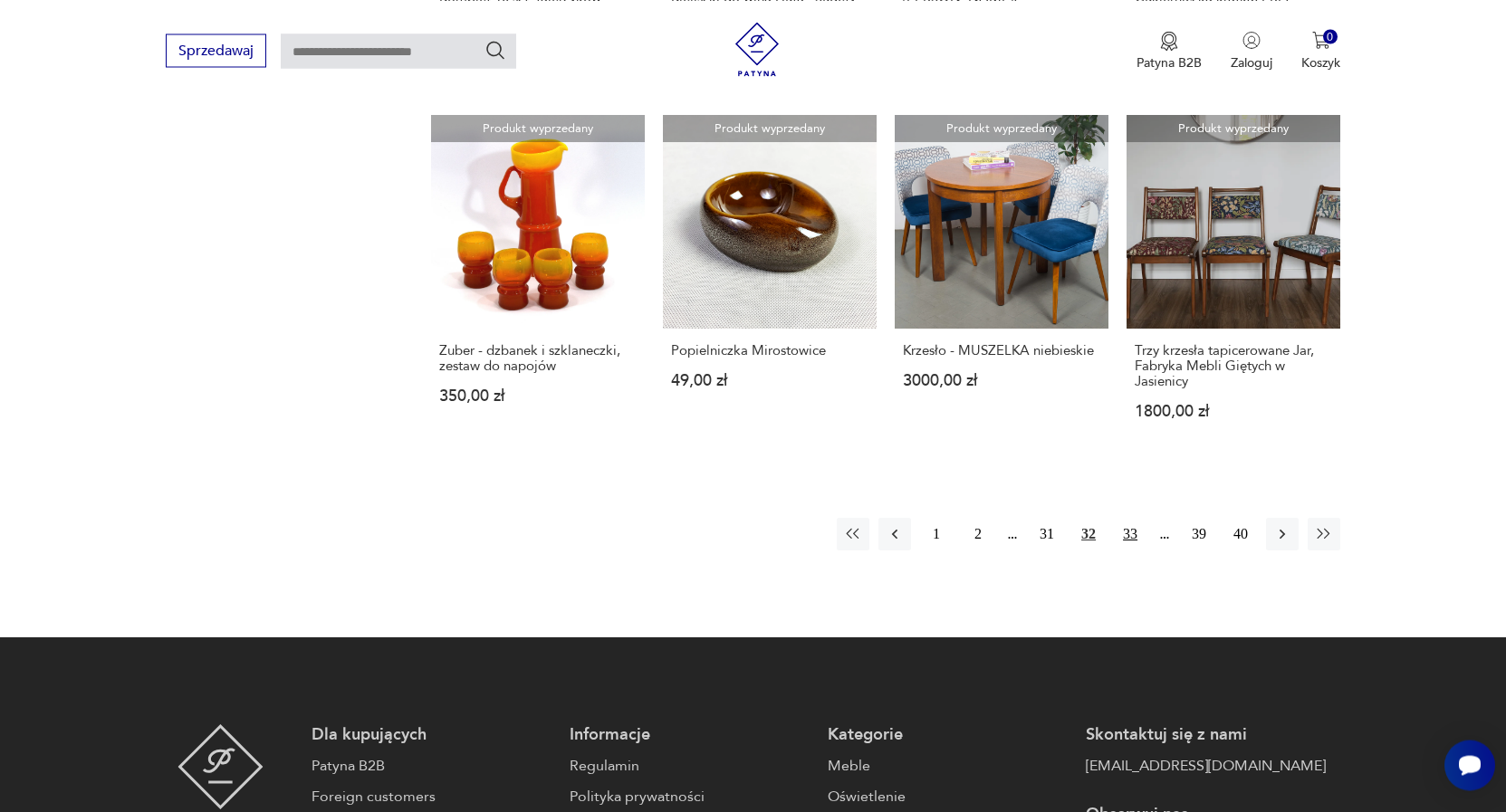
click at [1126, 517] on button "33" at bounding box center [1130, 533] width 33 height 33
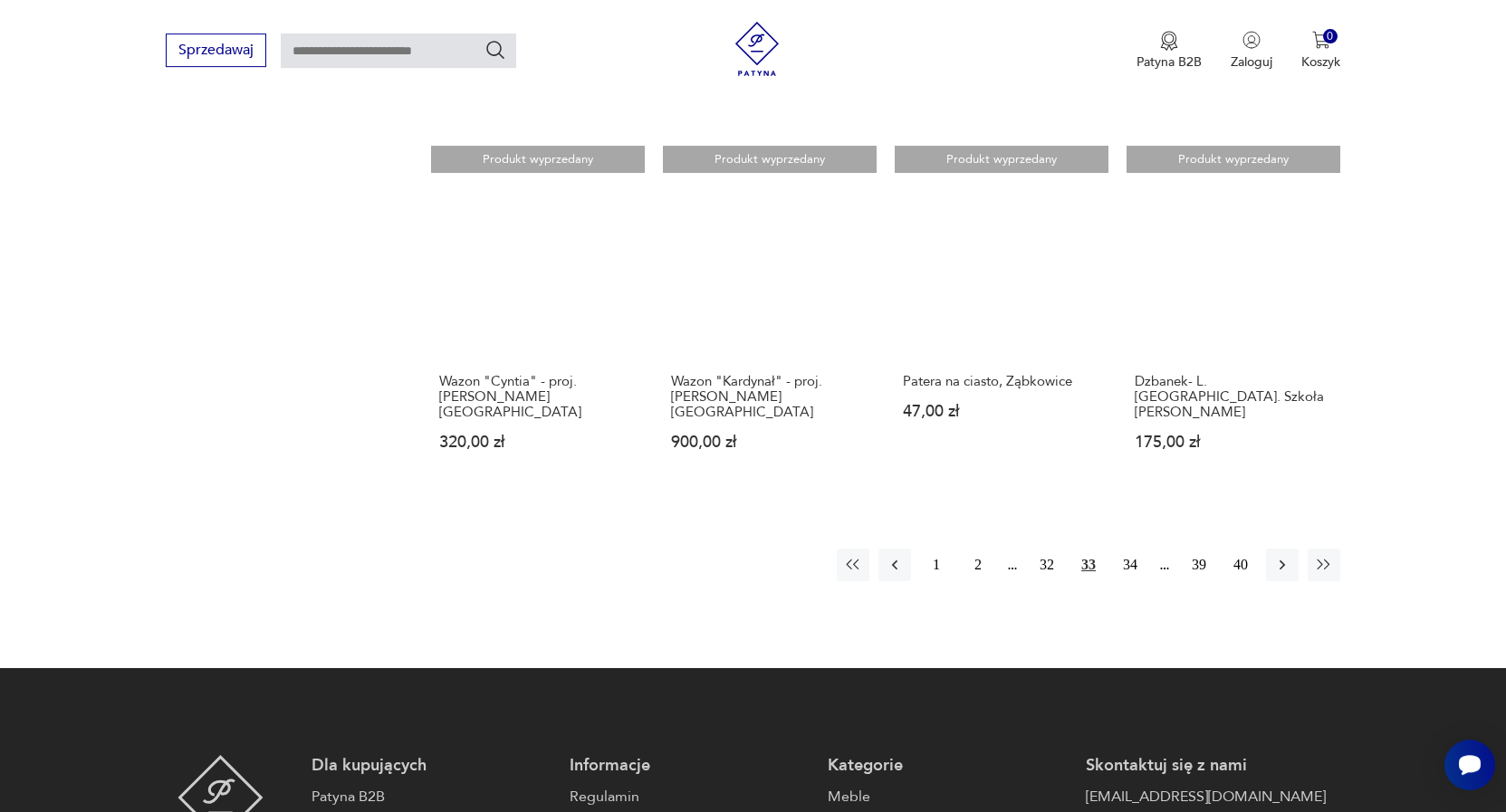
scroll to position [1453, 0]
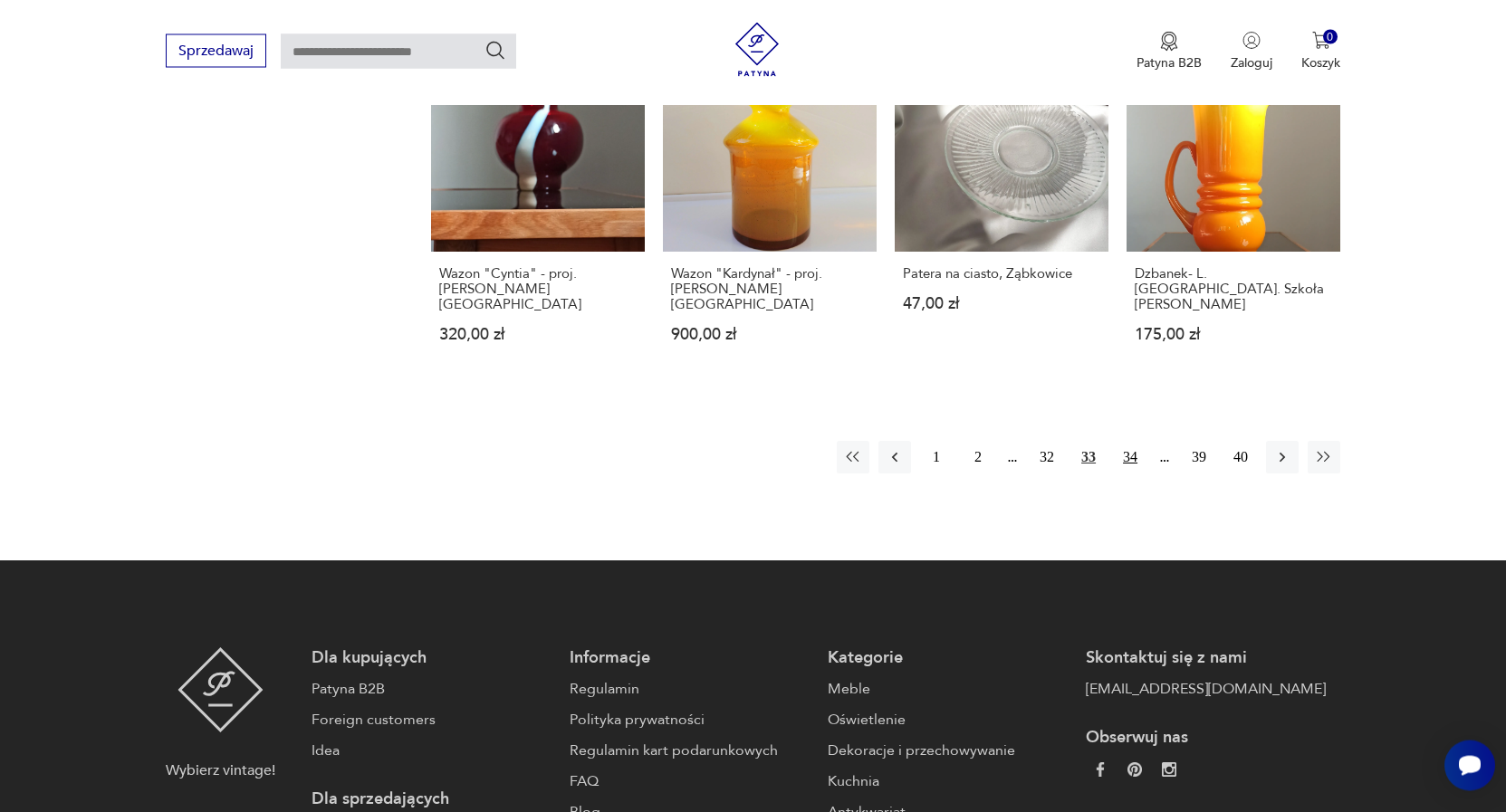
click at [1134, 440] on button "34" at bounding box center [1130, 456] width 33 height 33
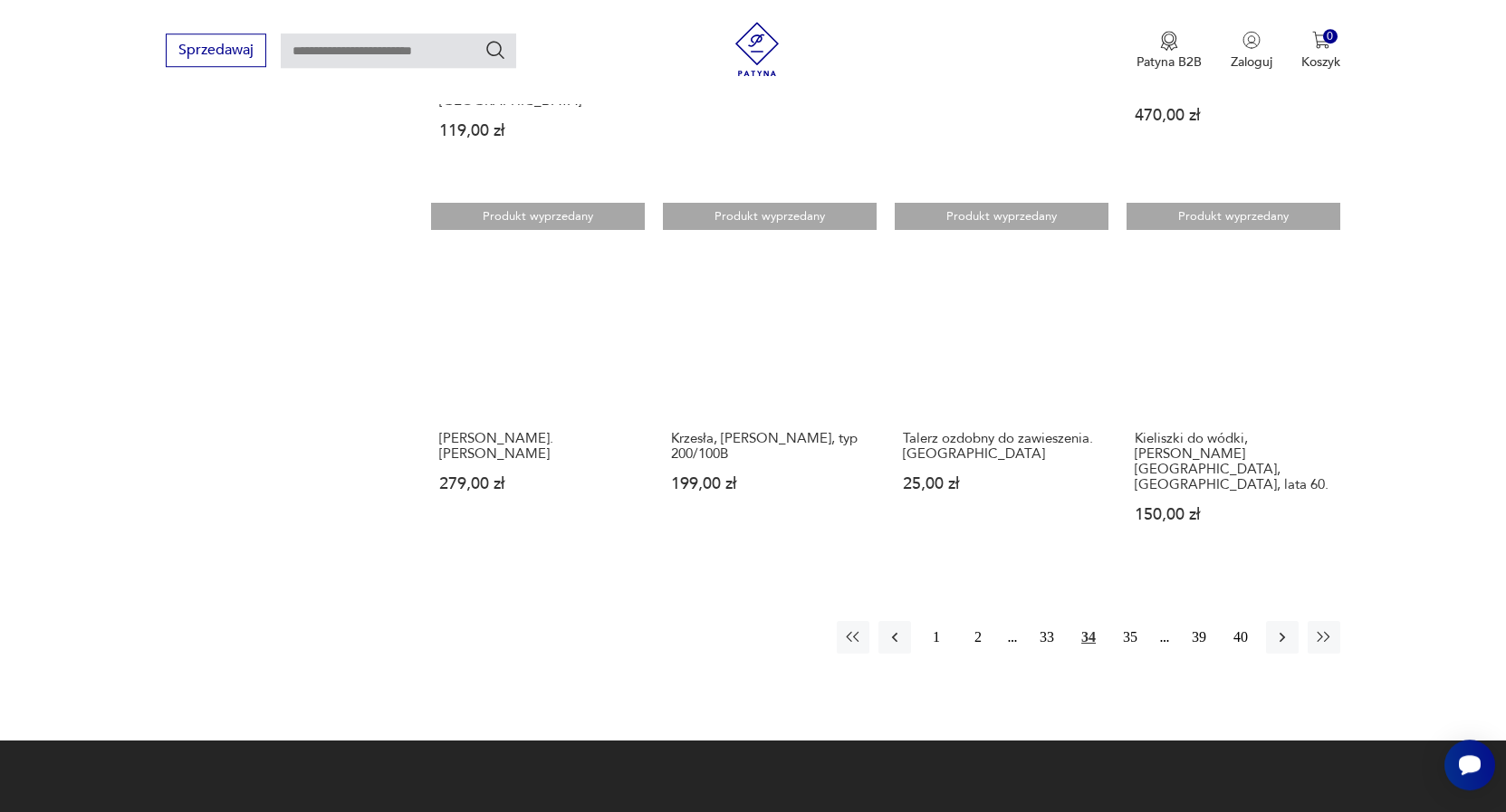
scroll to position [1361, 0]
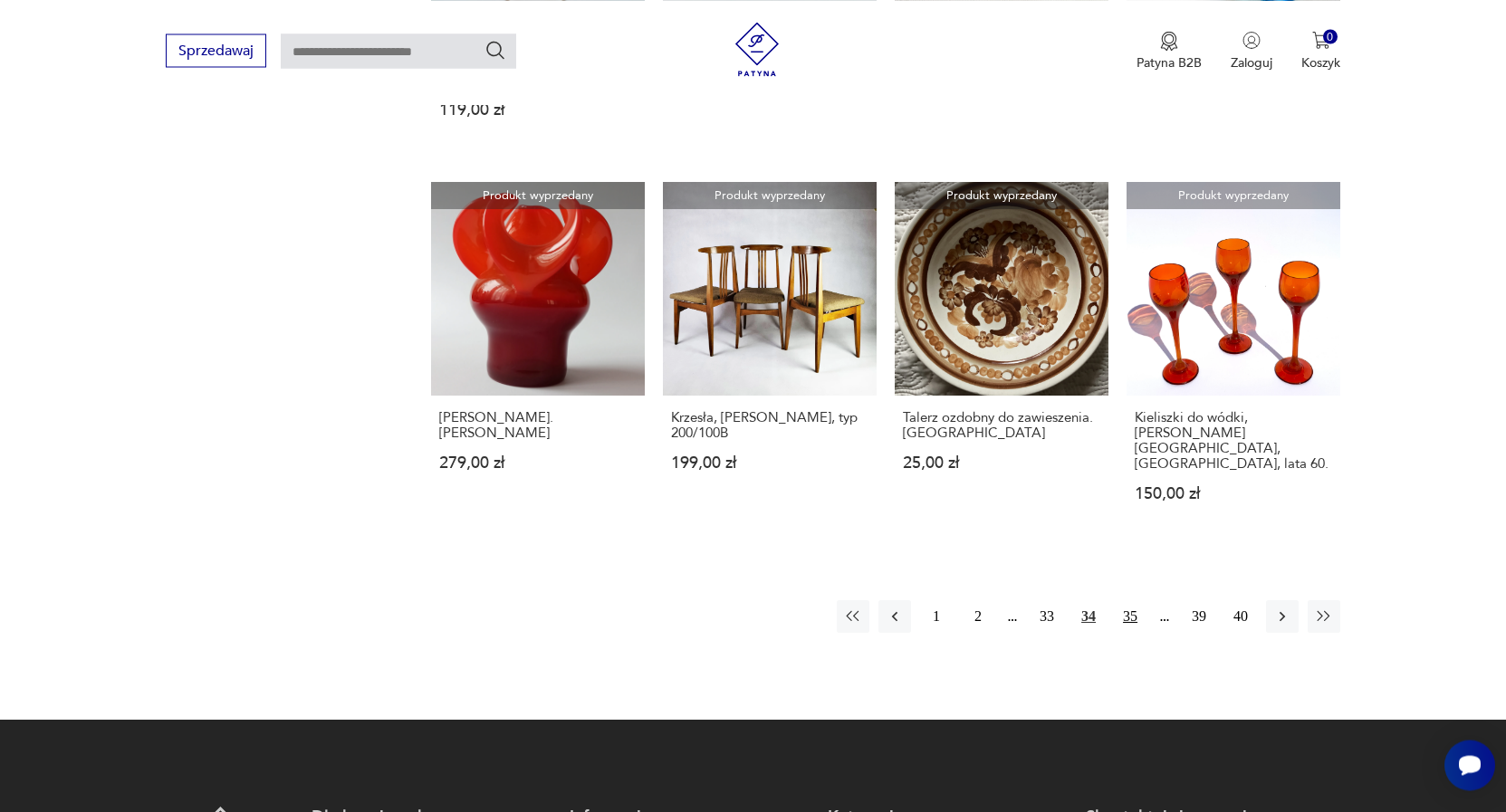
click at [1132, 600] on button "35" at bounding box center [1130, 616] width 33 height 33
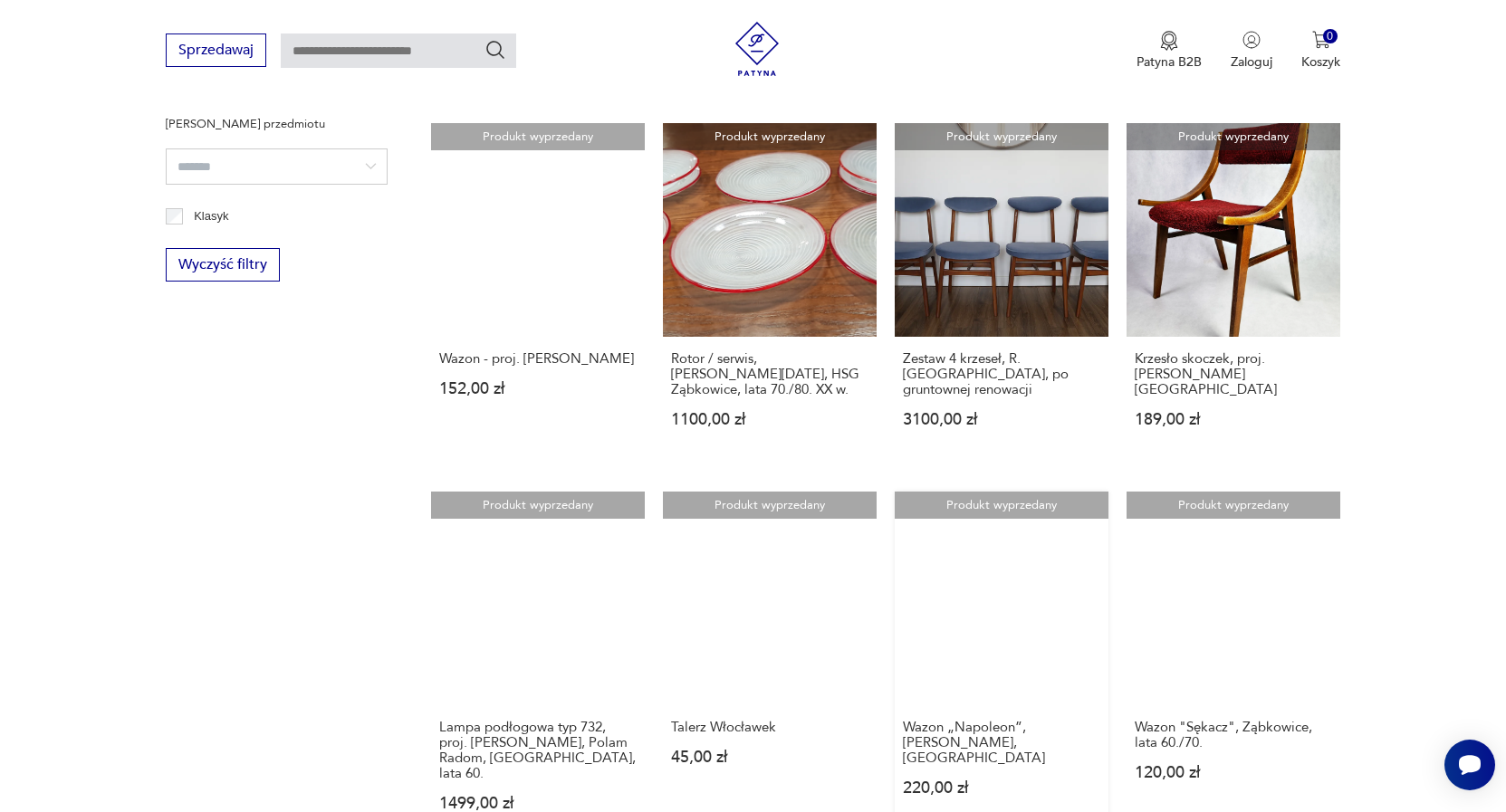
scroll to position [1384, 0]
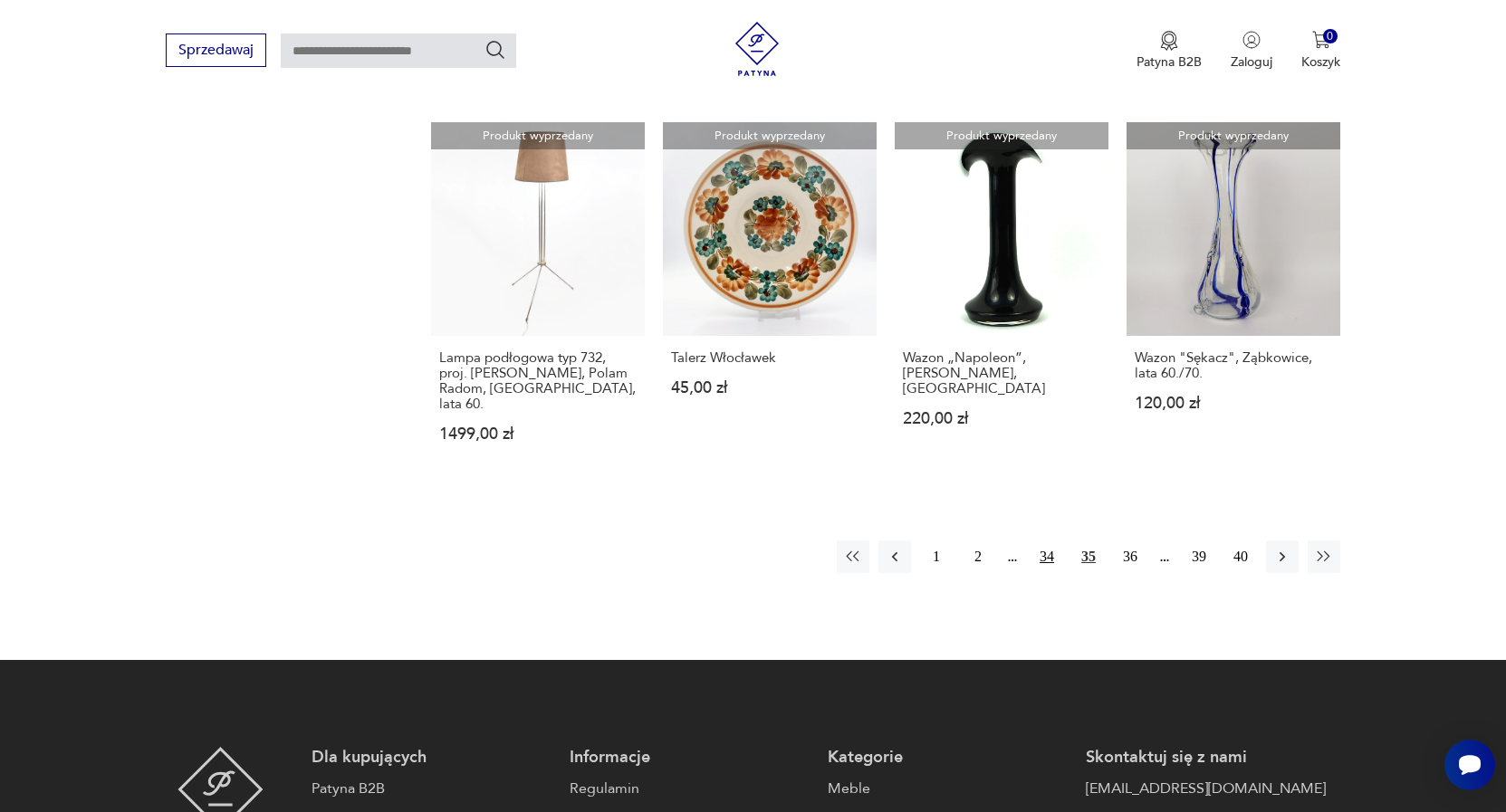
click at [1050, 540] on button "34" at bounding box center [1046, 556] width 33 height 33
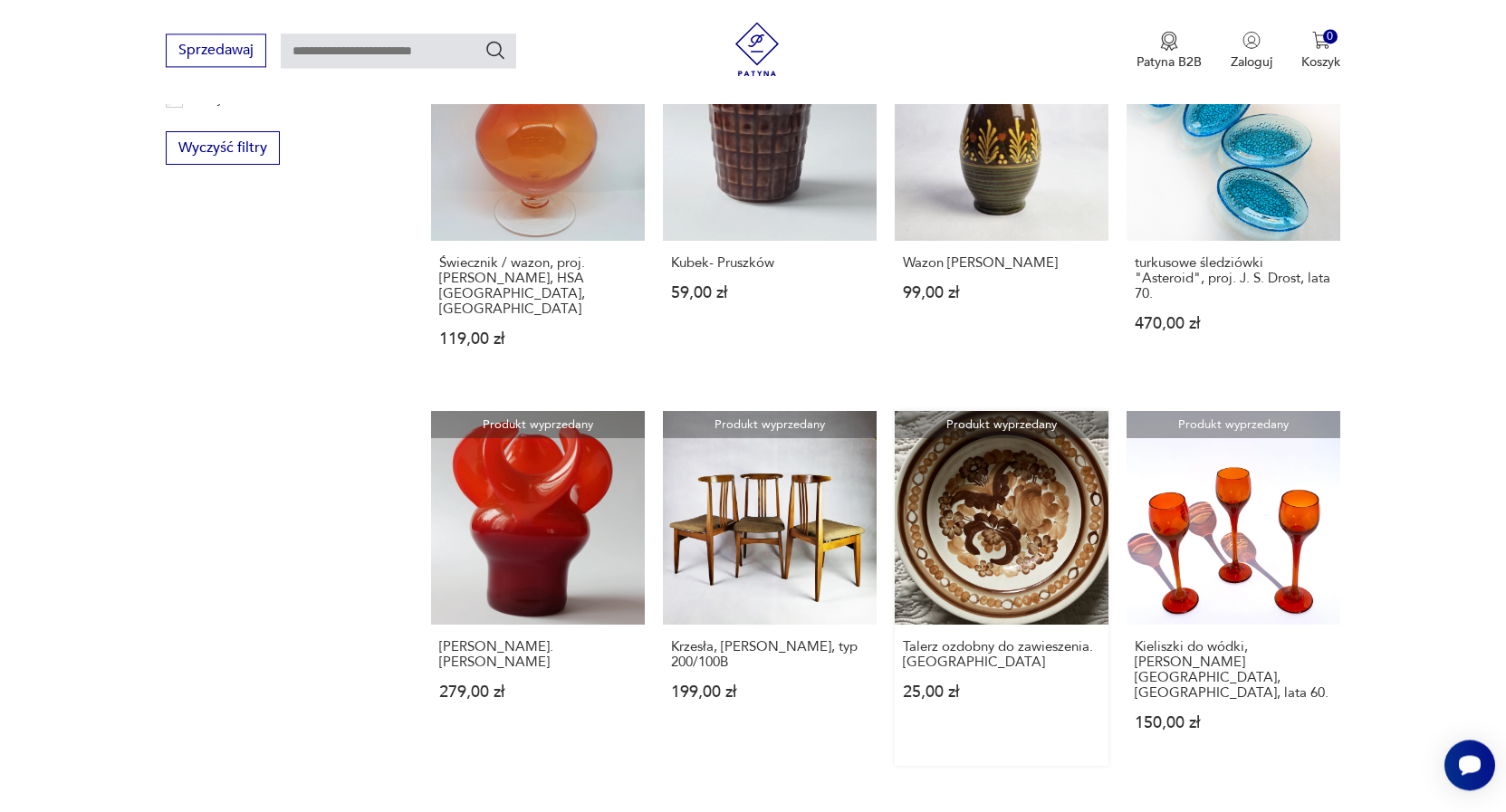
scroll to position [1361, 0]
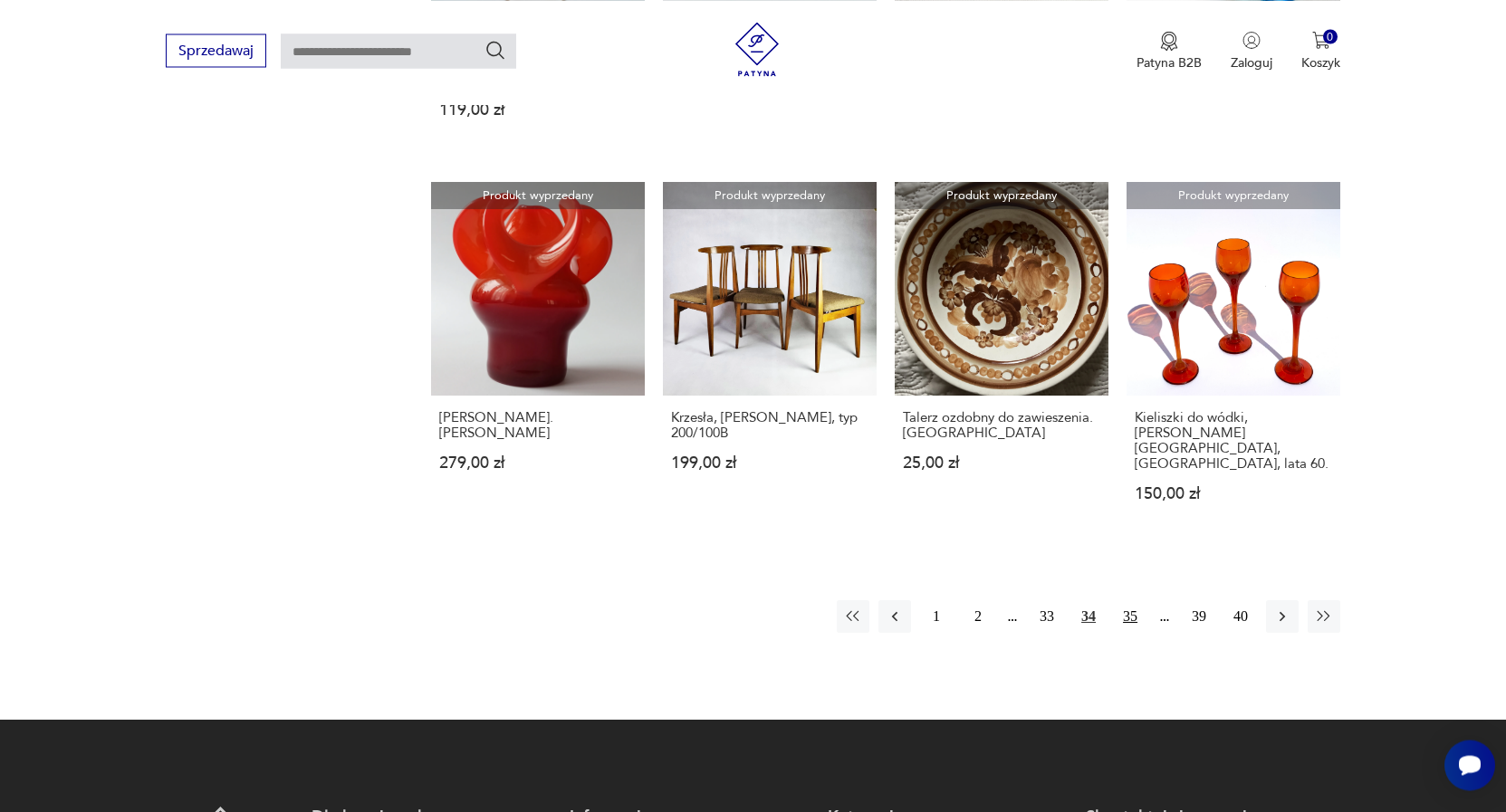
click at [1128, 600] on button "35" at bounding box center [1130, 616] width 33 height 33
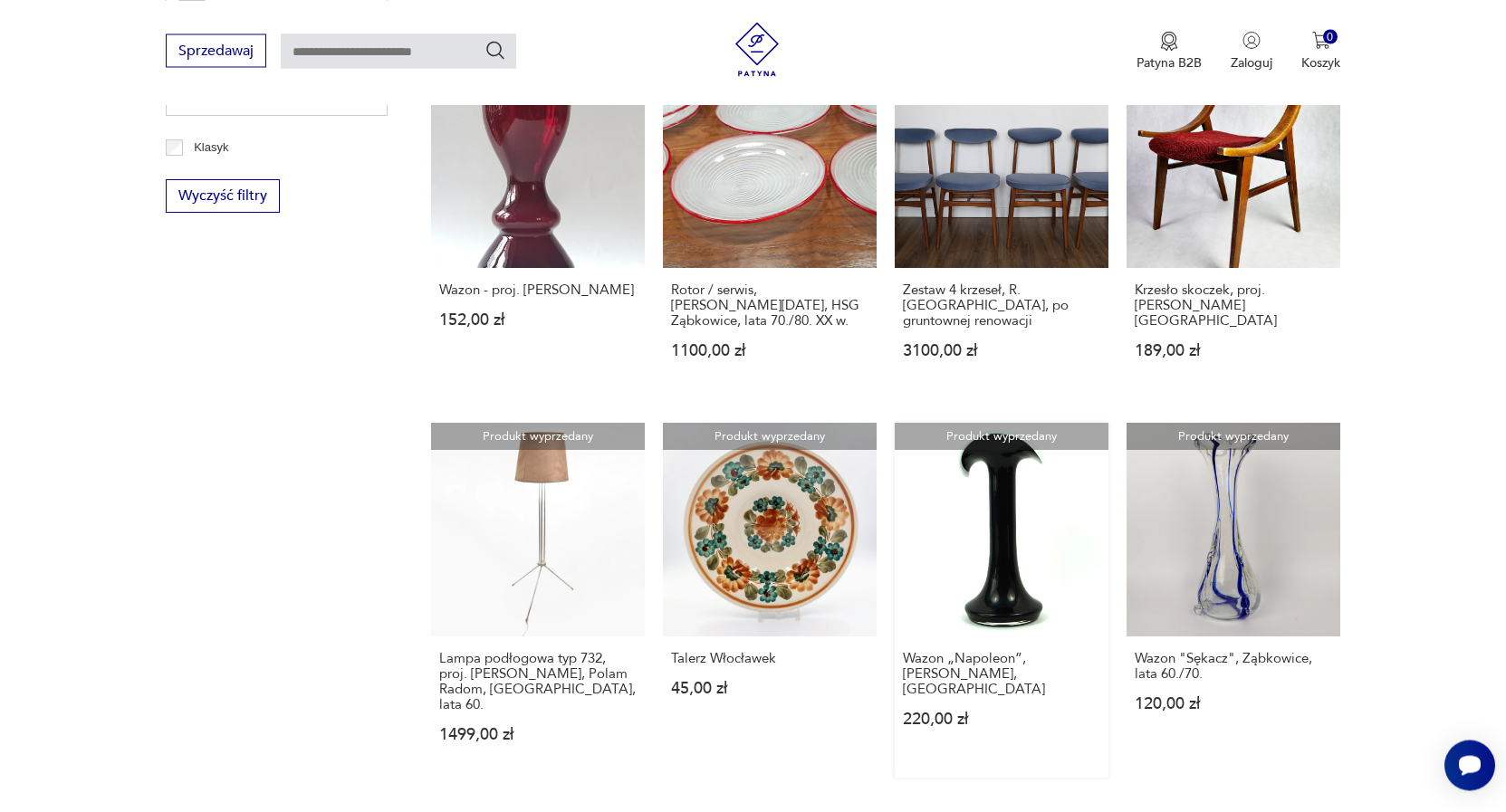
scroll to position [1453, 0]
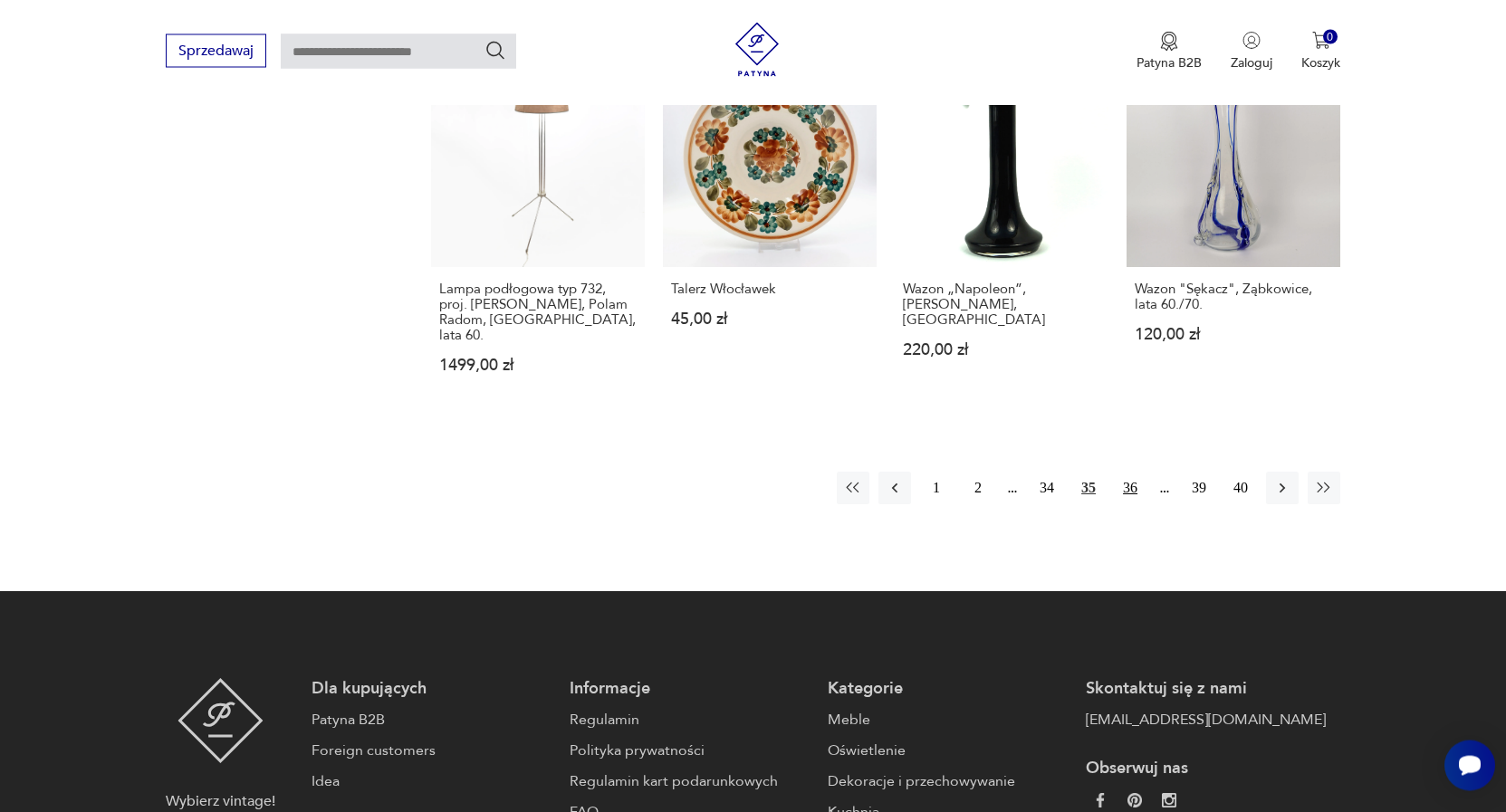
click at [1133, 471] on button "36" at bounding box center [1130, 487] width 33 height 33
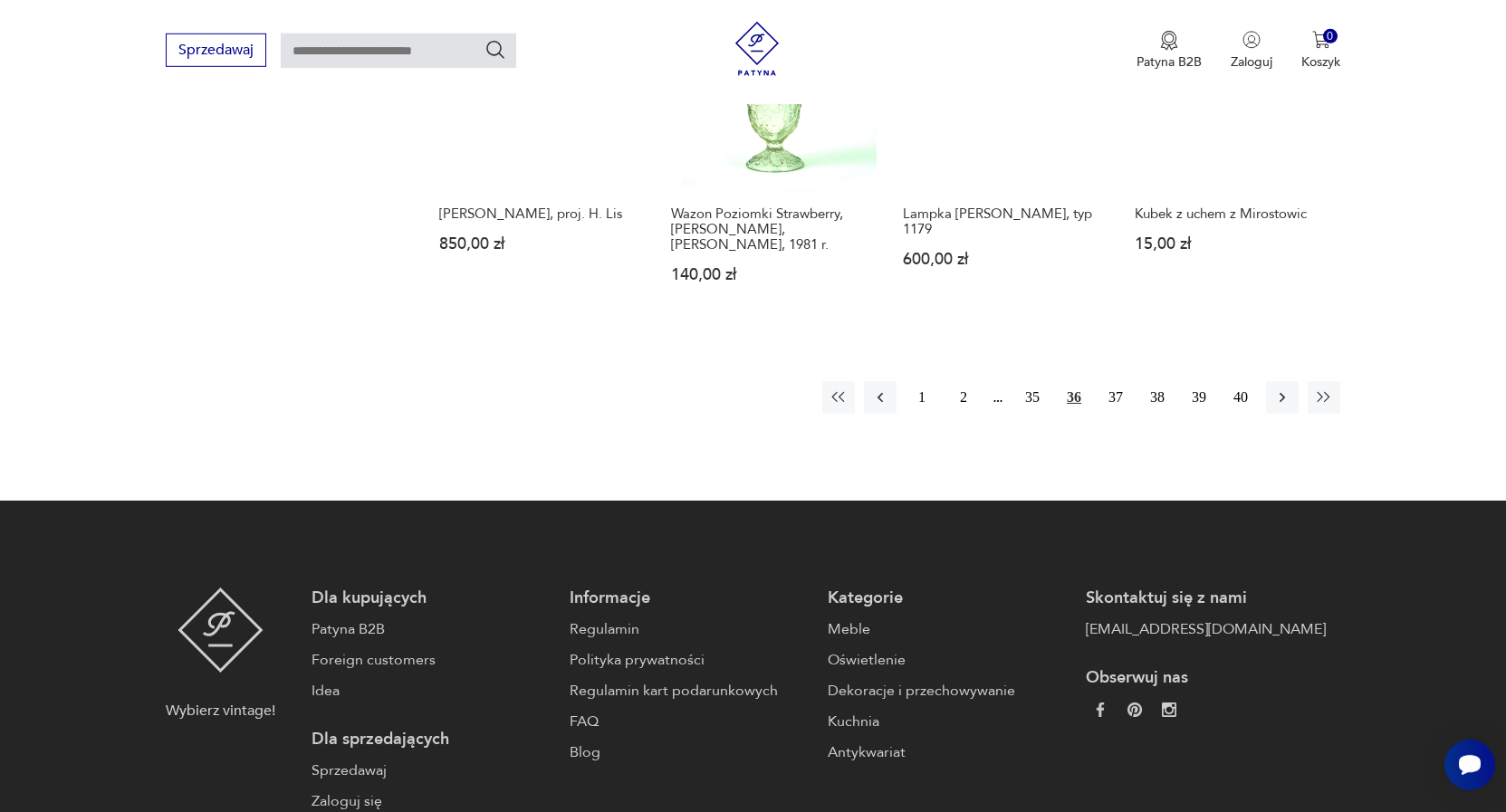
scroll to position [1546, 0]
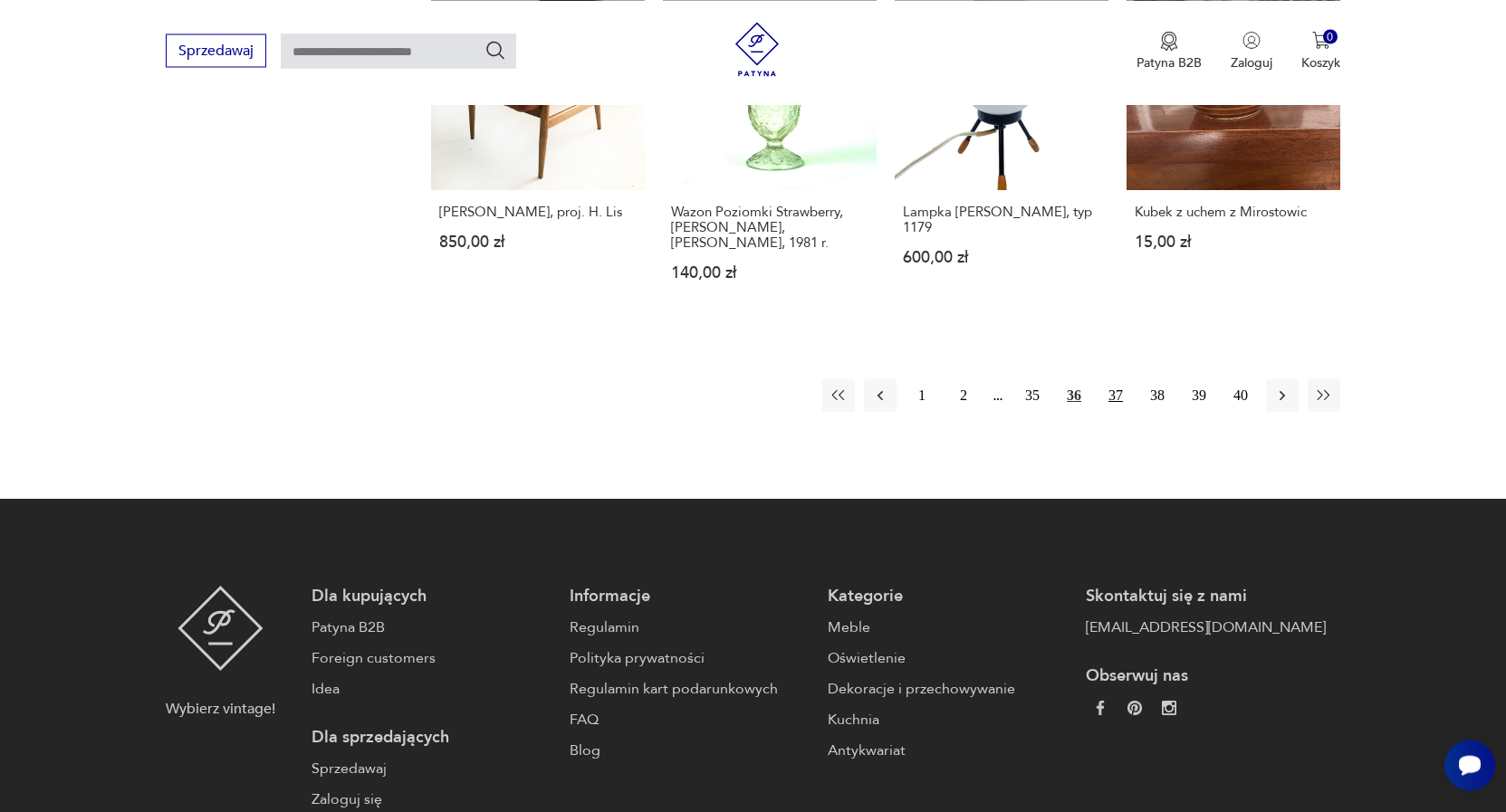
click at [1119, 379] on button "37" at bounding box center [1115, 395] width 33 height 33
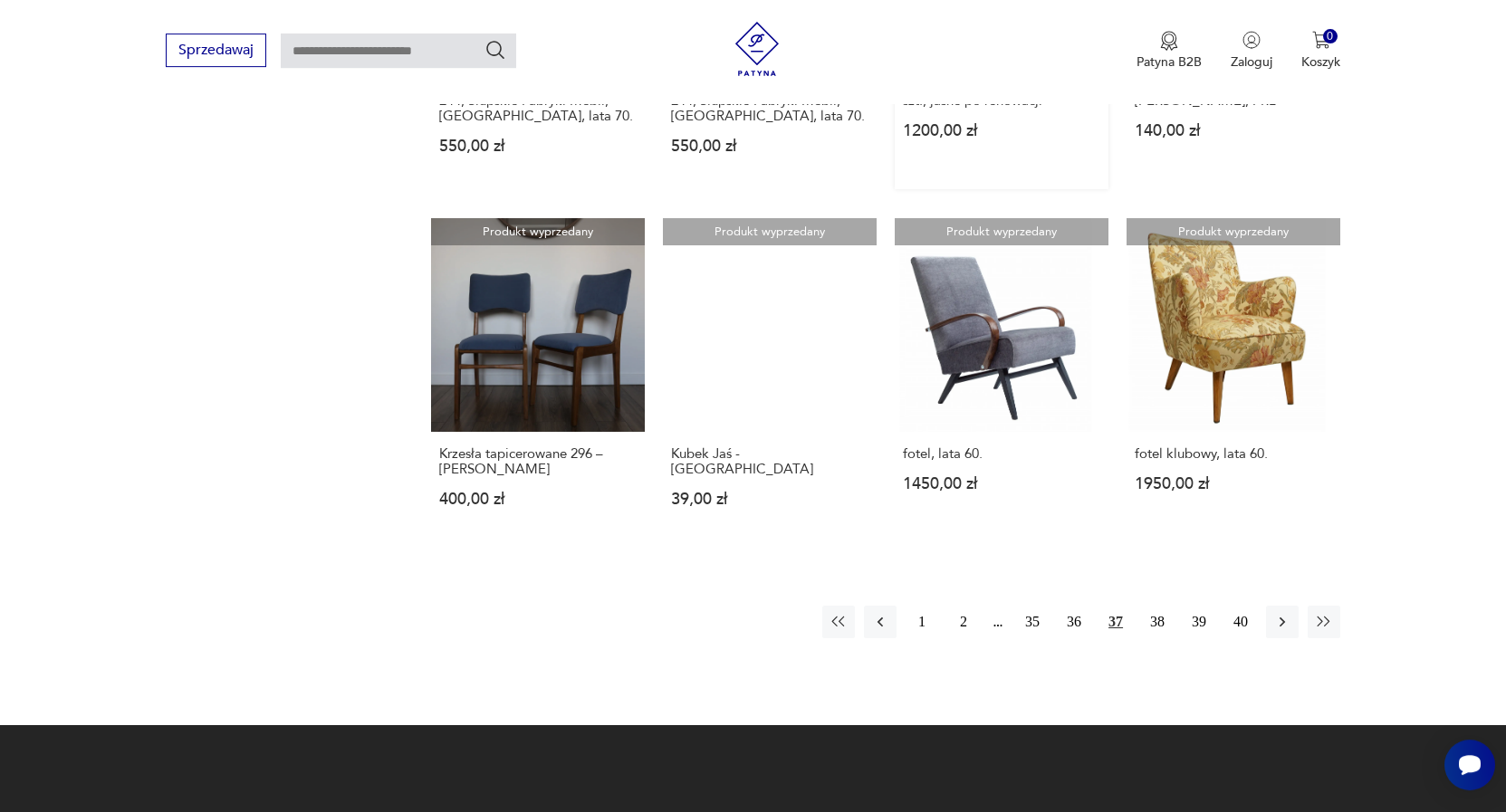
scroll to position [1361, 0]
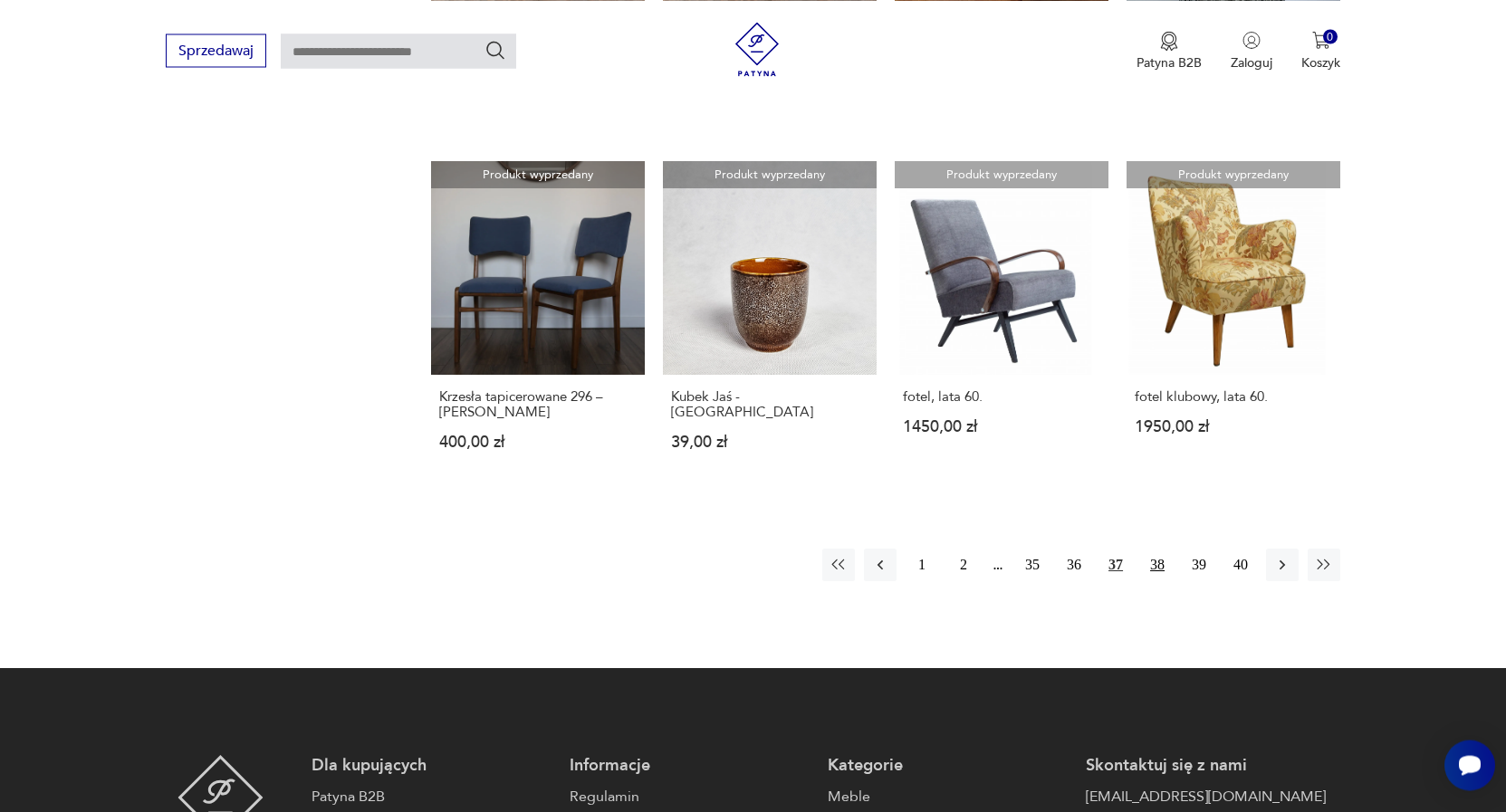
click at [1162, 550] on button "38" at bounding box center [1156, 564] width 33 height 33
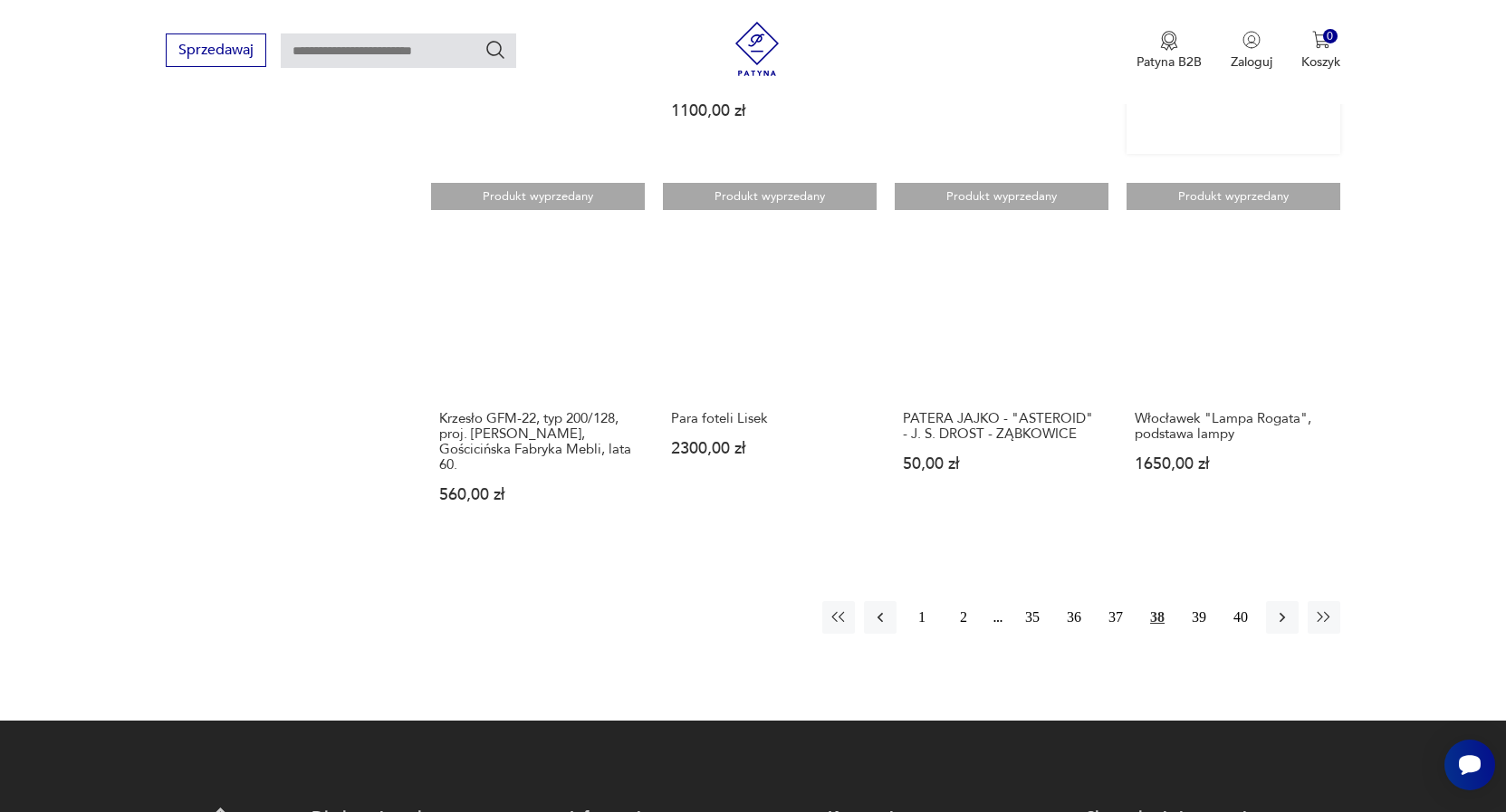
scroll to position [1361, 0]
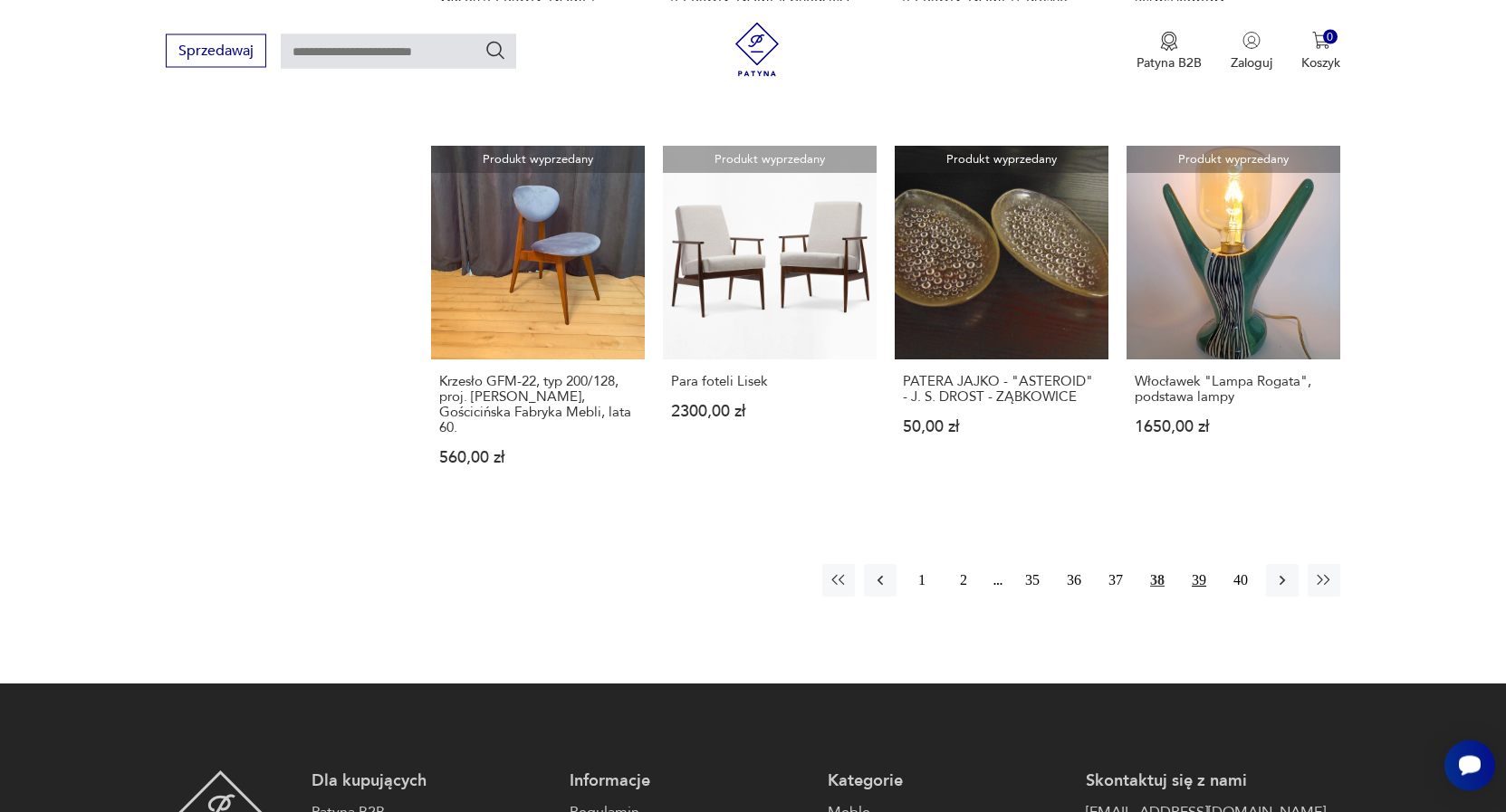
click at [1205, 570] on button "39" at bounding box center [1198, 580] width 33 height 33
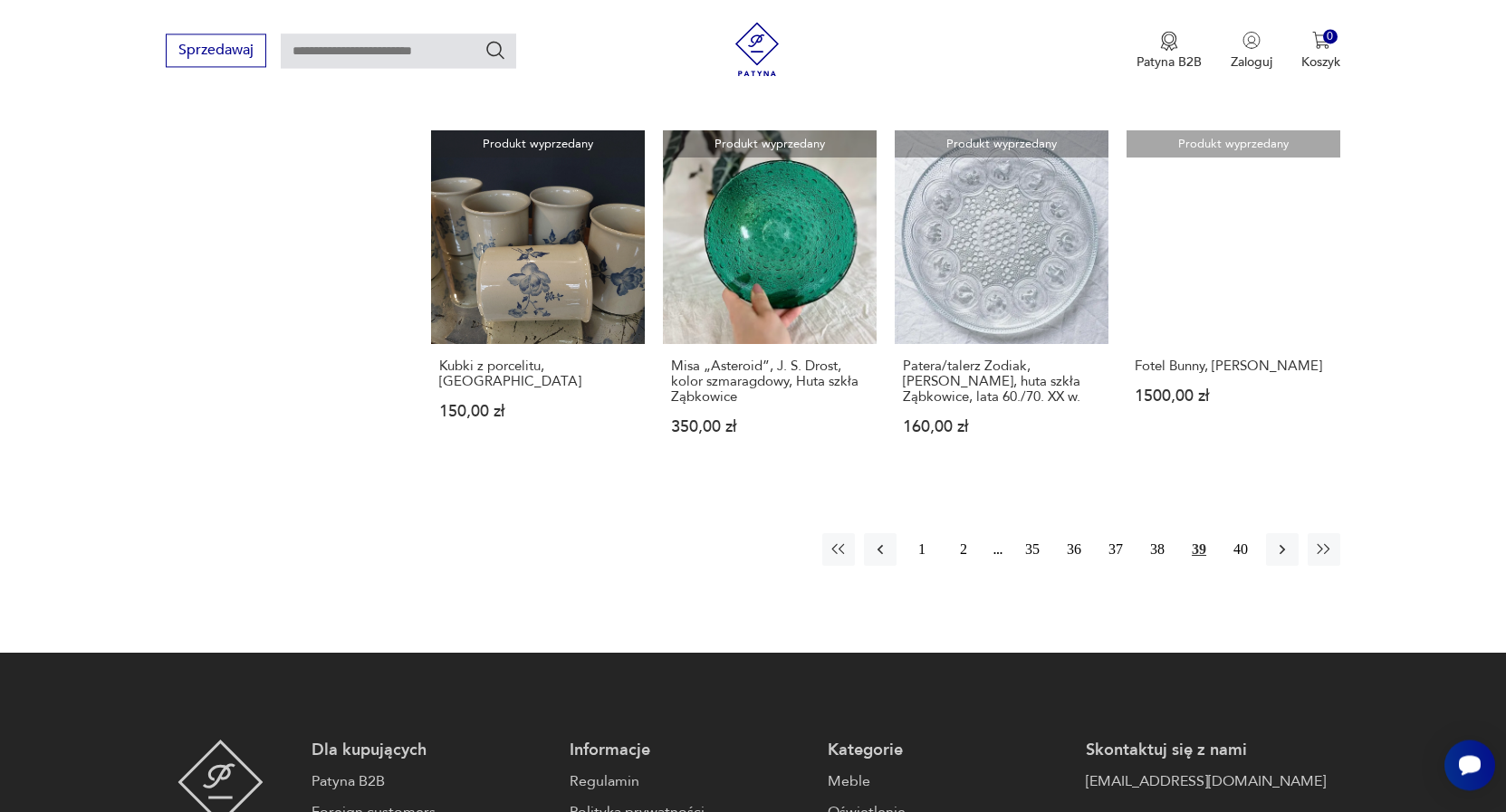
scroll to position [1453, 0]
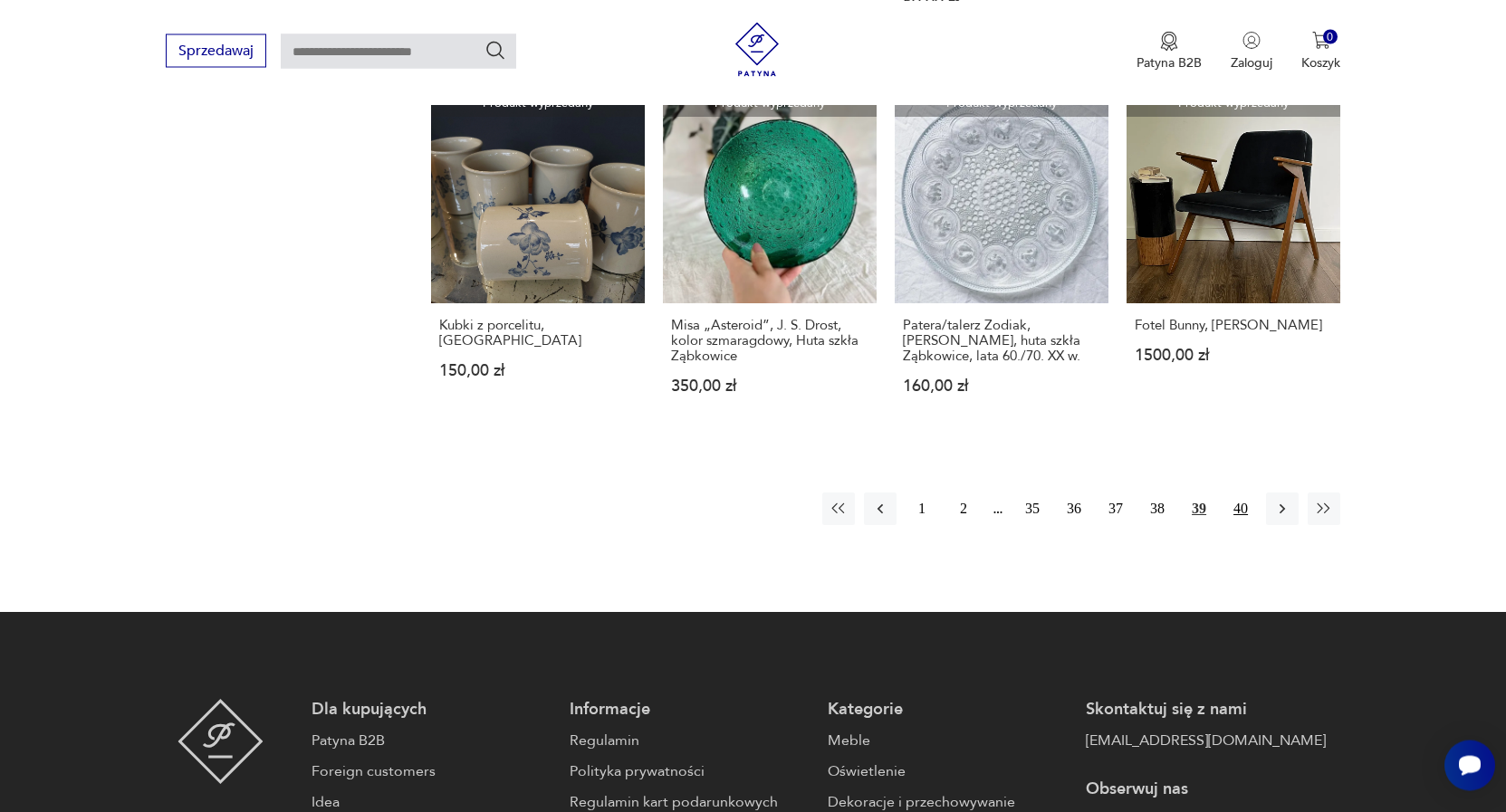
click at [1243, 492] on button "40" at bounding box center [1240, 508] width 33 height 33
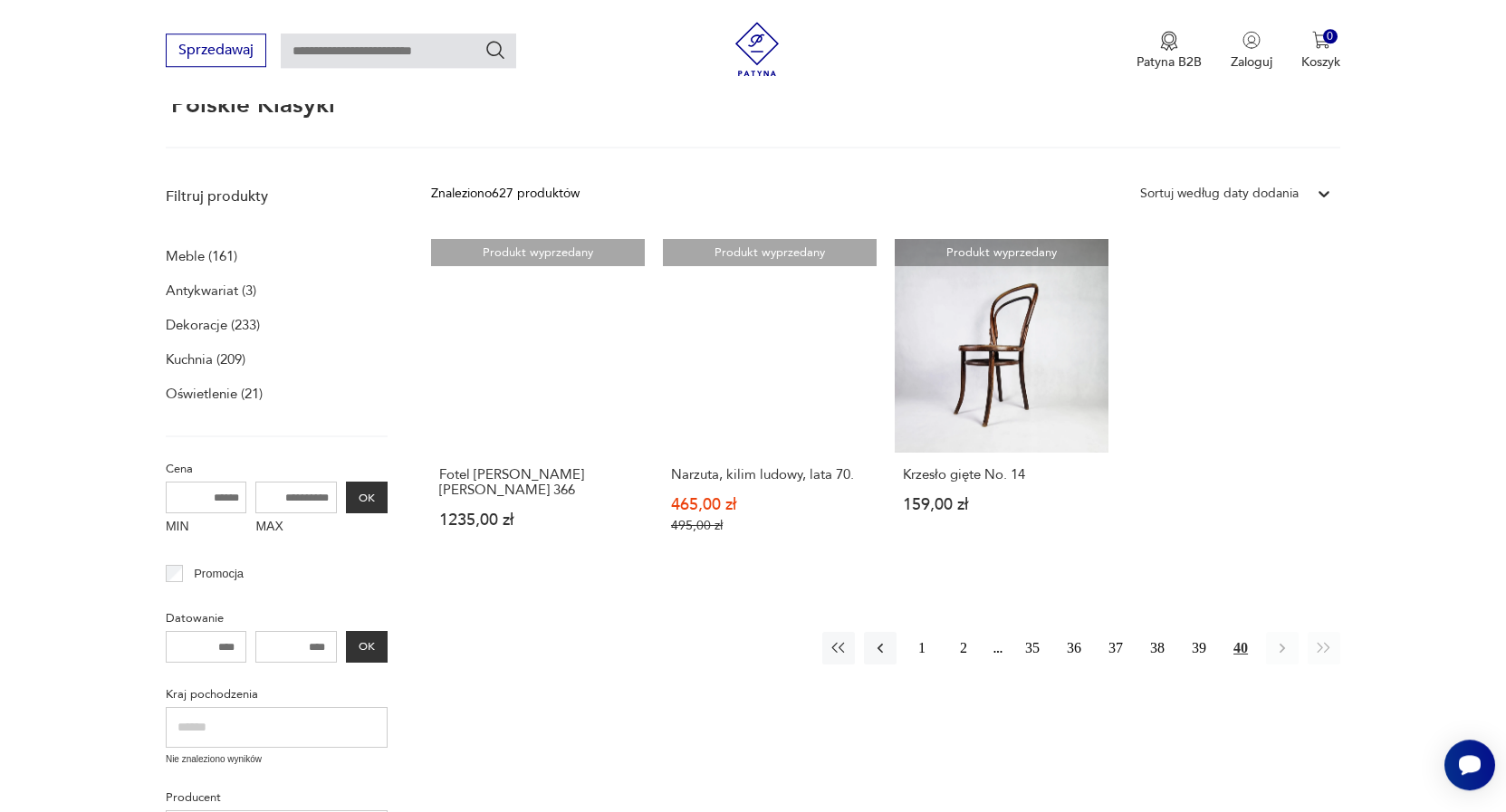
scroll to position [160, 0]
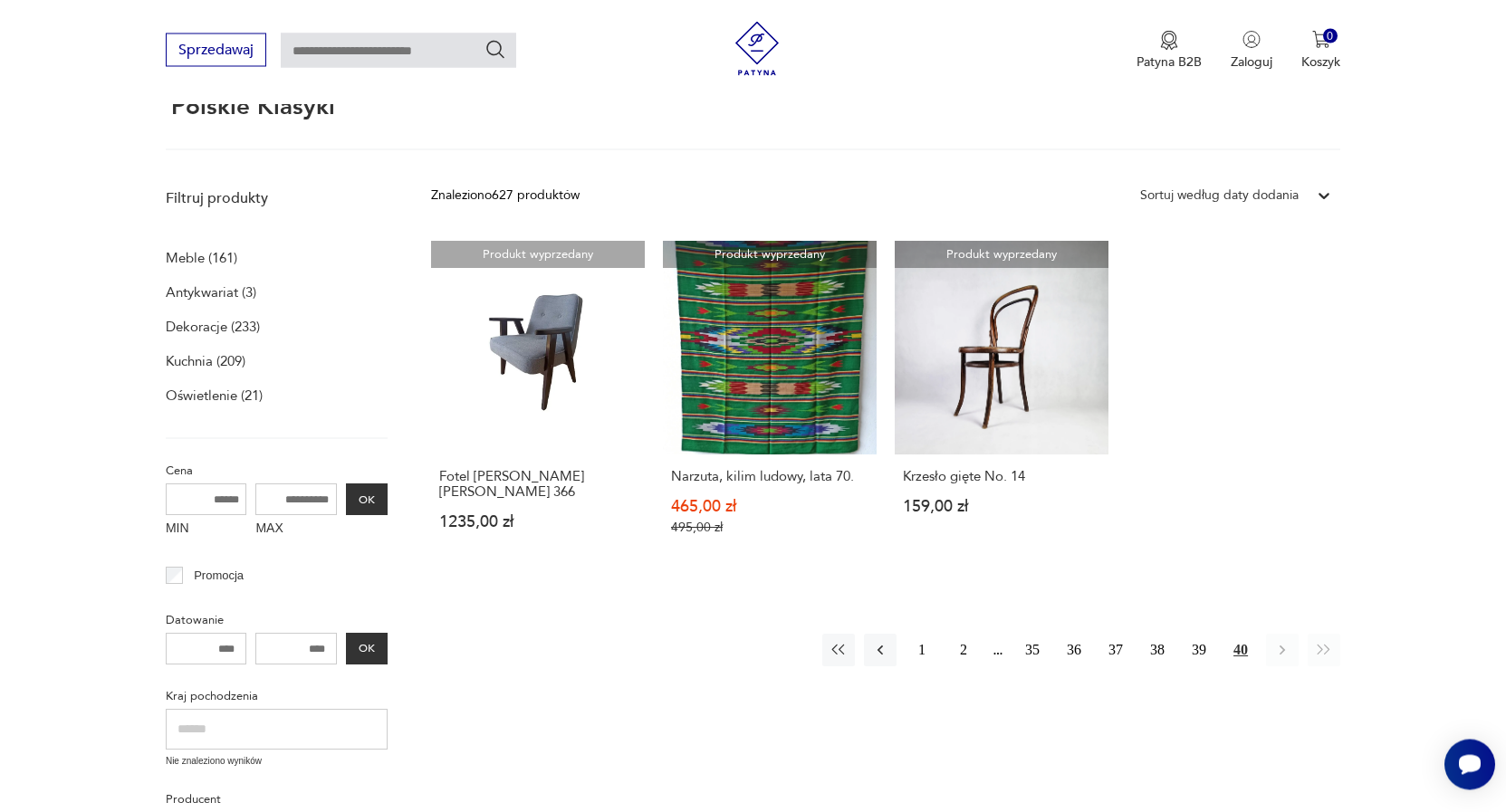
click at [176, 253] on p "Meble (161)" at bounding box center [201, 258] width 72 height 25
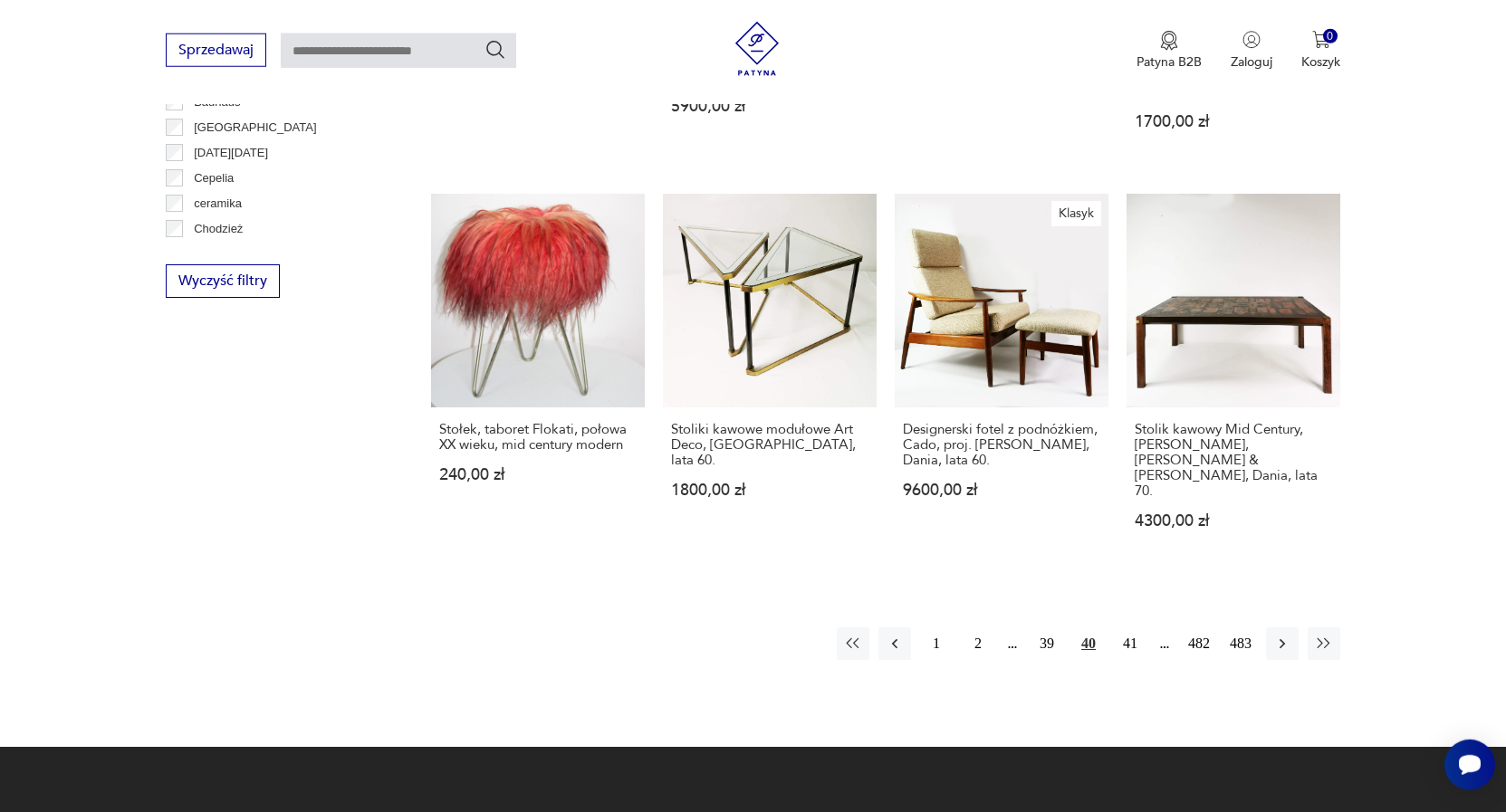
scroll to position [1788, 0]
click at [1130, 626] on button "41" at bounding box center [1130, 642] width 33 height 33
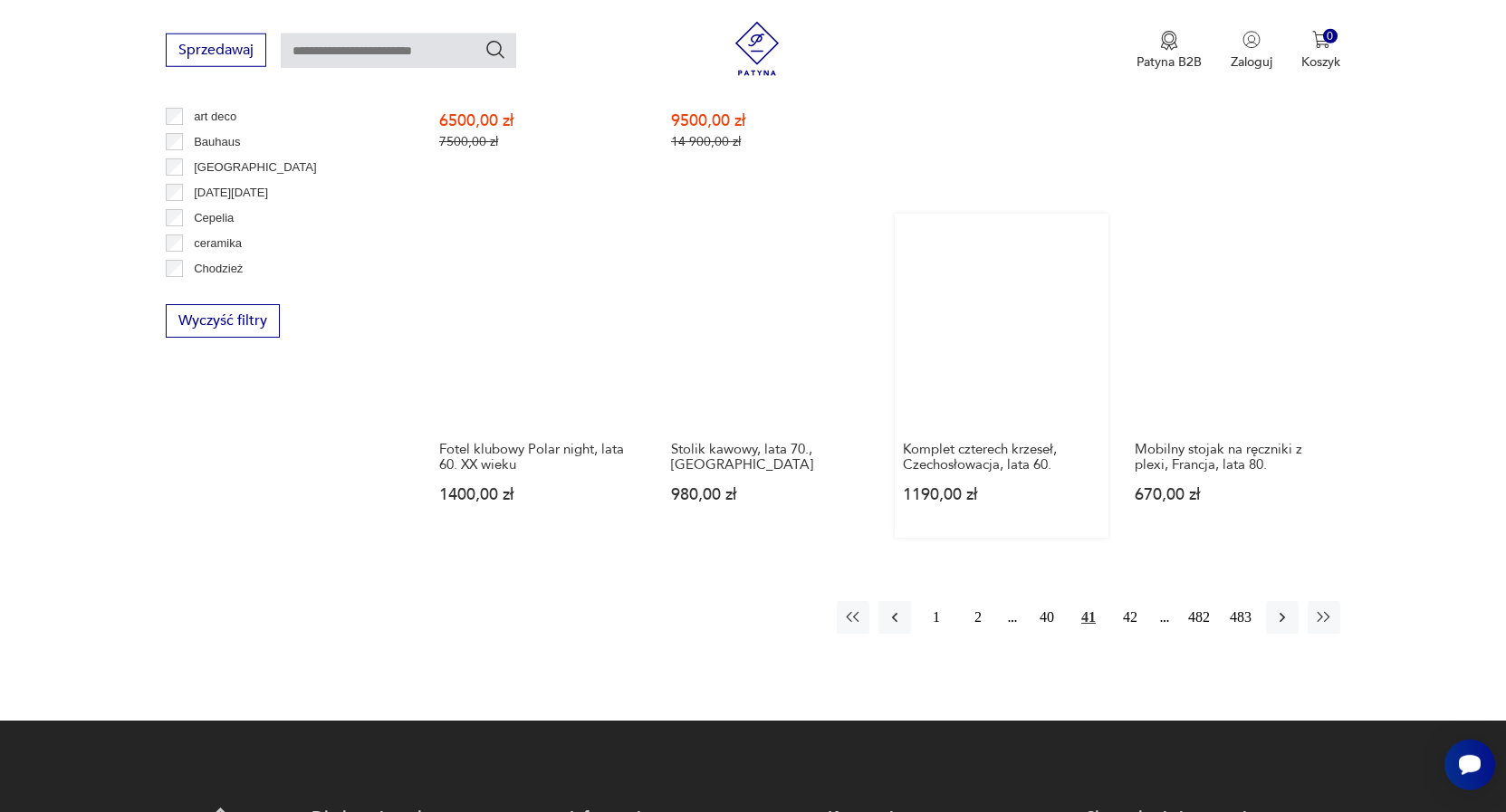
scroll to position [2050, 0]
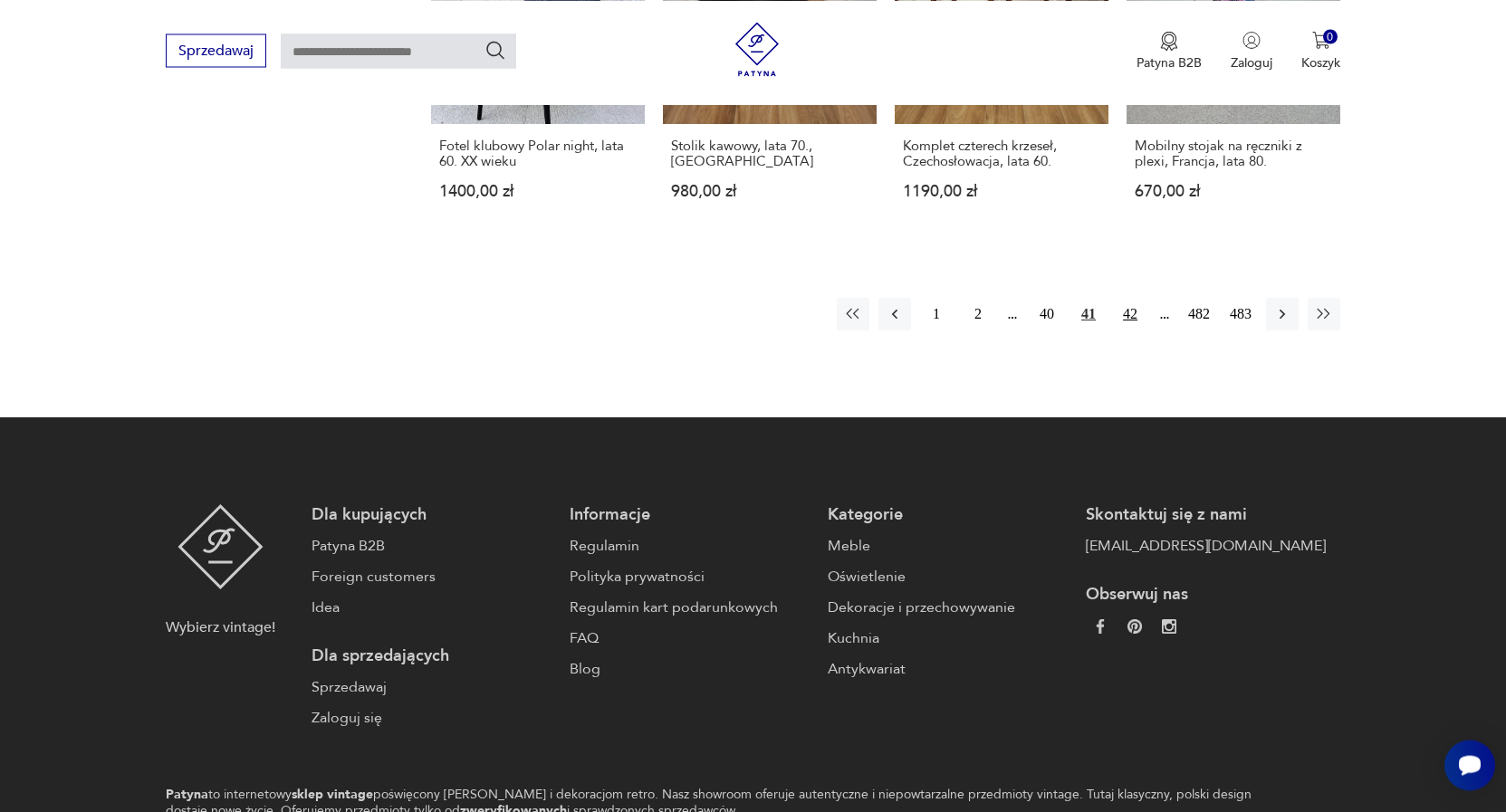
click at [1131, 308] on button "42" at bounding box center [1130, 313] width 33 height 33
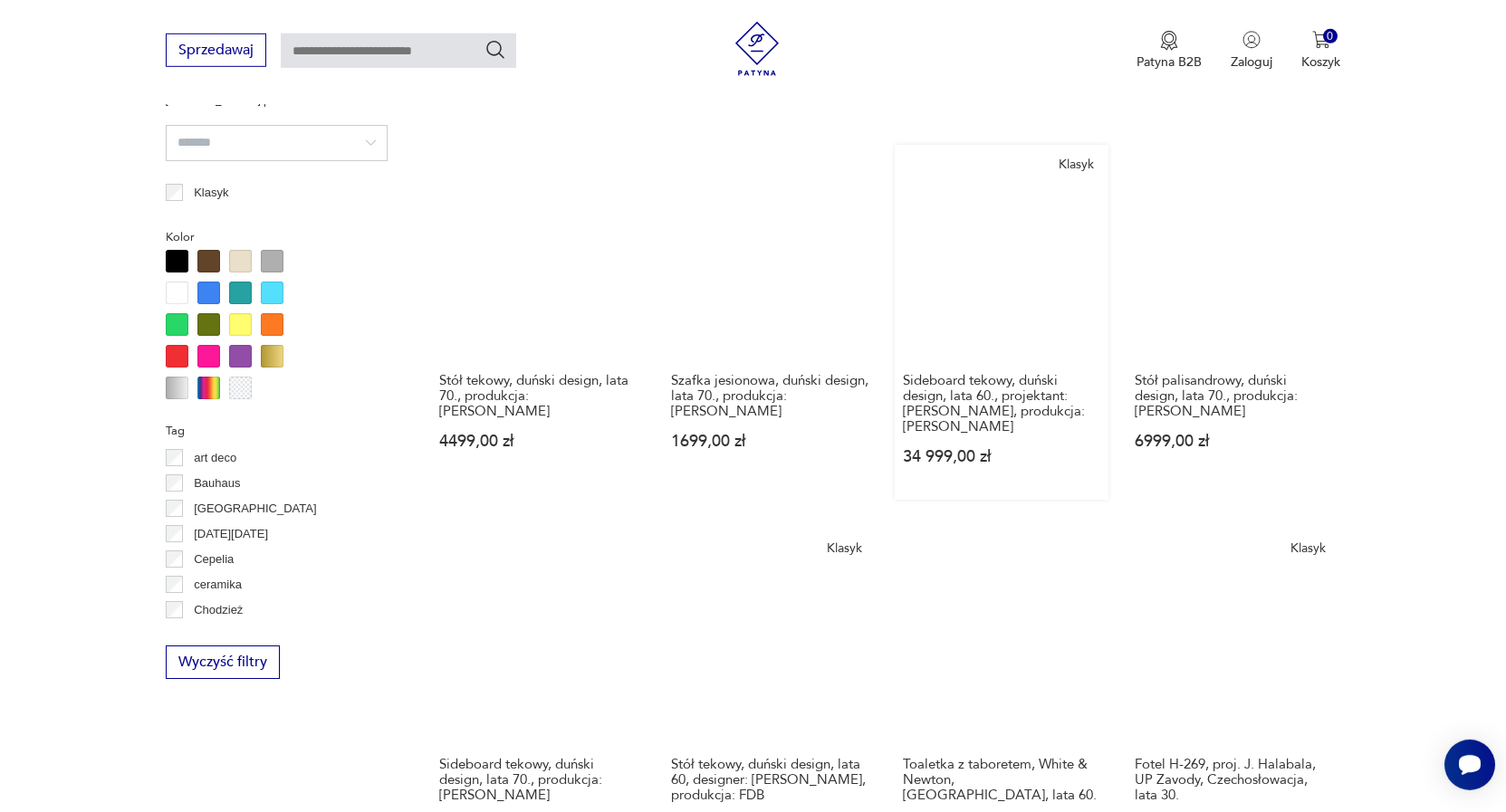
scroll to position [1682, 0]
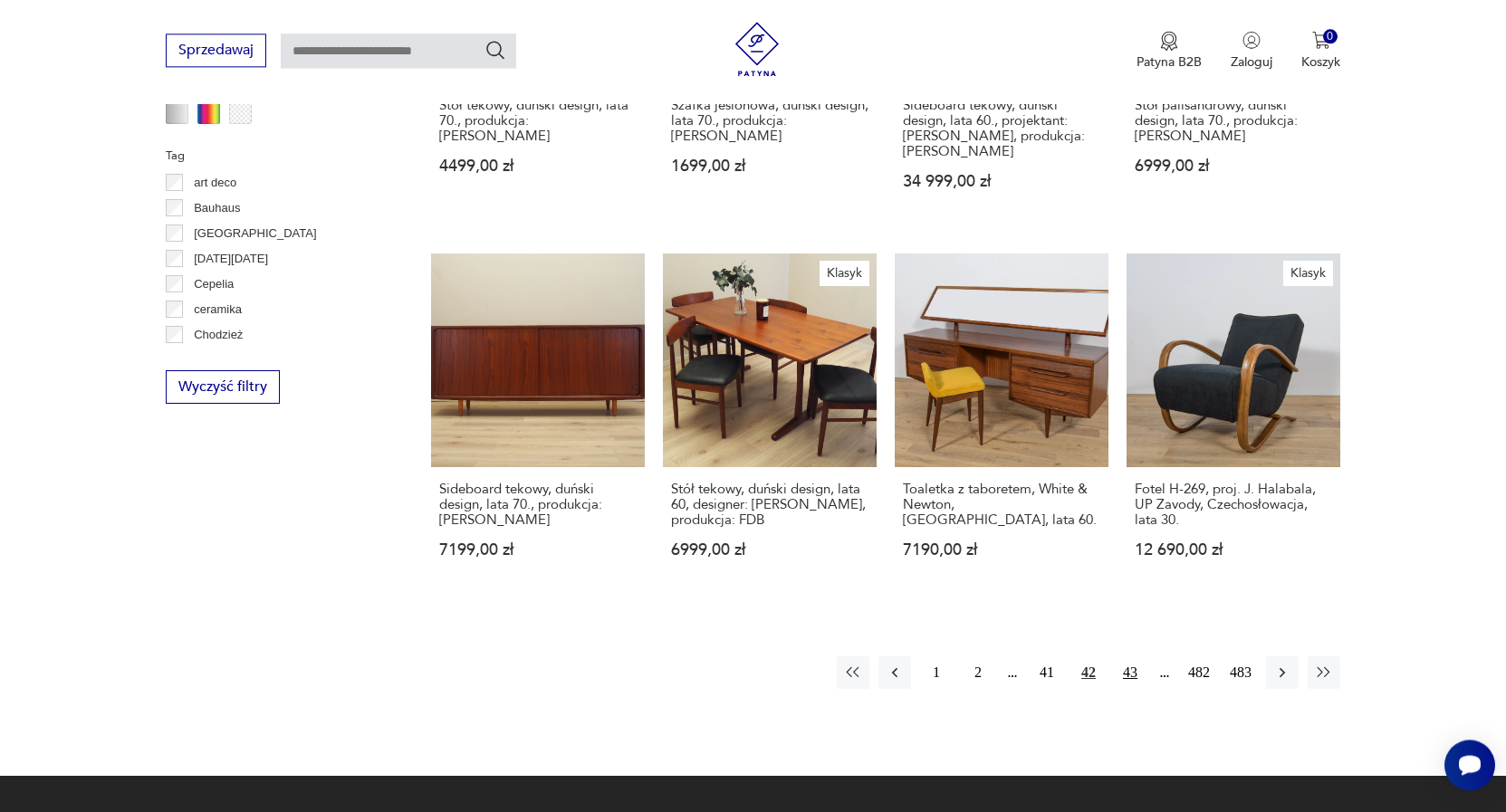
click at [1131, 672] on button "43" at bounding box center [1130, 672] width 33 height 33
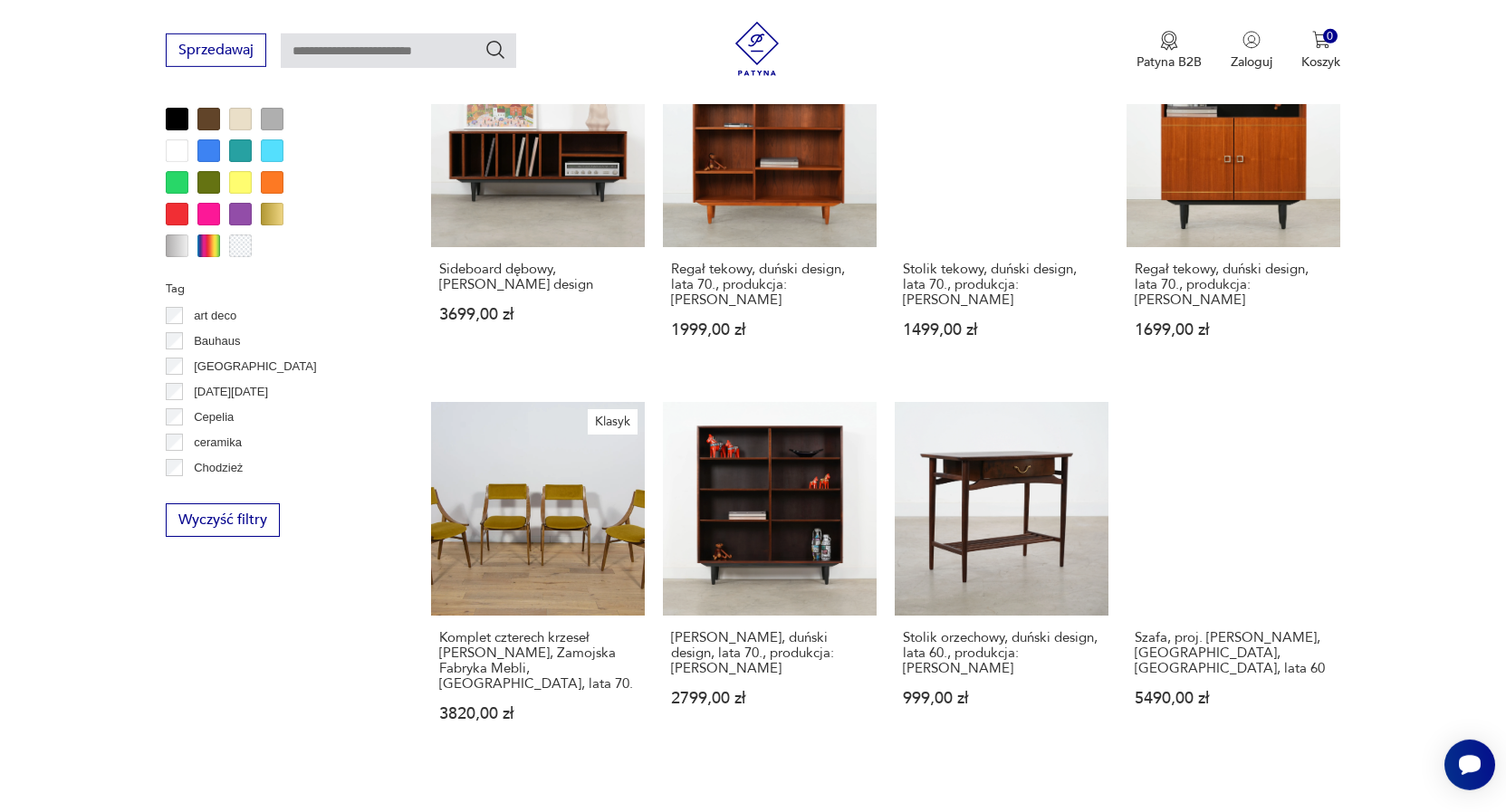
scroll to position [1866, 0]
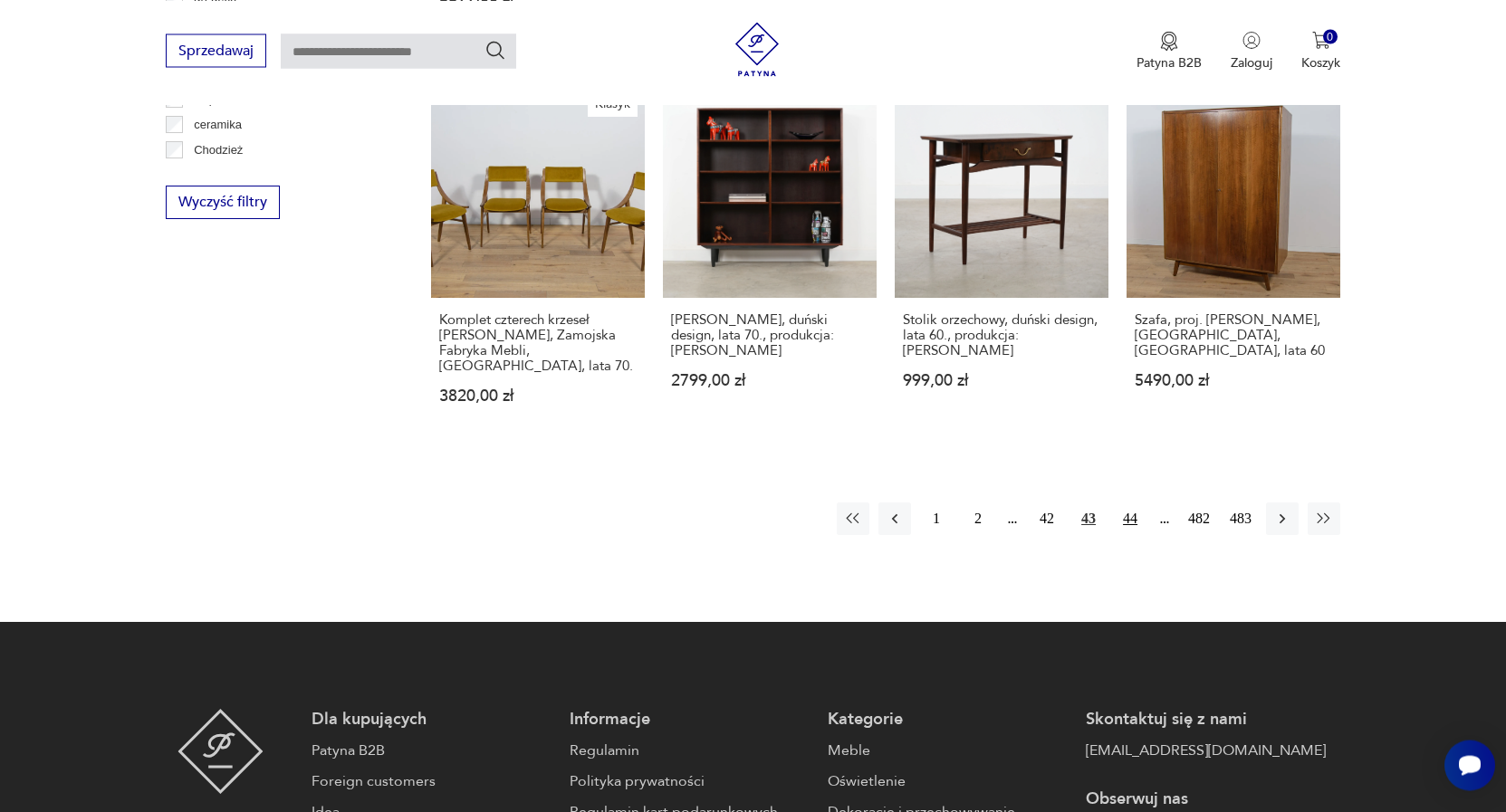
click at [1131, 503] on button "44" at bounding box center [1130, 518] width 33 height 33
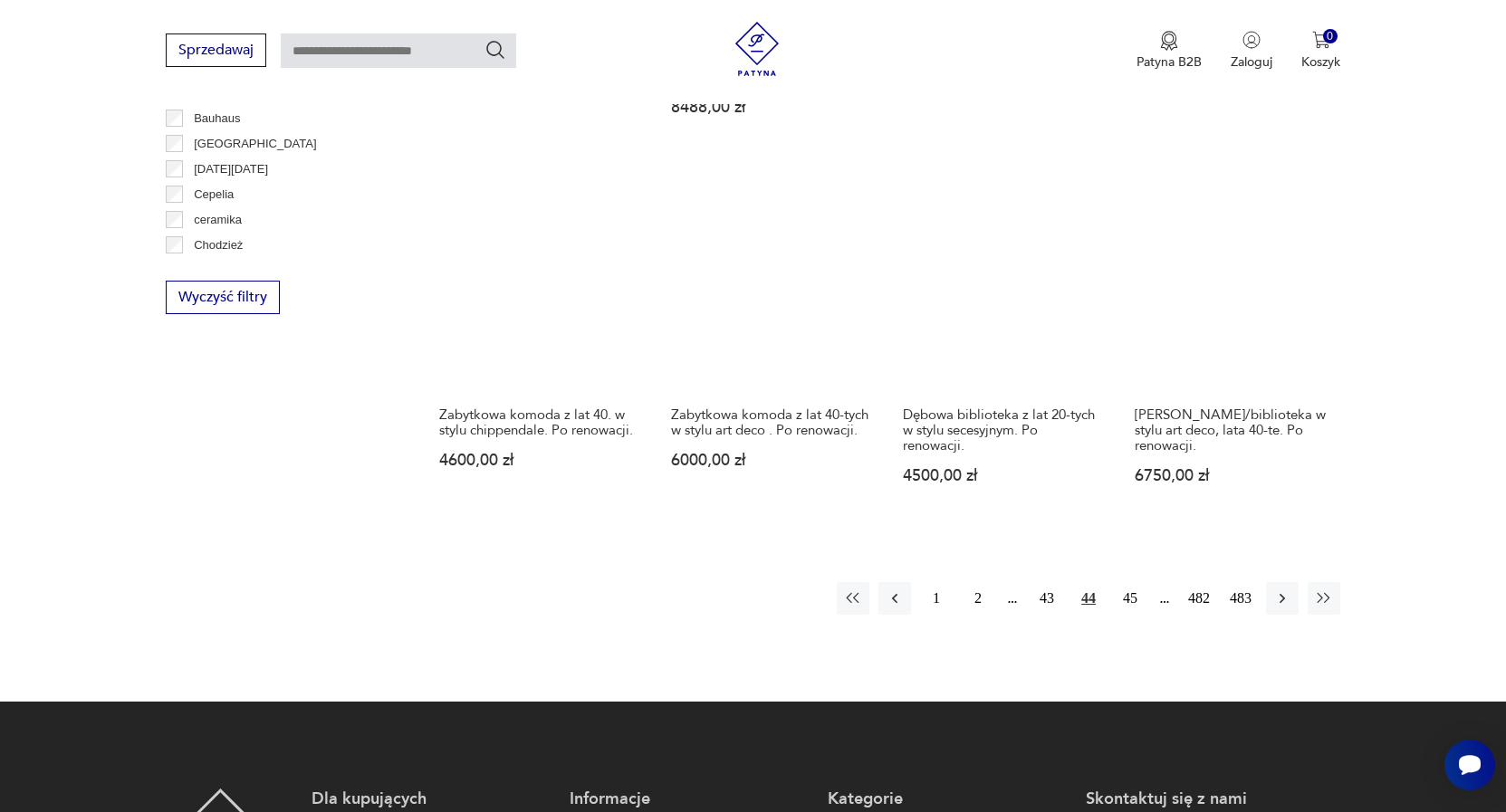
scroll to position [1774, 0]
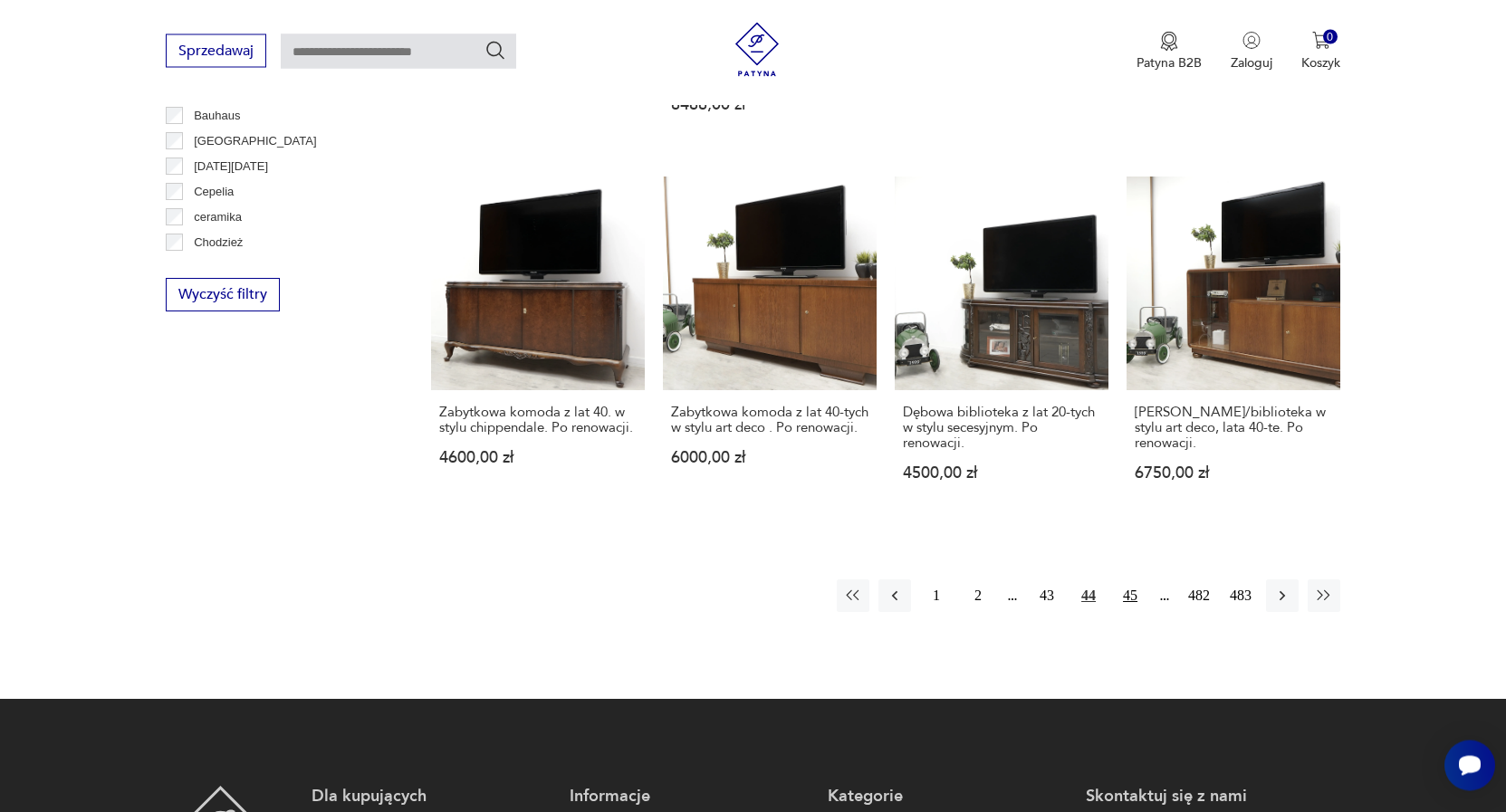
click at [1131, 579] on button "45" at bounding box center [1130, 595] width 33 height 33
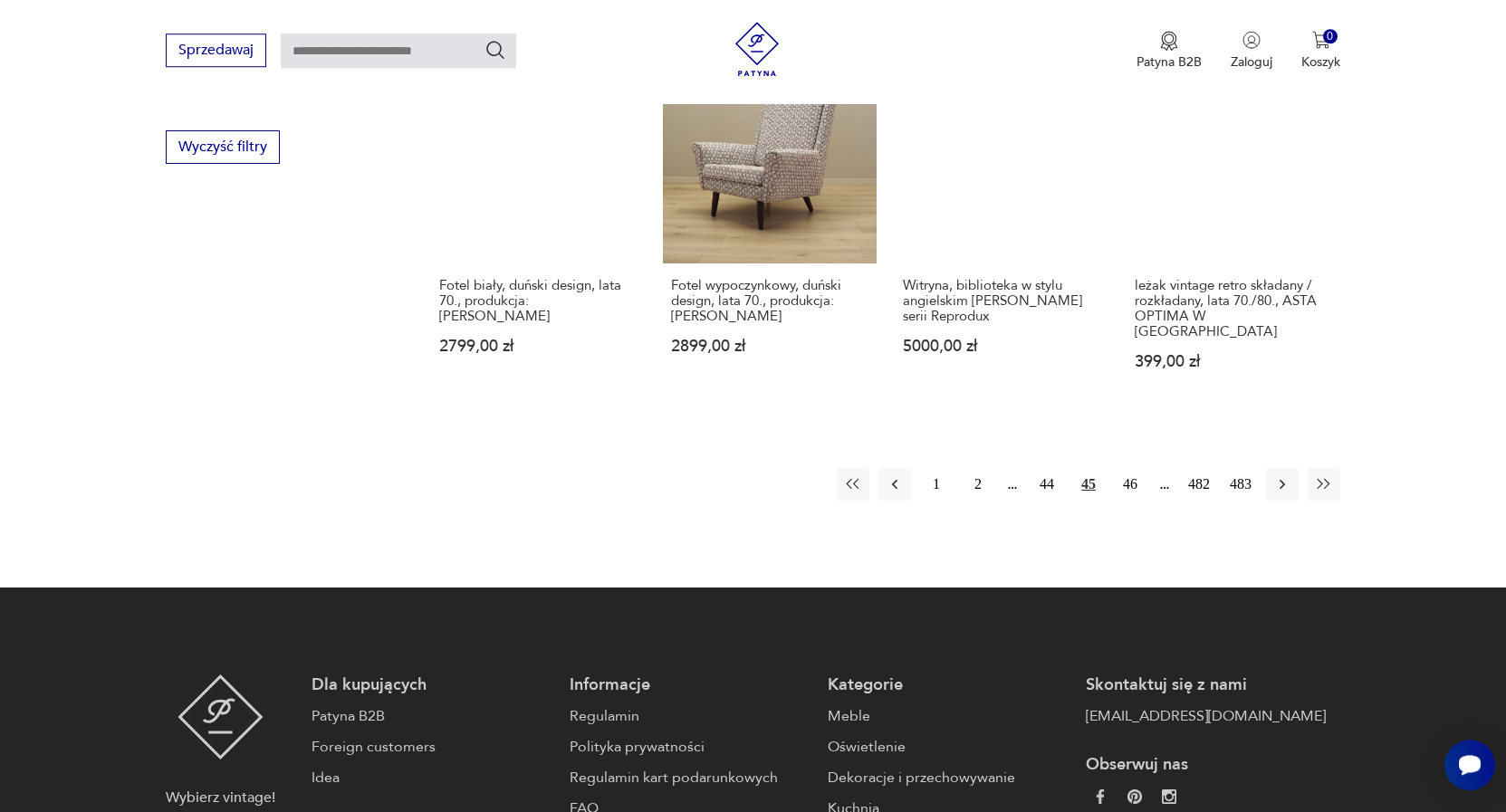
scroll to position [1958, 0]
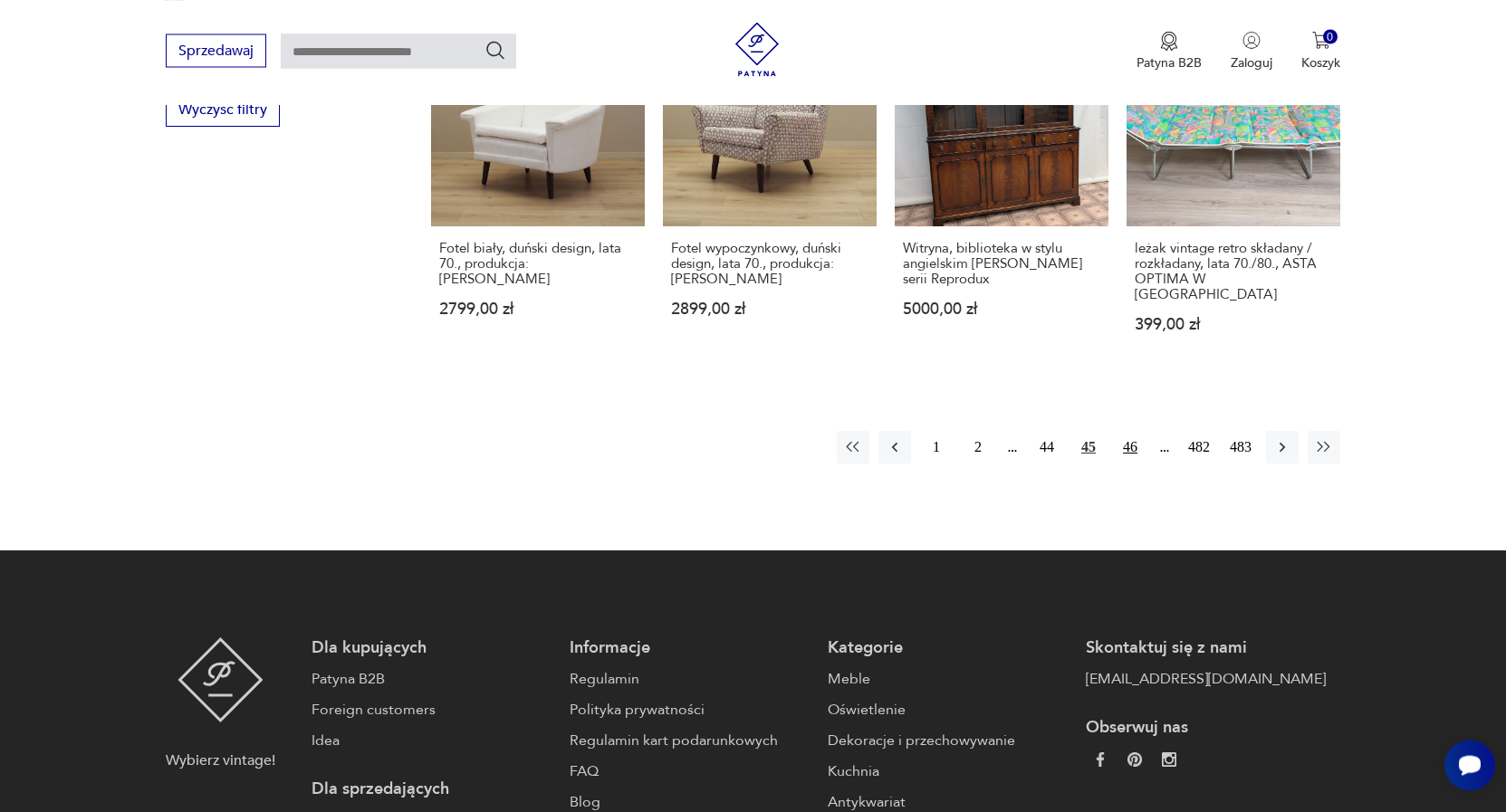
click at [1135, 431] on button "46" at bounding box center [1130, 447] width 33 height 33
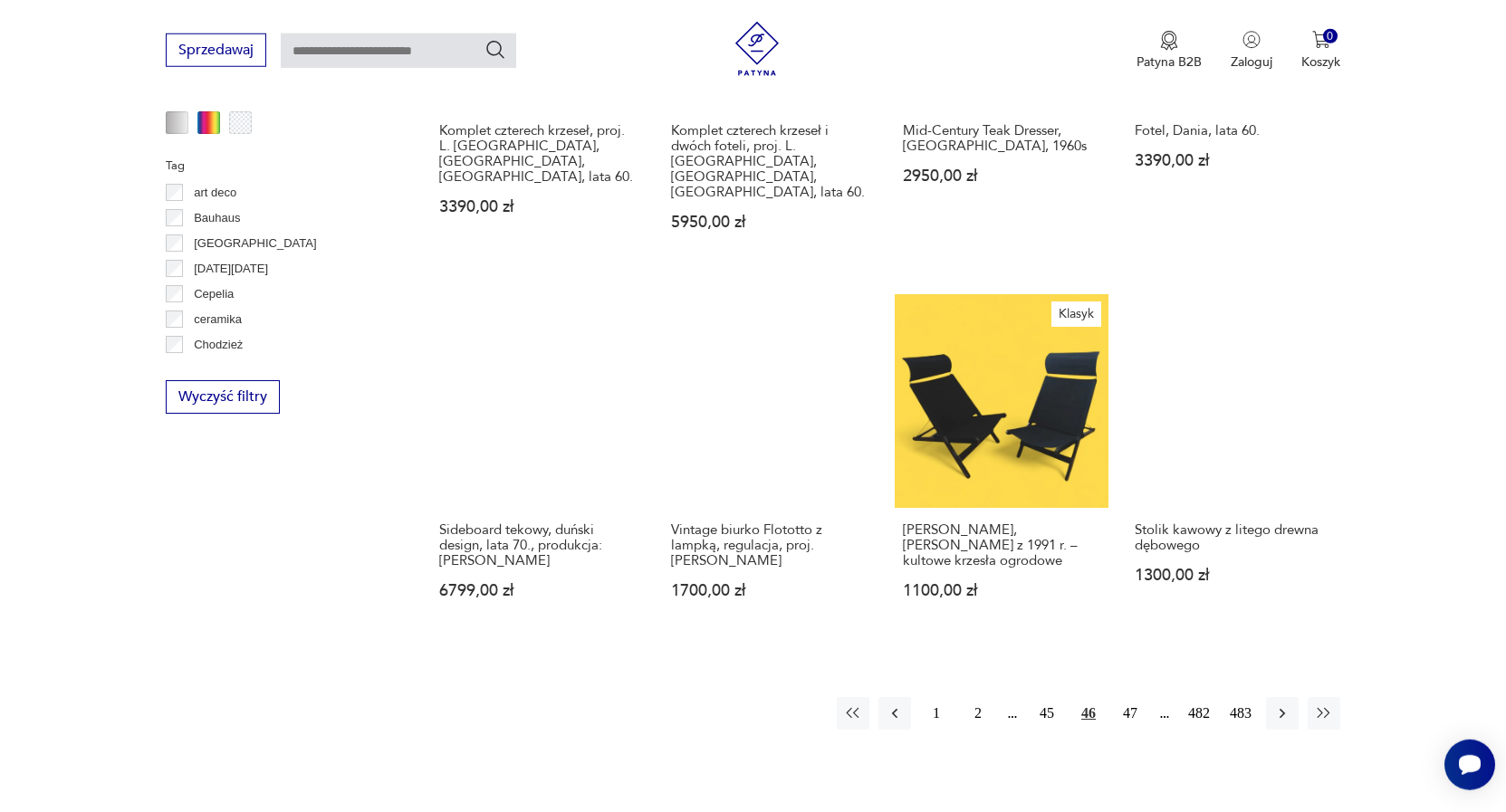
scroll to position [1774, 0]
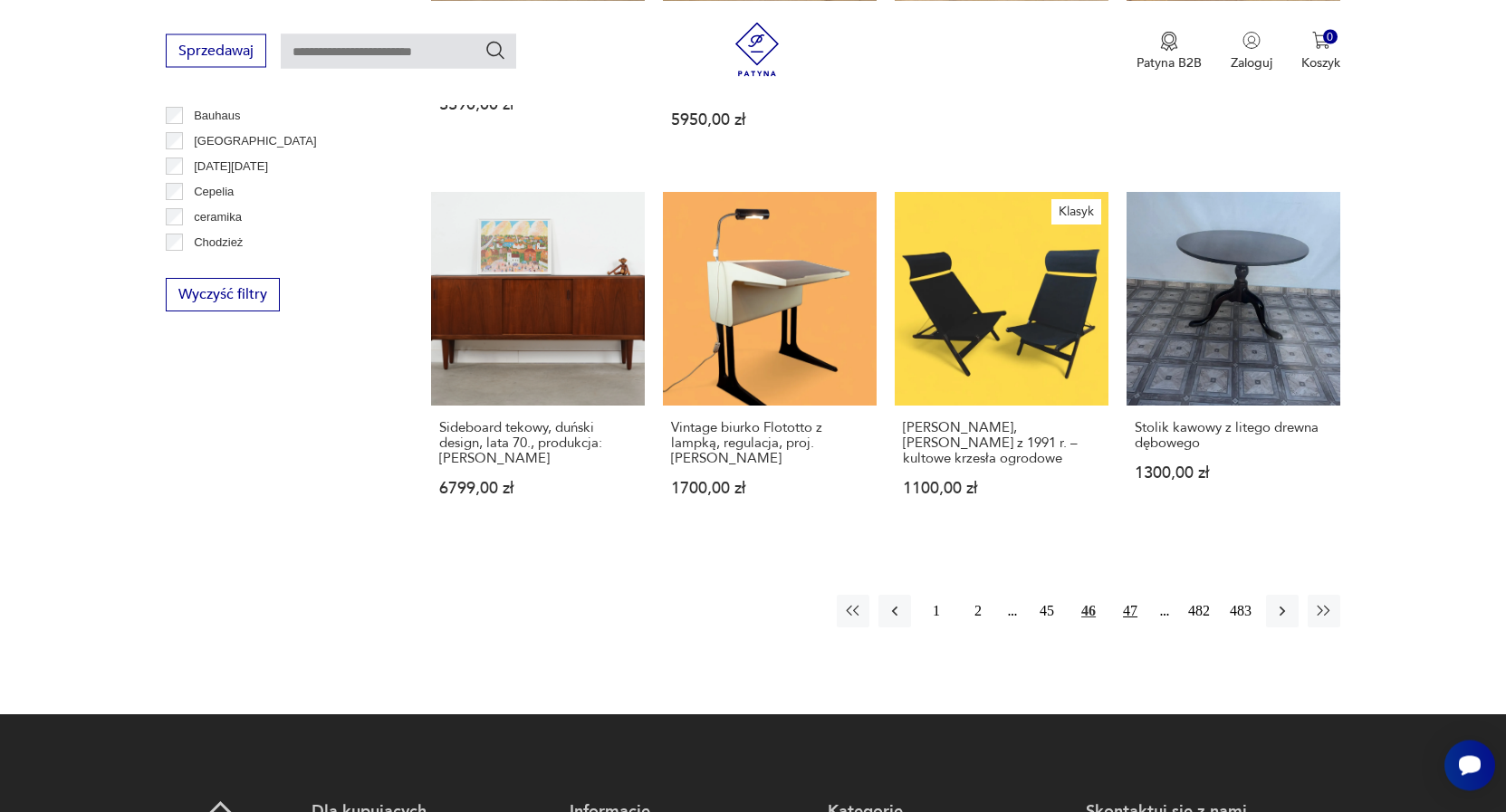
click at [1139, 595] on button "47" at bounding box center [1130, 610] width 33 height 33
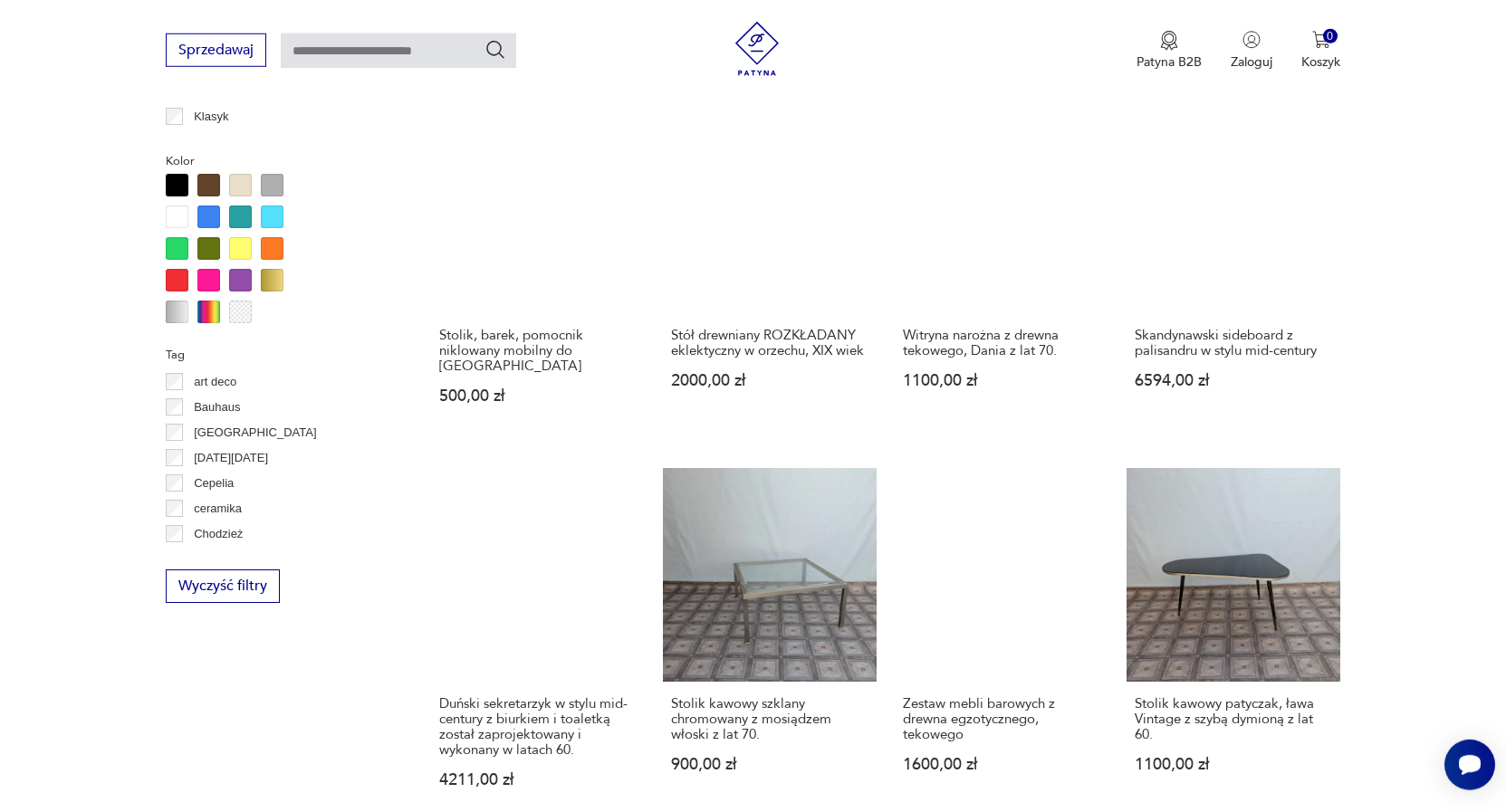
scroll to position [1774, 0]
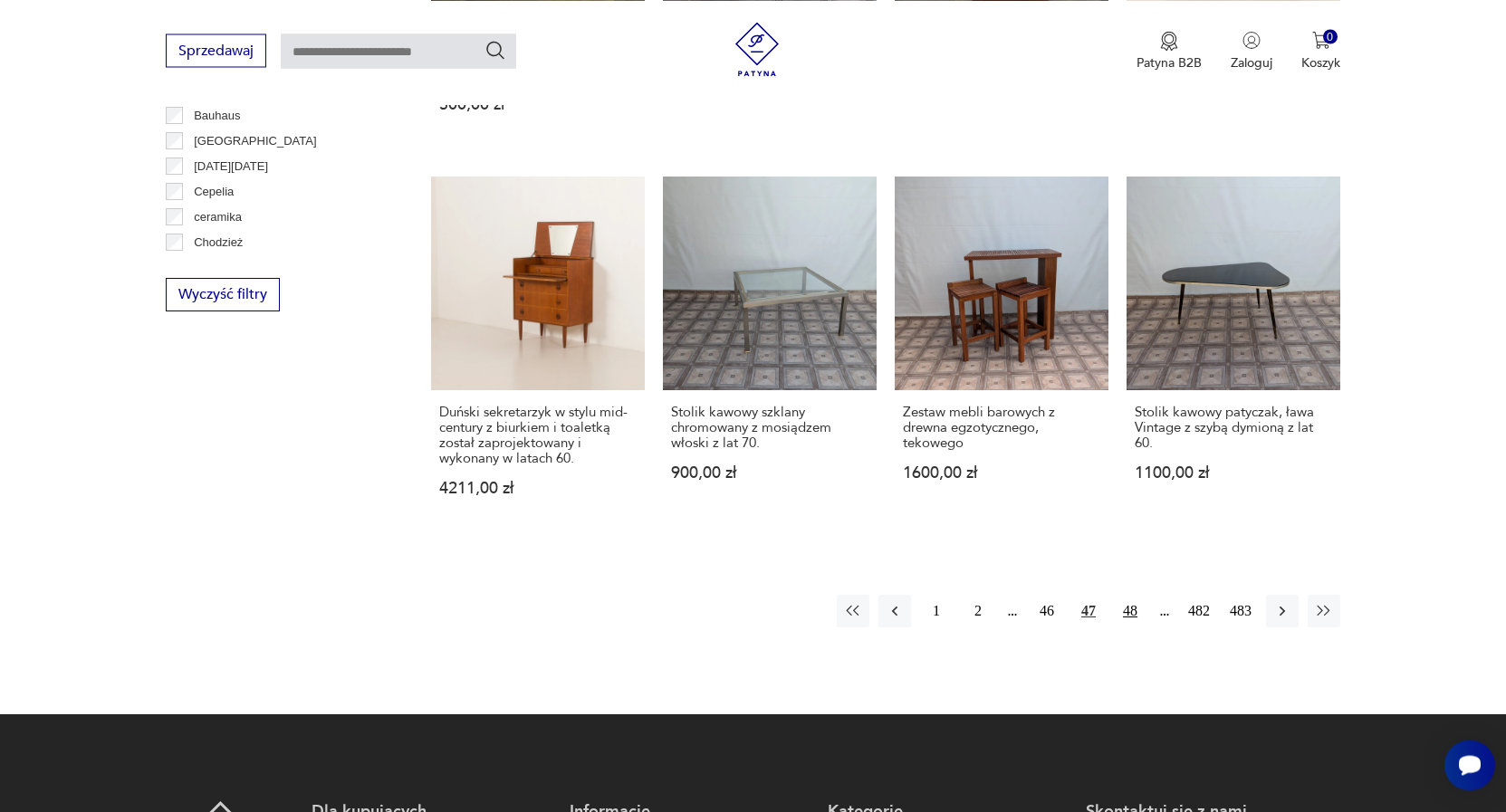
click at [1134, 595] on button "48" at bounding box center [1130, 610] width 33 height 33
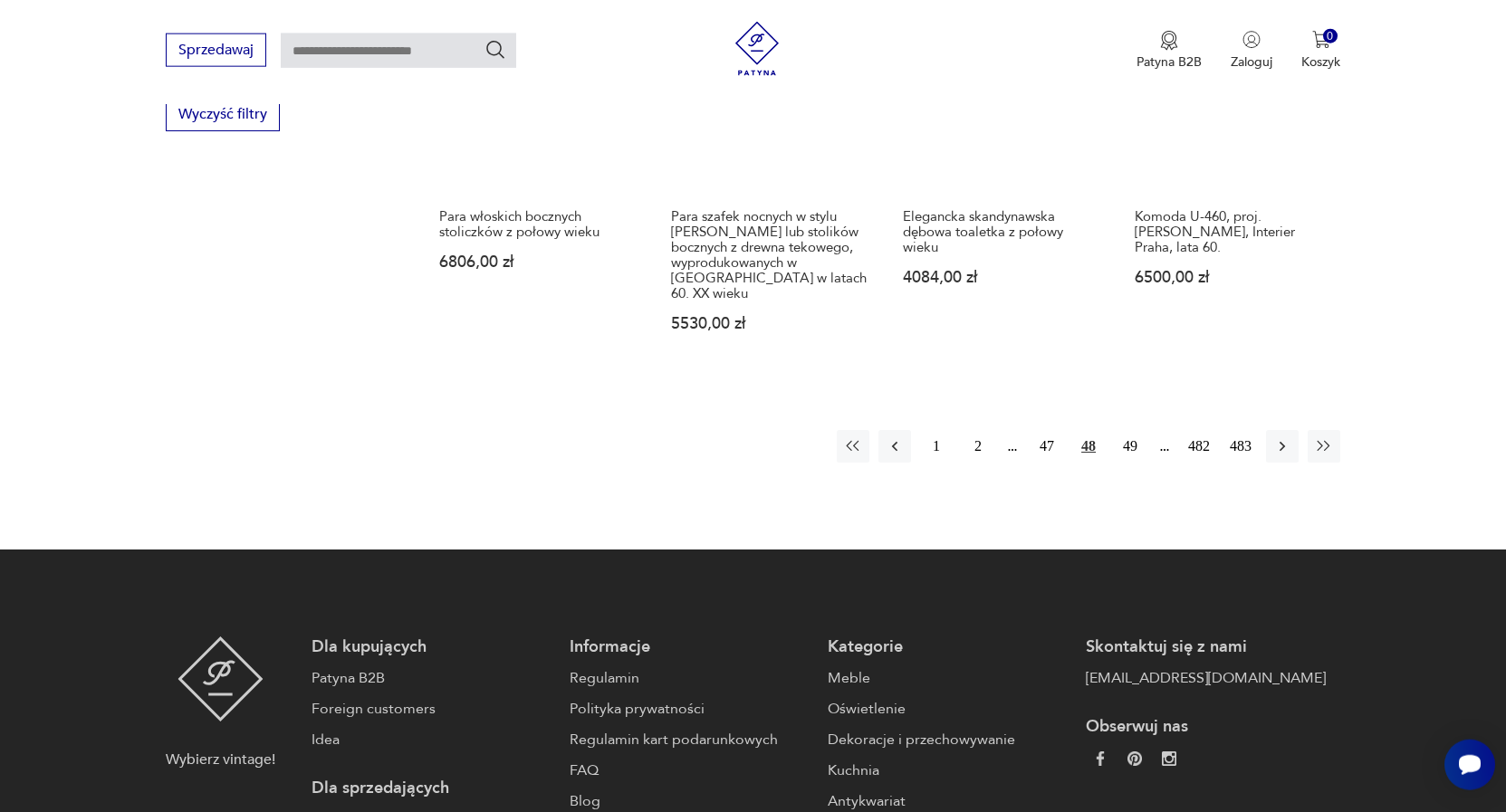
scroll to position [1958, 0]
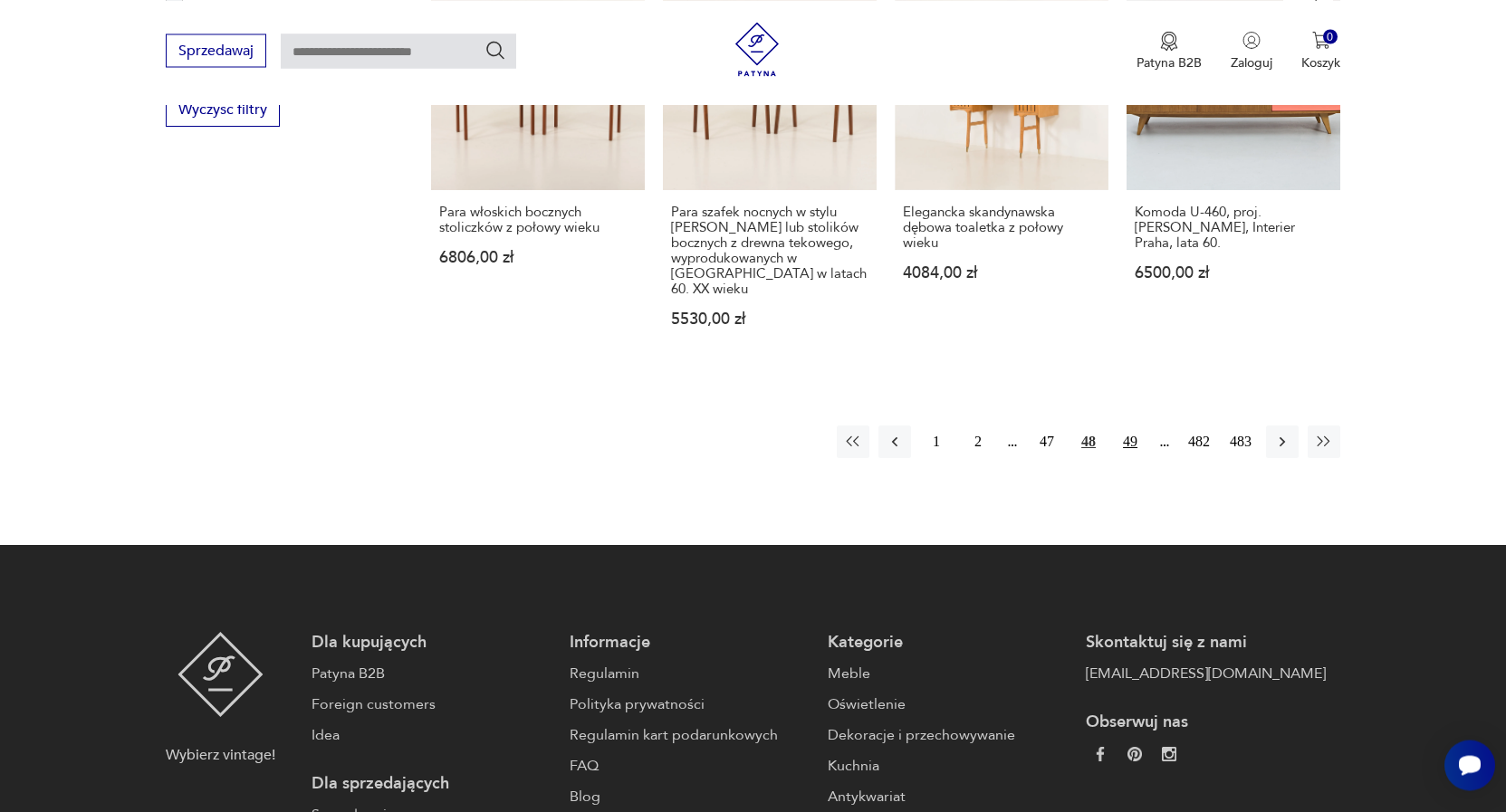
click at [1133, 426] on button "49" at bounding box center [1130, 441] width 33 height 33
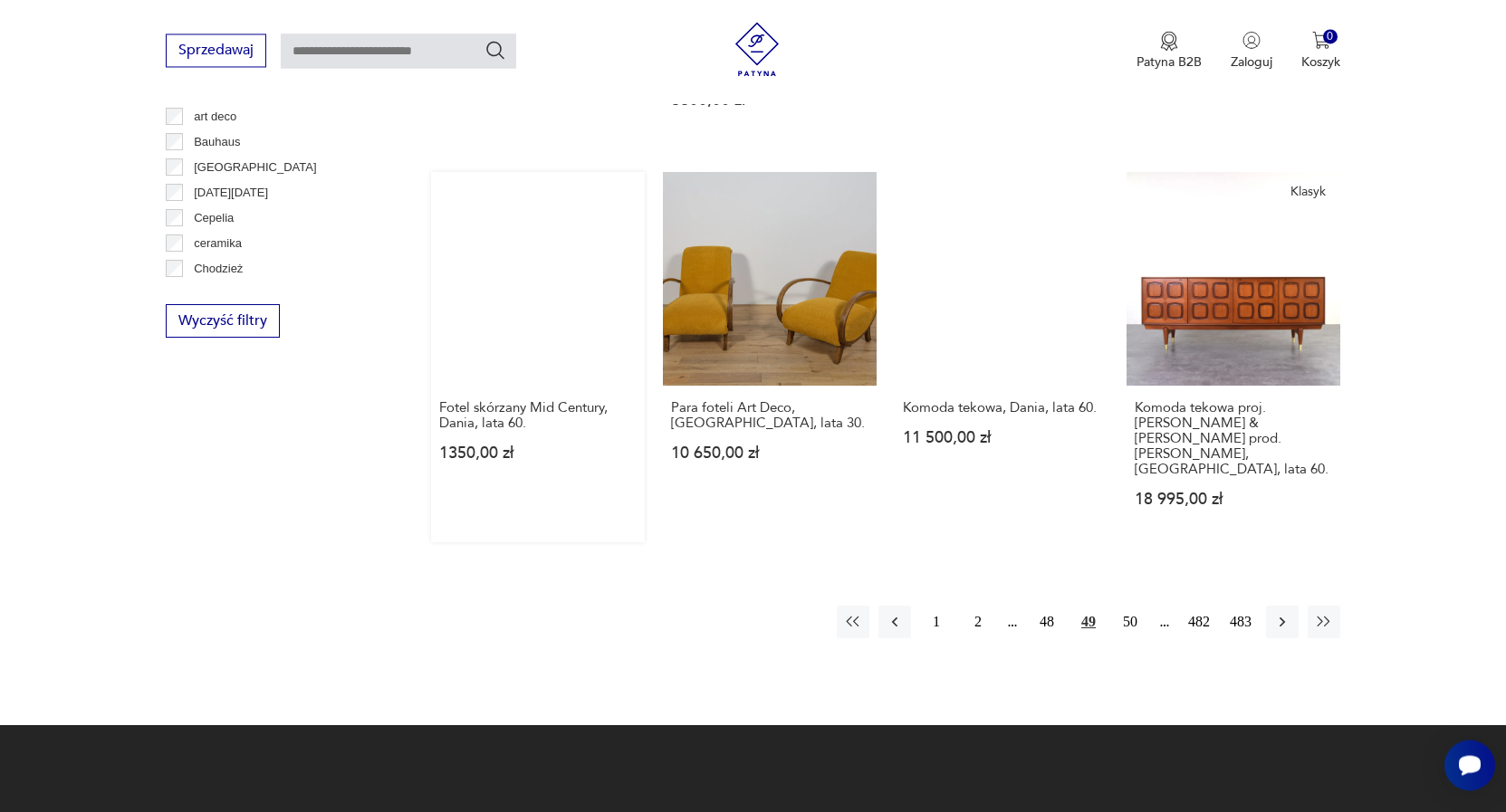
scroll to position [1774, 0]
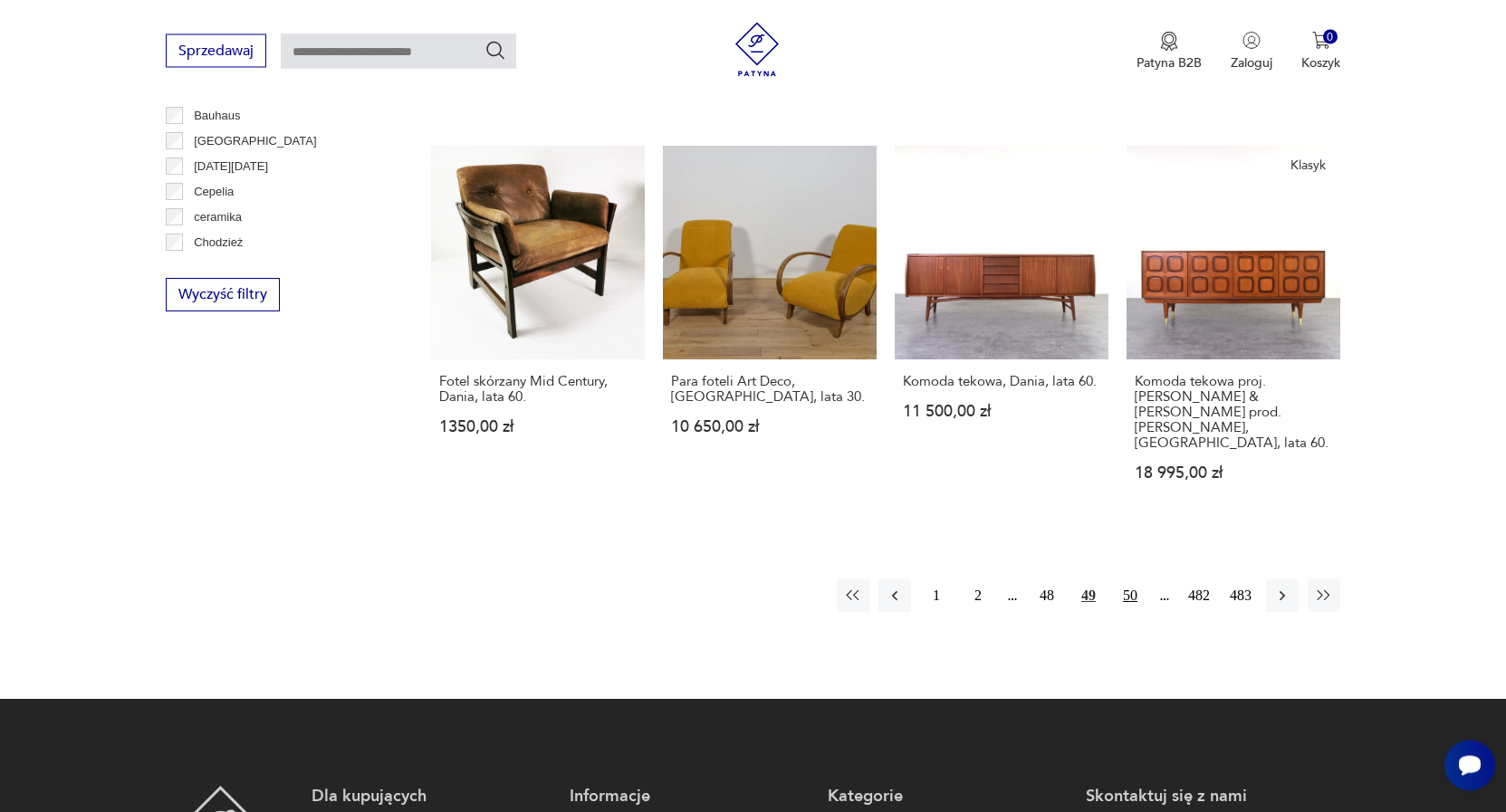
click at [1133, 579] on button "50" at bounding box center [1130, 595] width 33 height 33
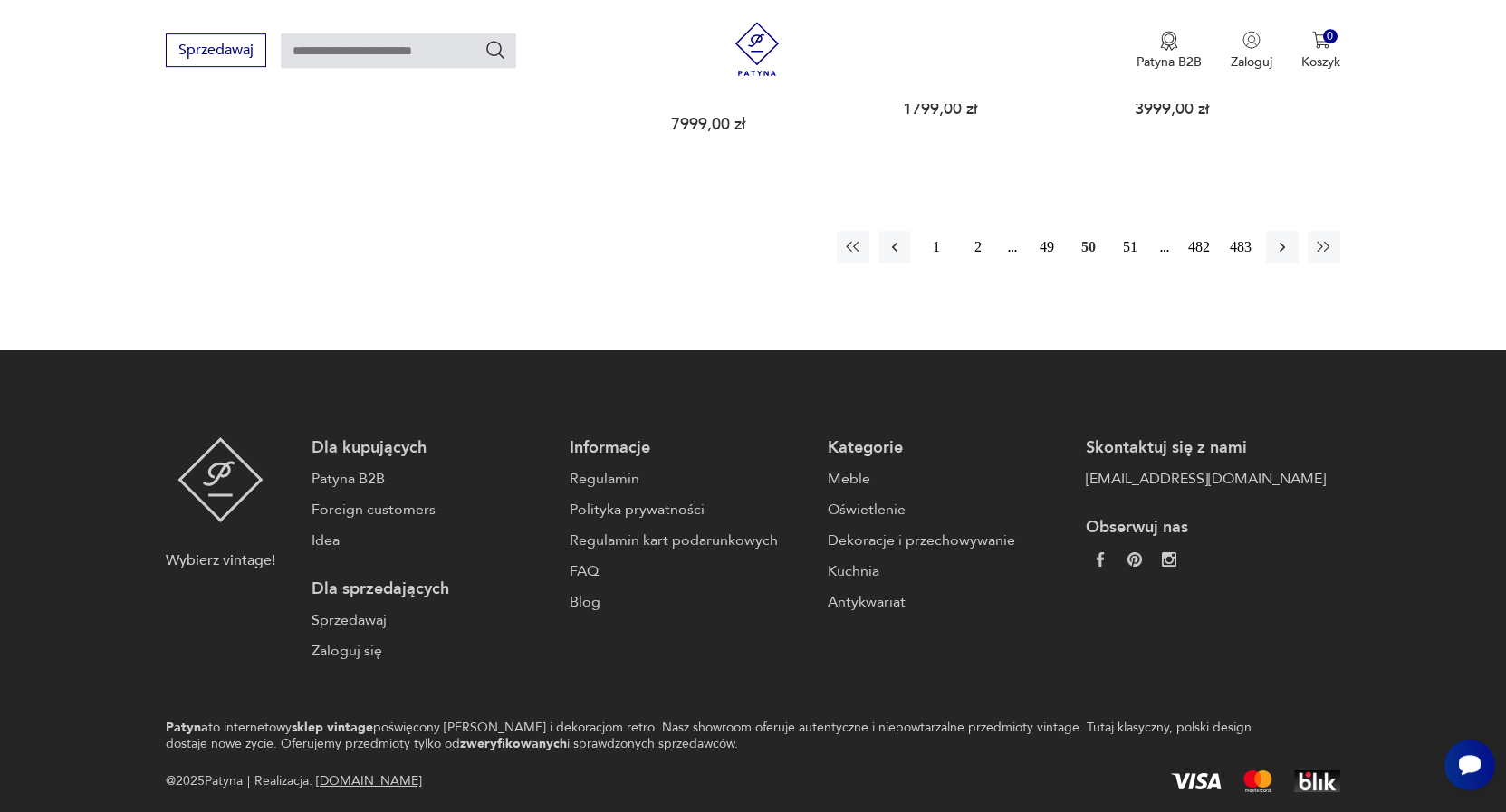
scroll to position [2142, 0]
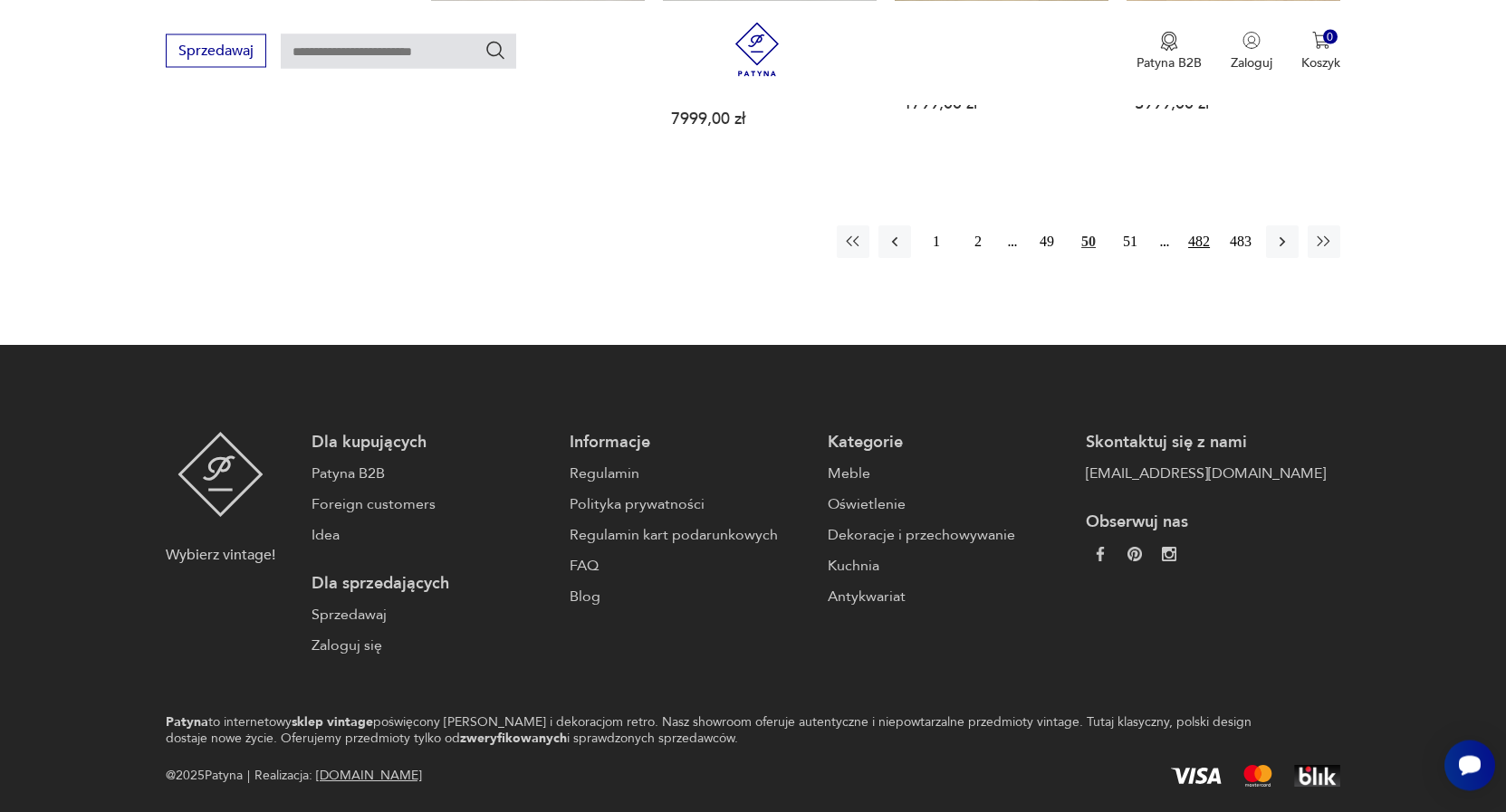
click at [1204, 226] on button "482" at bounding box center [1198, 242] width 33 height 33
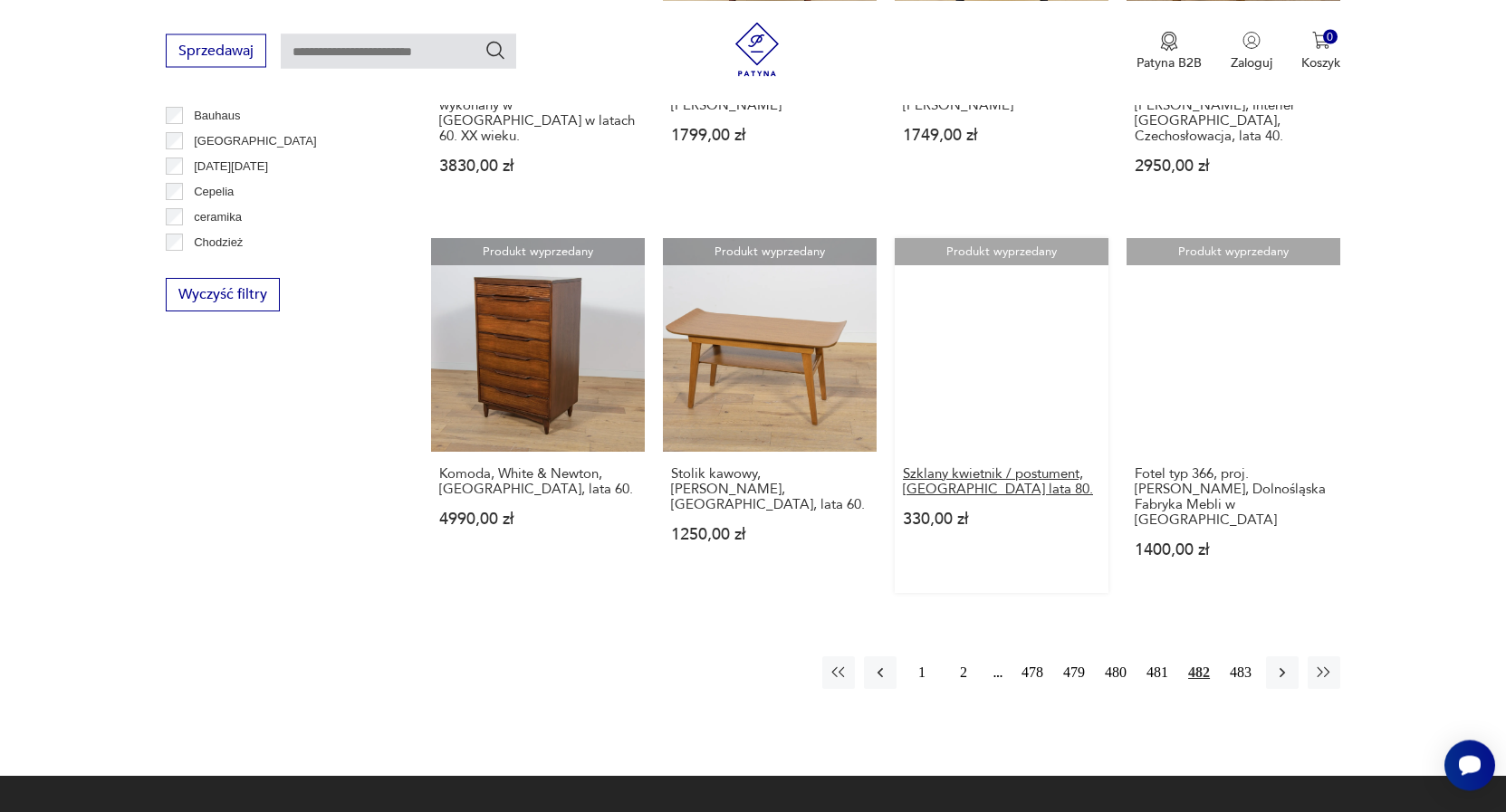
scroll to position [1866, 0]
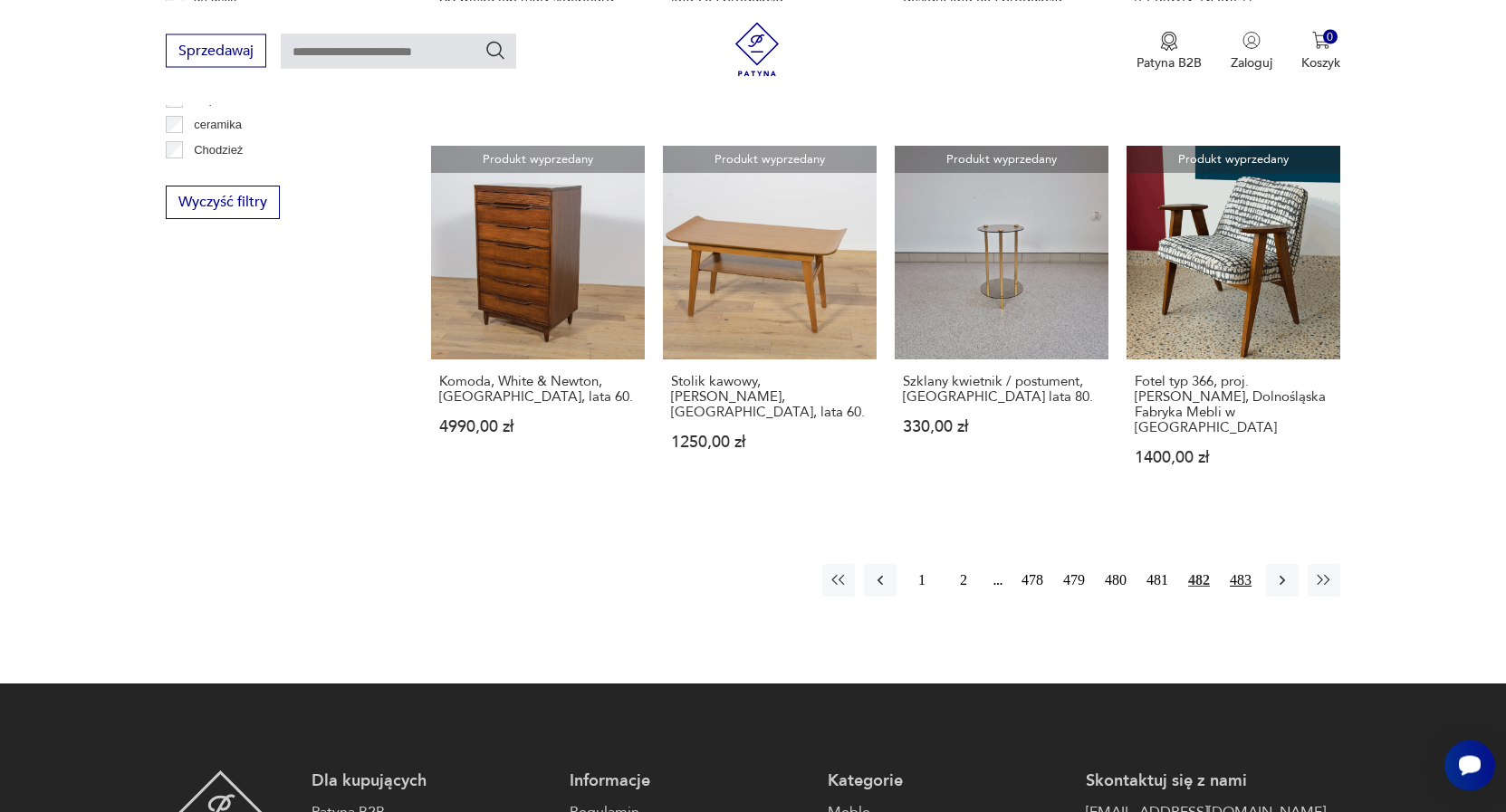
click at [1251, 564] on button "483" at bounding box center [1240, 580] width 33 height 33
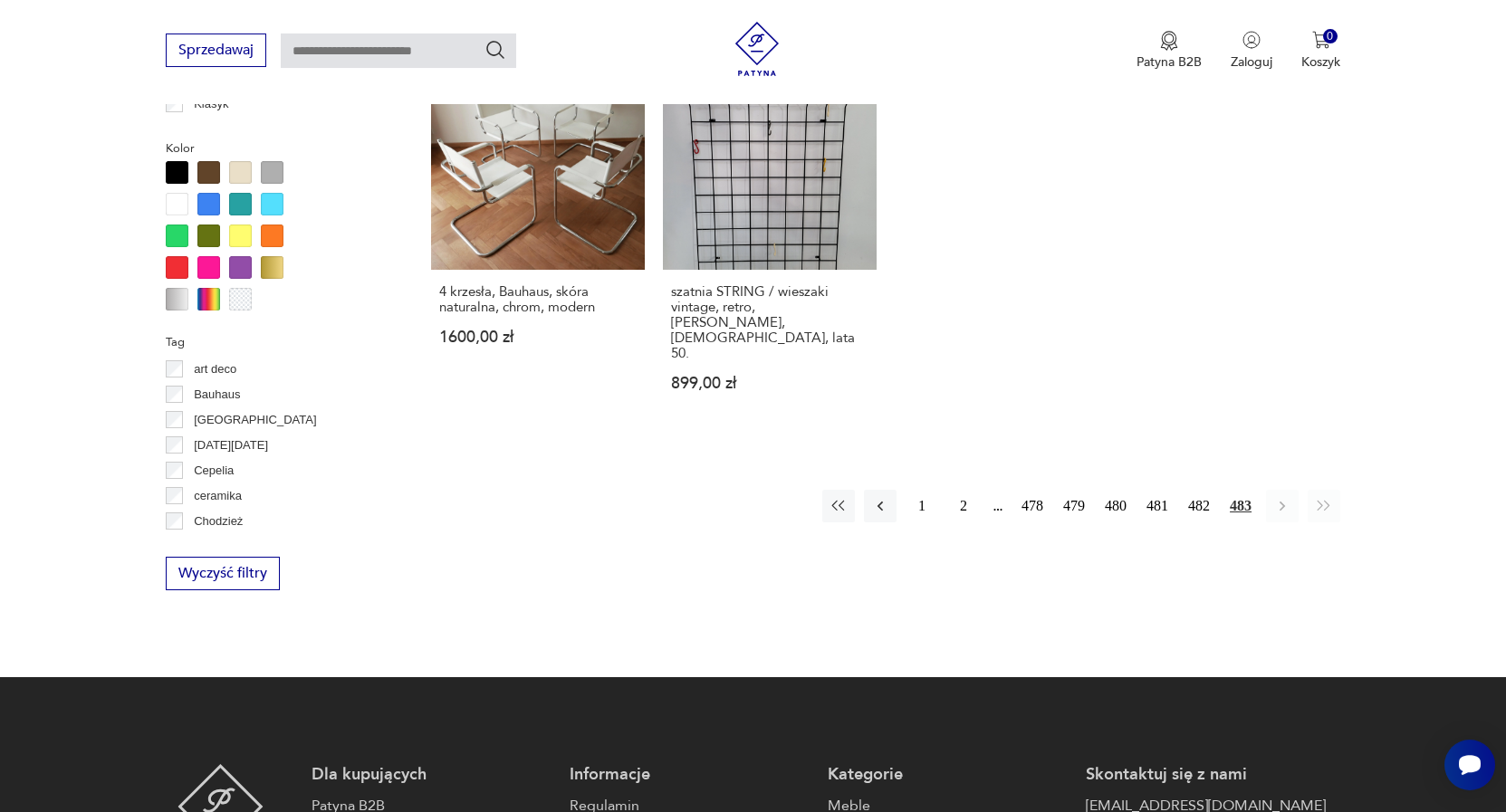
scroll to position [1497, 0]
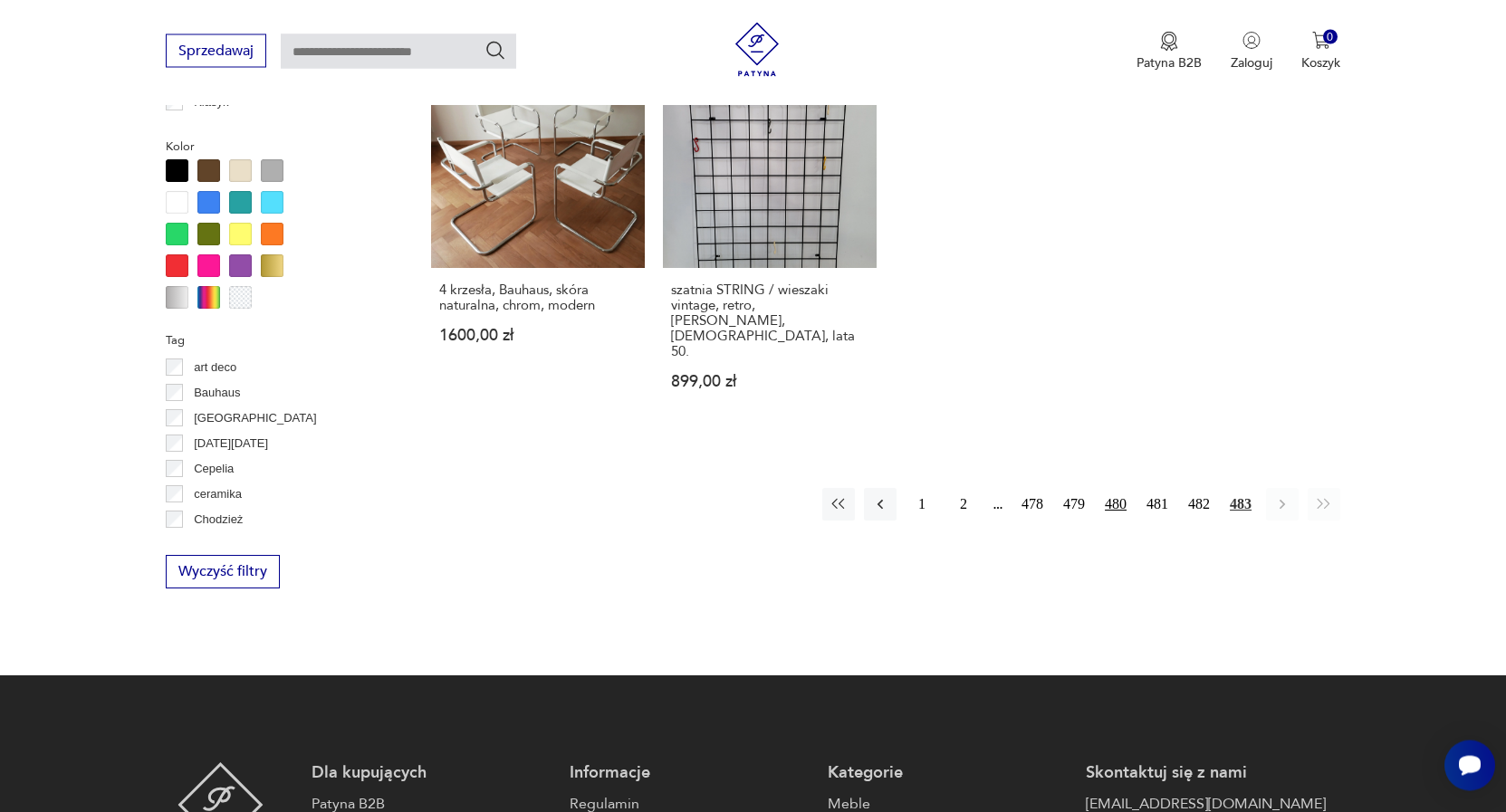
click at [1114, 488] on button "480" at bounding box center [1115, 504] width 33 height 33
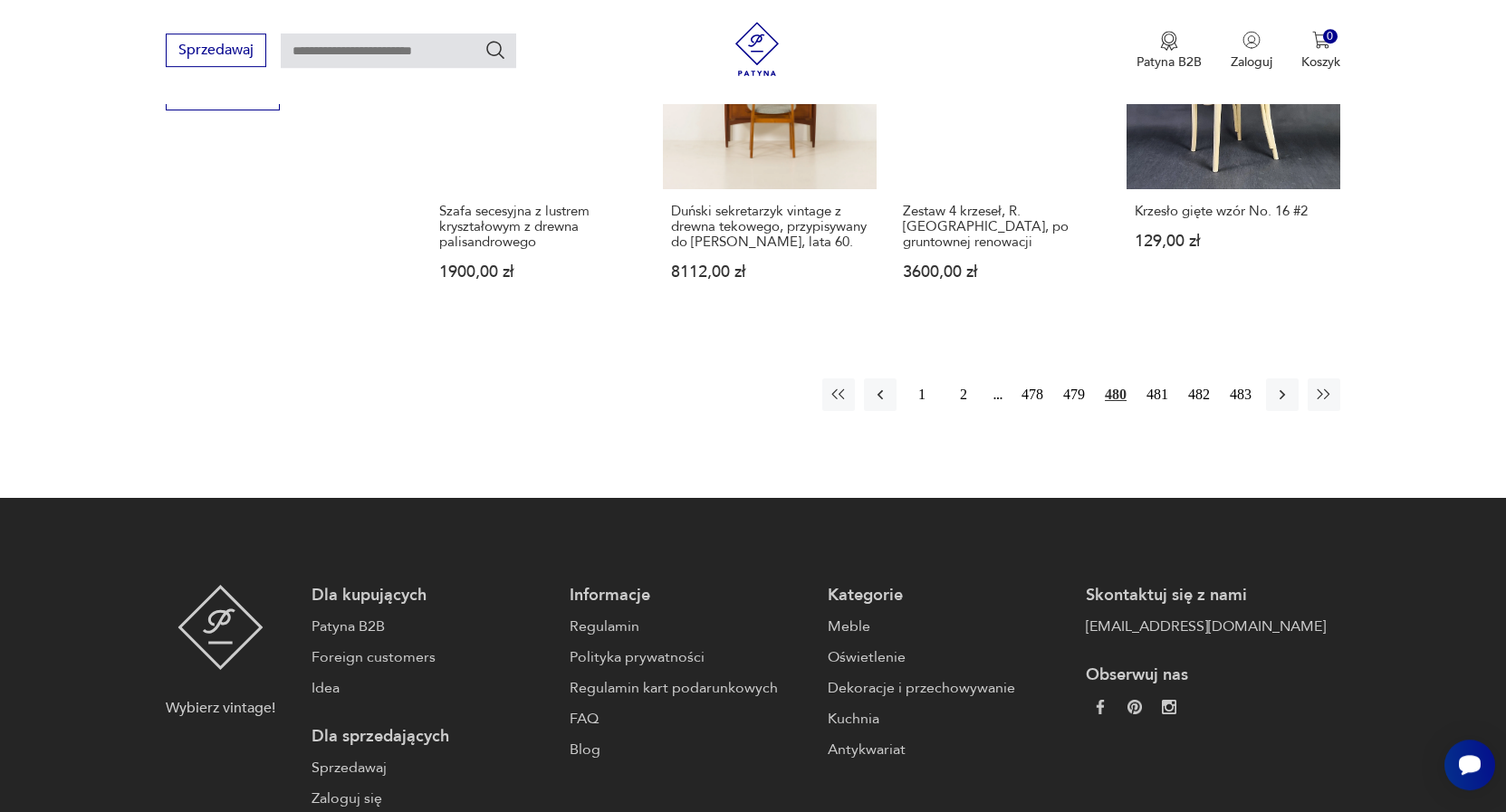
scroll to position [2050, 0]
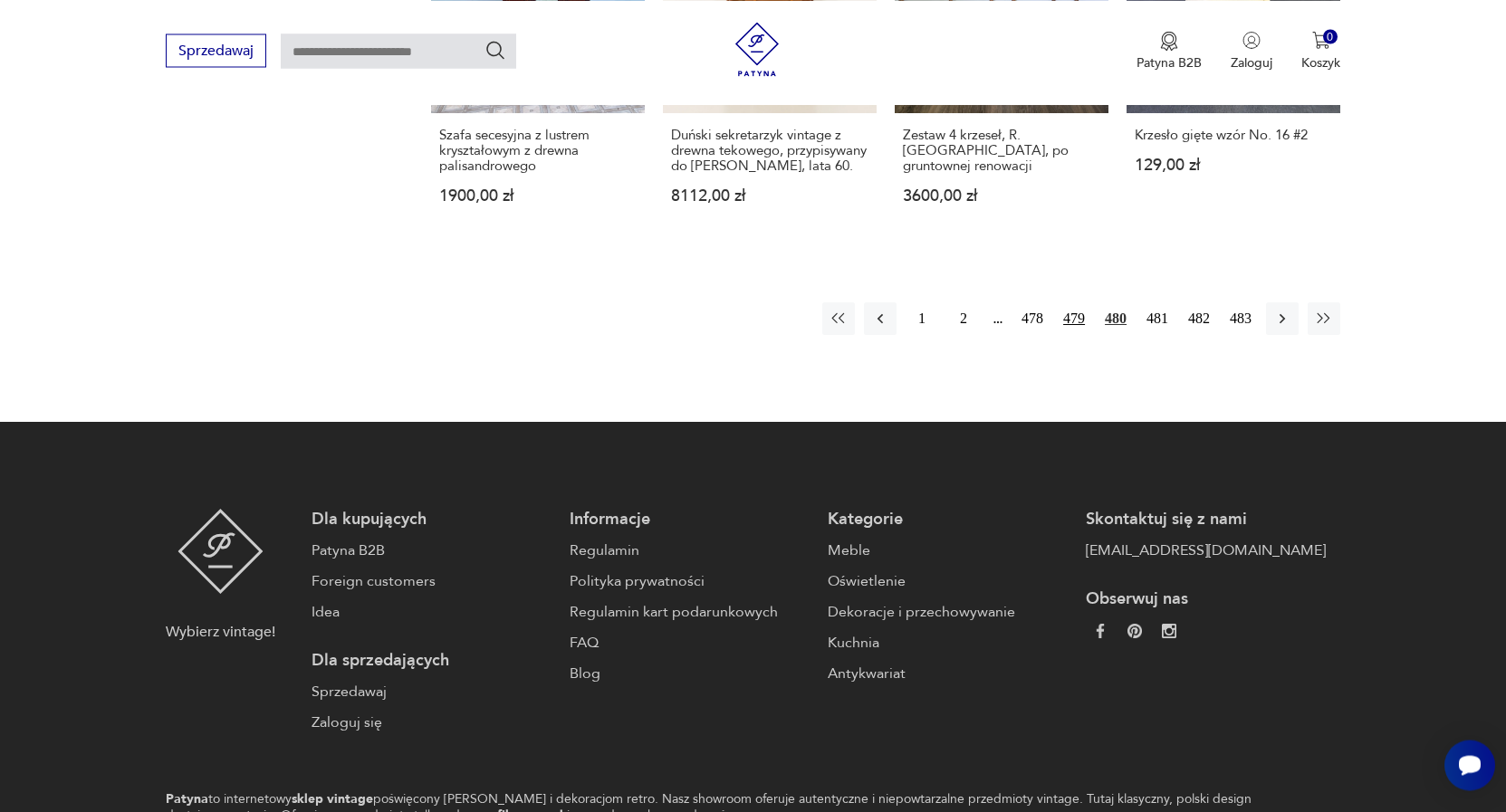
click at [1072, 302] on button "479" at bounding box center [1074, 318] width 33 height 33
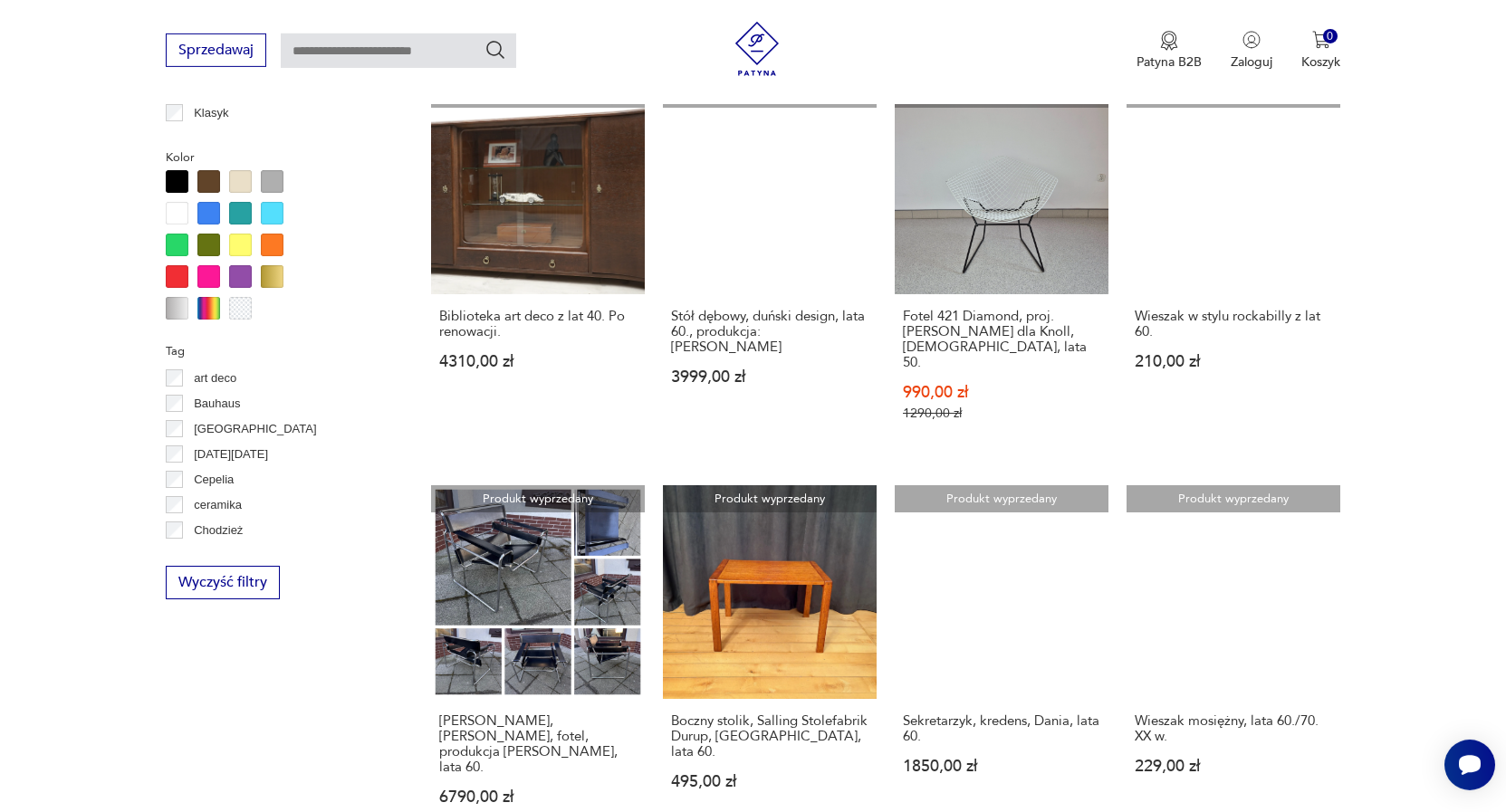
scroll to position [1497, 0]
